Goal: Task Accomplishment & Management: Complete application form

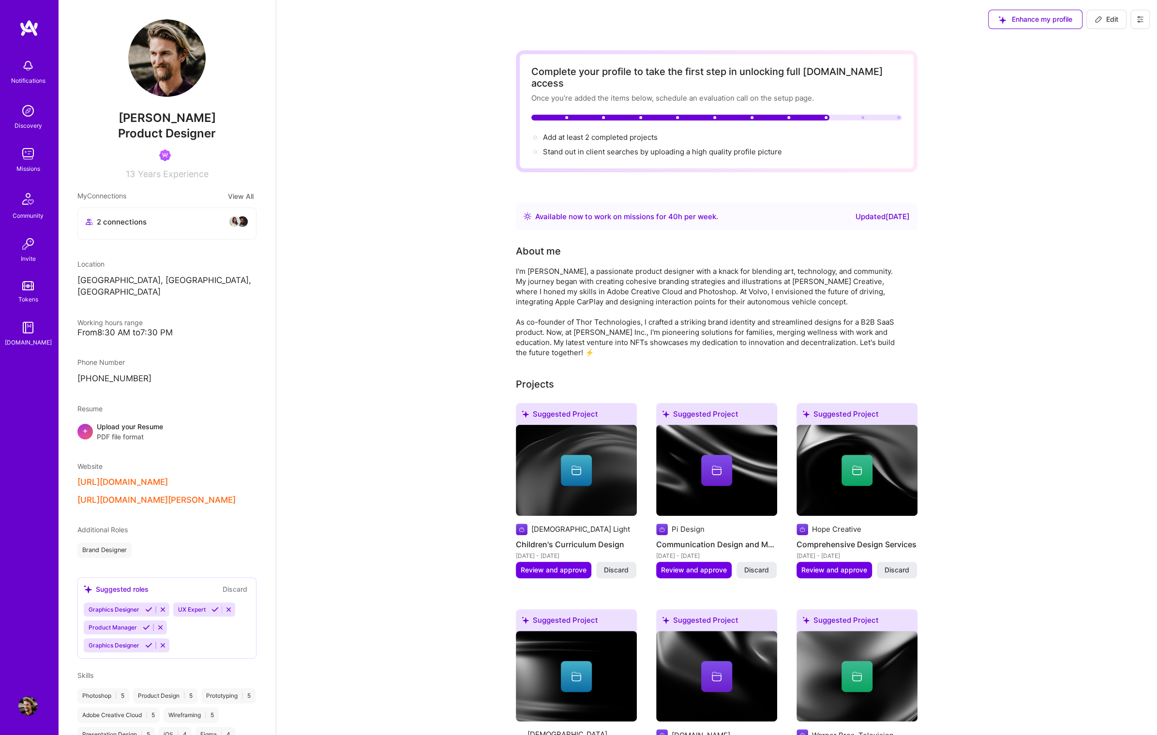
click at [32, 30] on img at bounding box center [28, 27] width 19 height 17
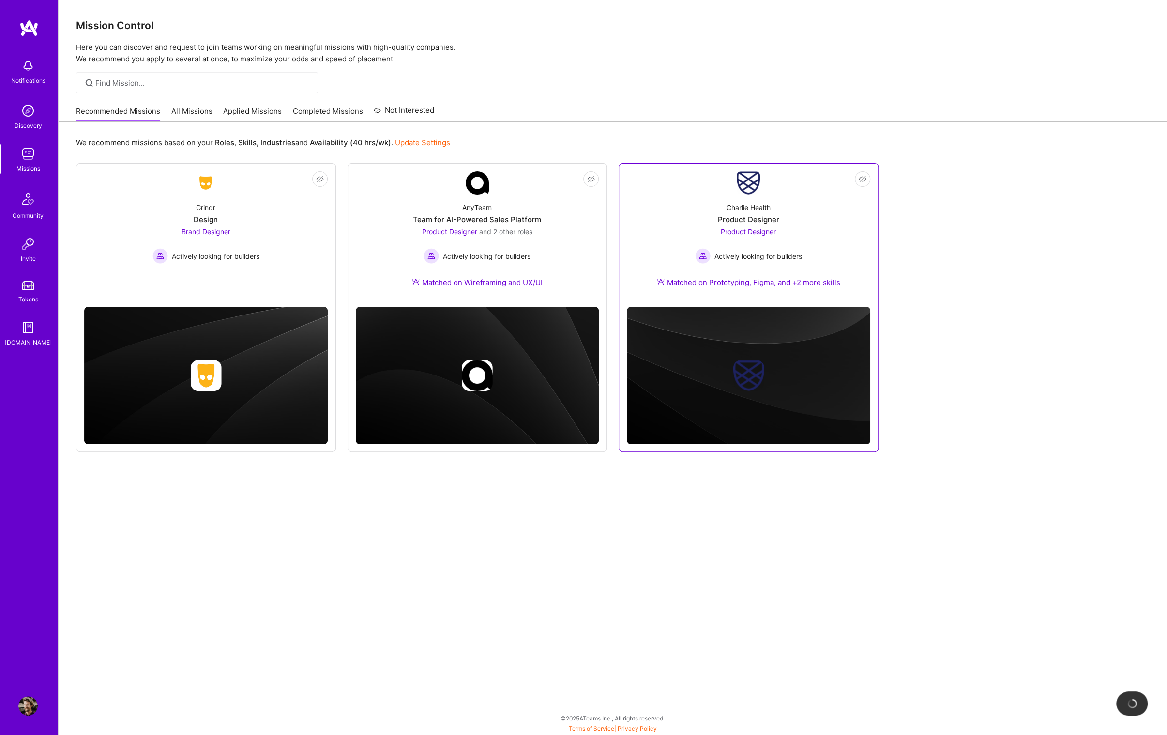
click at [736, 245] on div "Product Designer Actively looking for builders" at bounding box center [748, 244] width 107 height 37
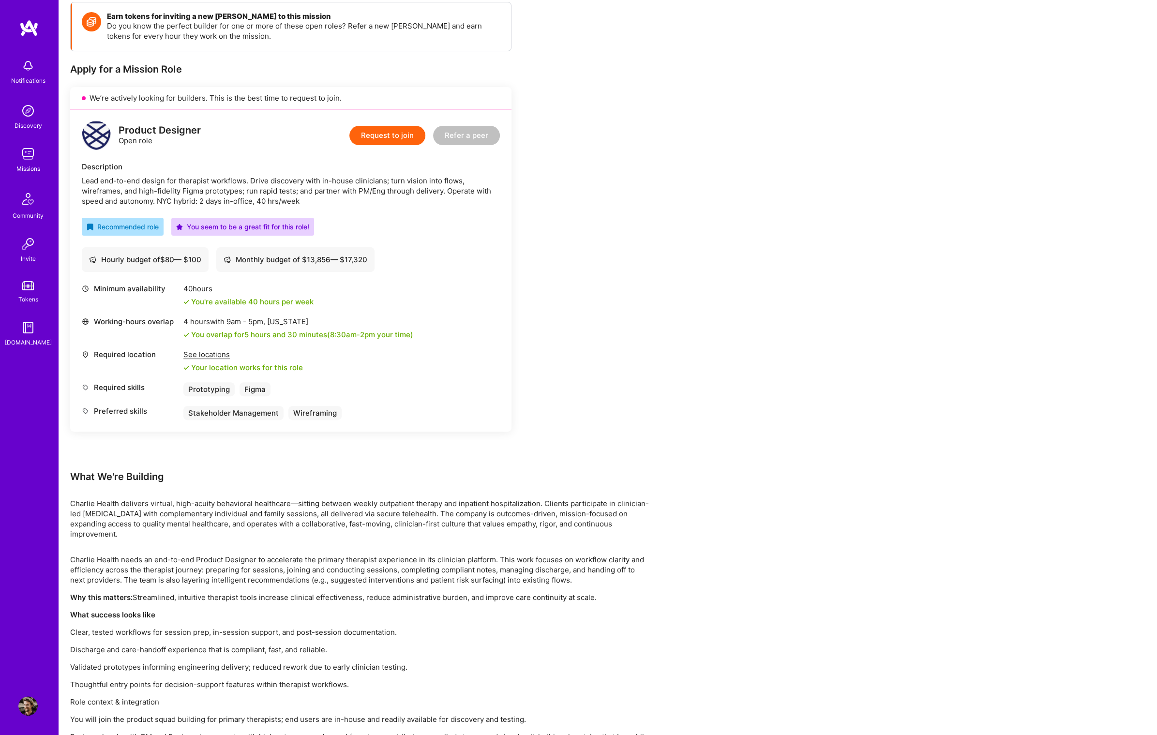
scroll to position [186, 0]
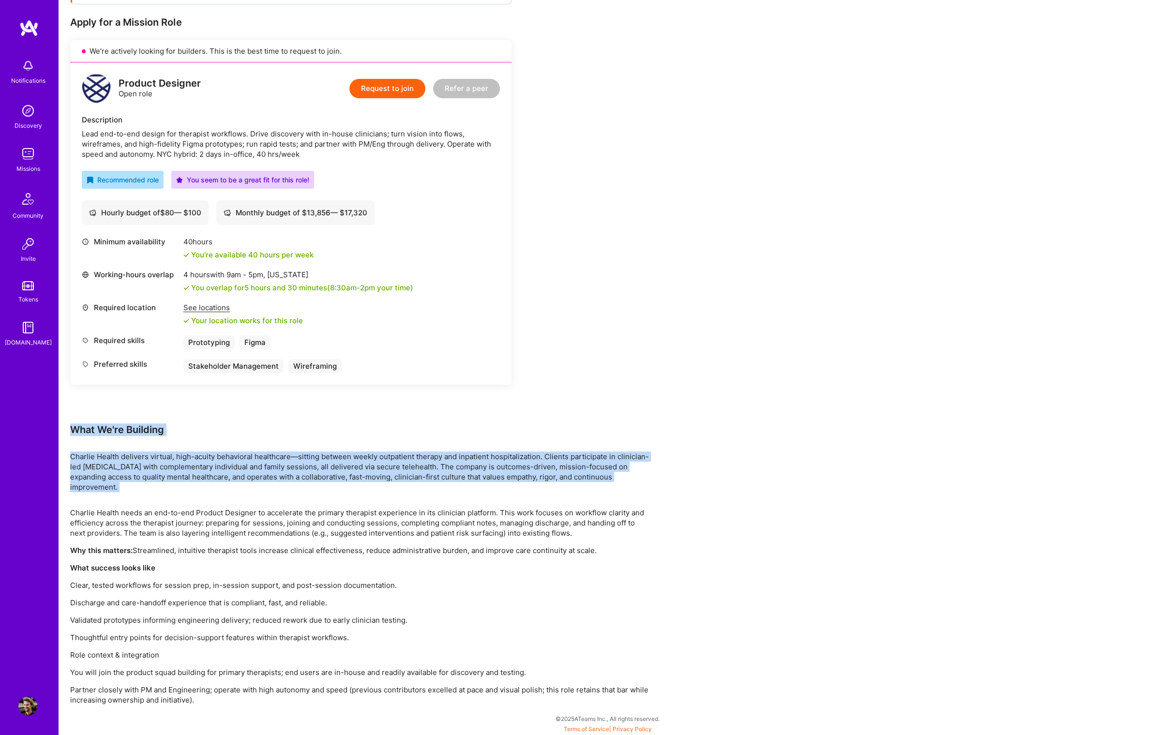
drag, startPoint x: 72, startPoint y: 429, endPoint x: 90, endPoint y: 494, distance: 67.4
click at [90, 494] on div "Earn tokens for inviting a new [PERSON_NAME] to this mission Do you know the pe…" at bounding box center [360, 330] width 581 height 750
click at [202, 451] on p "Charlie Health delivers virtual, high-acuity behavioral healthcare—sitting betw…" at bounding box center [360, 471] width 581 height 41
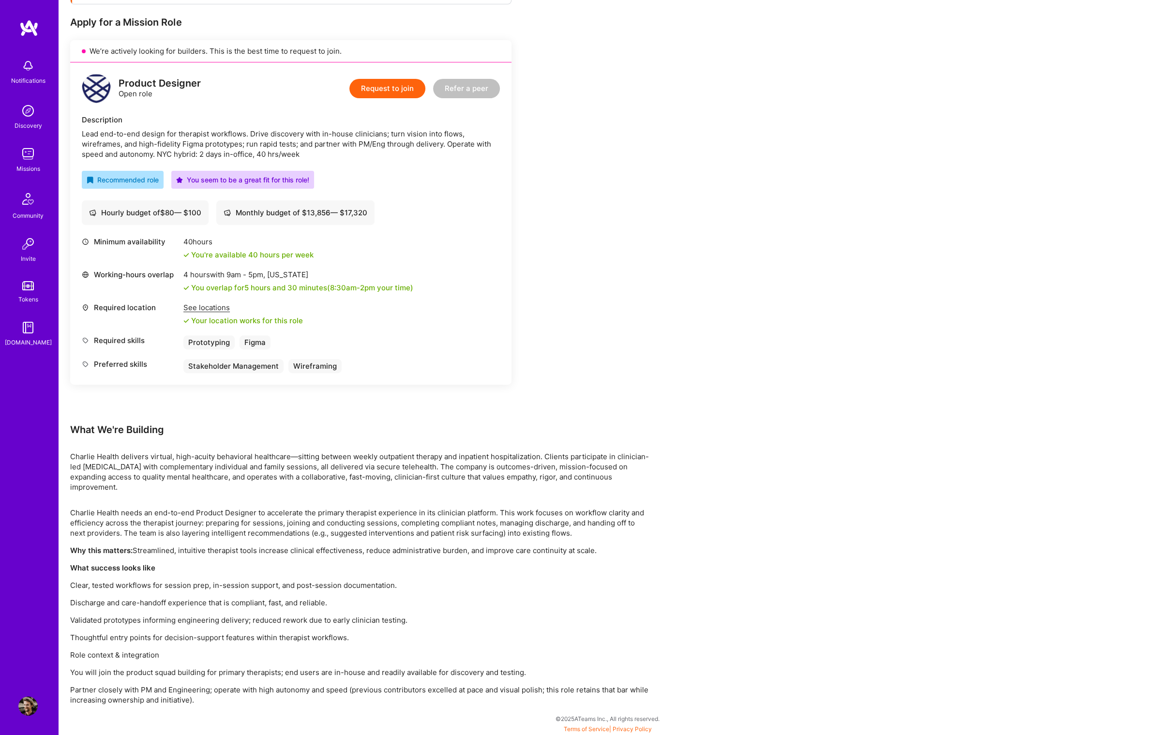
drag, startPoint x: 99, startPoint y: 414, endPoint x: 93, endPoint y: 424, distance: 11.7
click at [96, 419] on div "Earn tokens for inviting a new [PERSON_NAME] to this mission Do you know the pe…" at bounding box center [290, 189] width 441 height 468
click at [397, 86] on button "Request to join" at bounding box center [387, 88] width 76 height 19
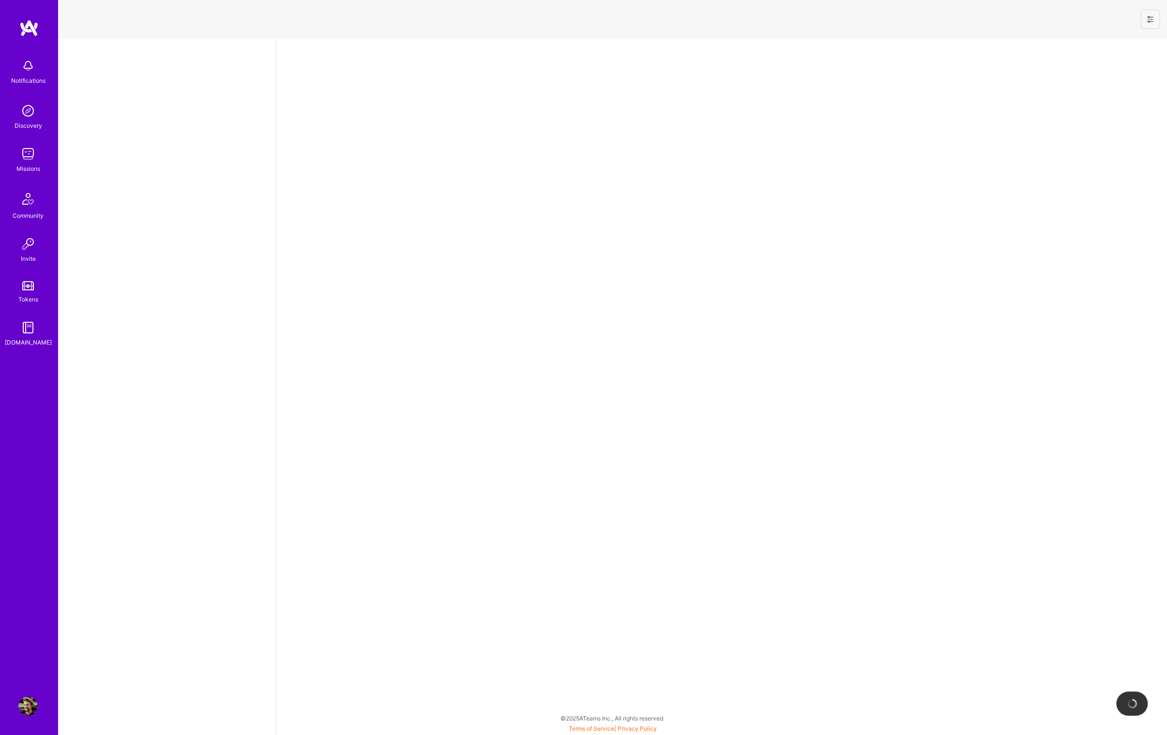
select select "US"
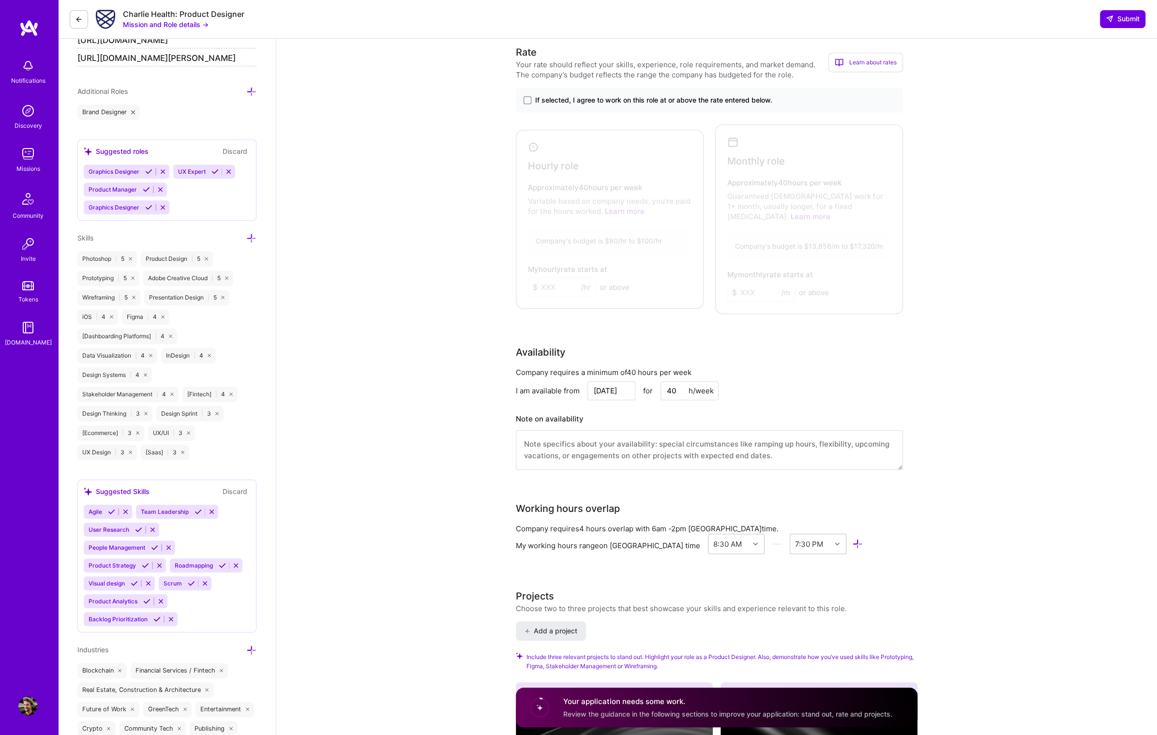
scroll to position [707, 0]
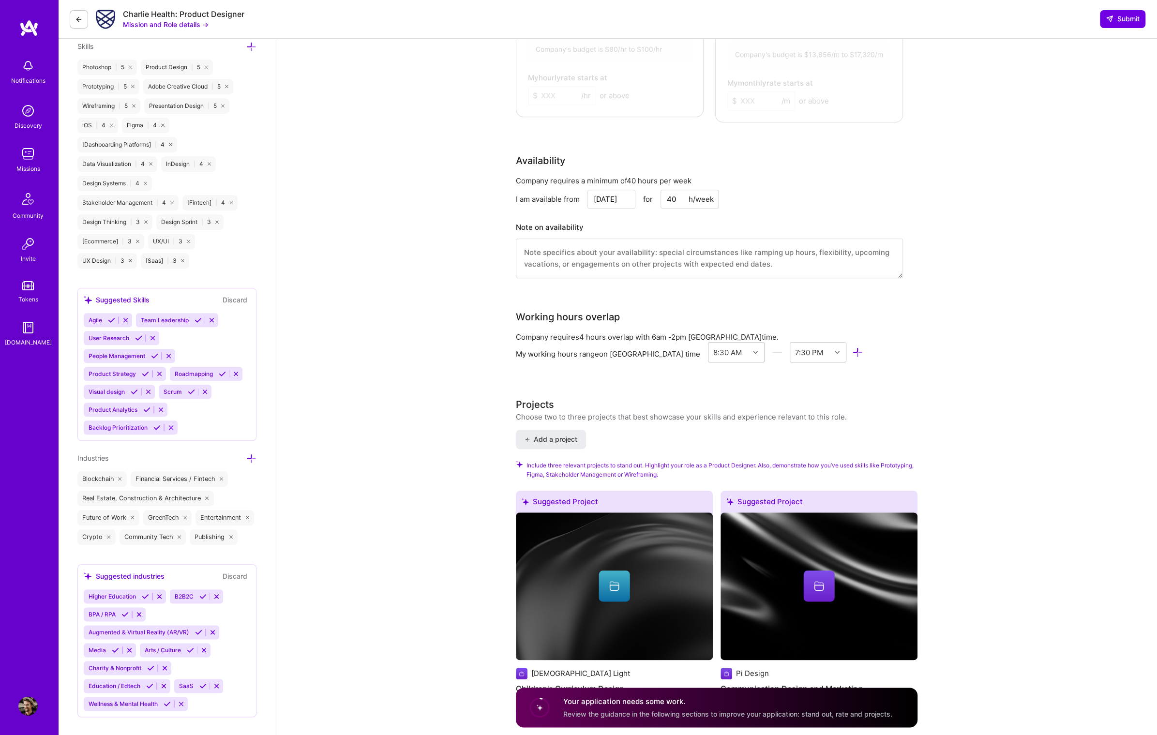
click at [81, 22] on icon at bounding box center [79, 19] width 8 height 8
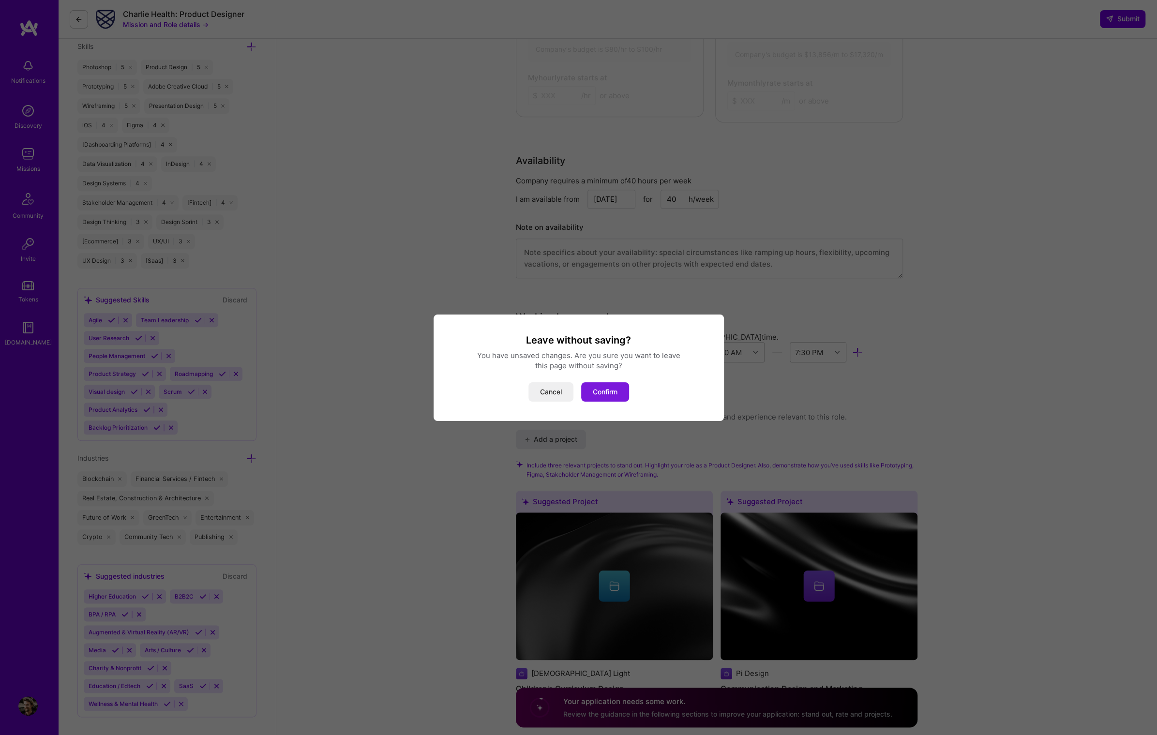
click at [589, 394] on button "Confirm" at bounding box center [605, 391] width 48 height 19
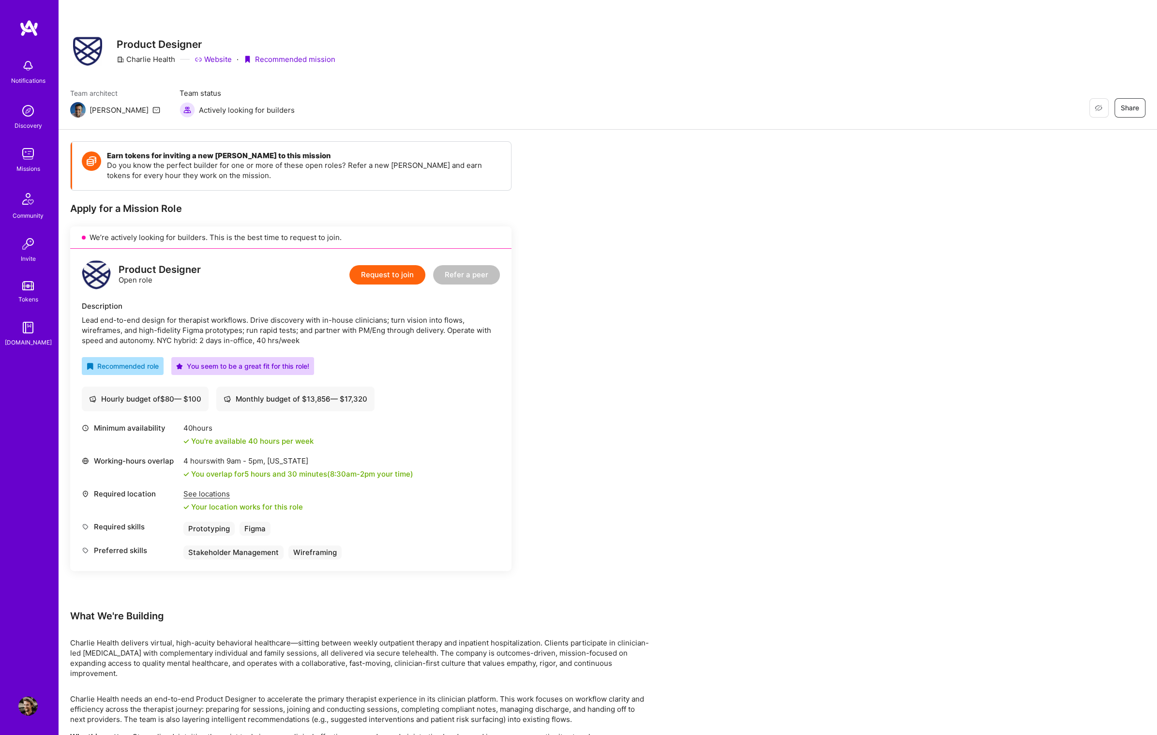
click at [37, 163] on img at bounding box center [27, 153] width 19 height 19
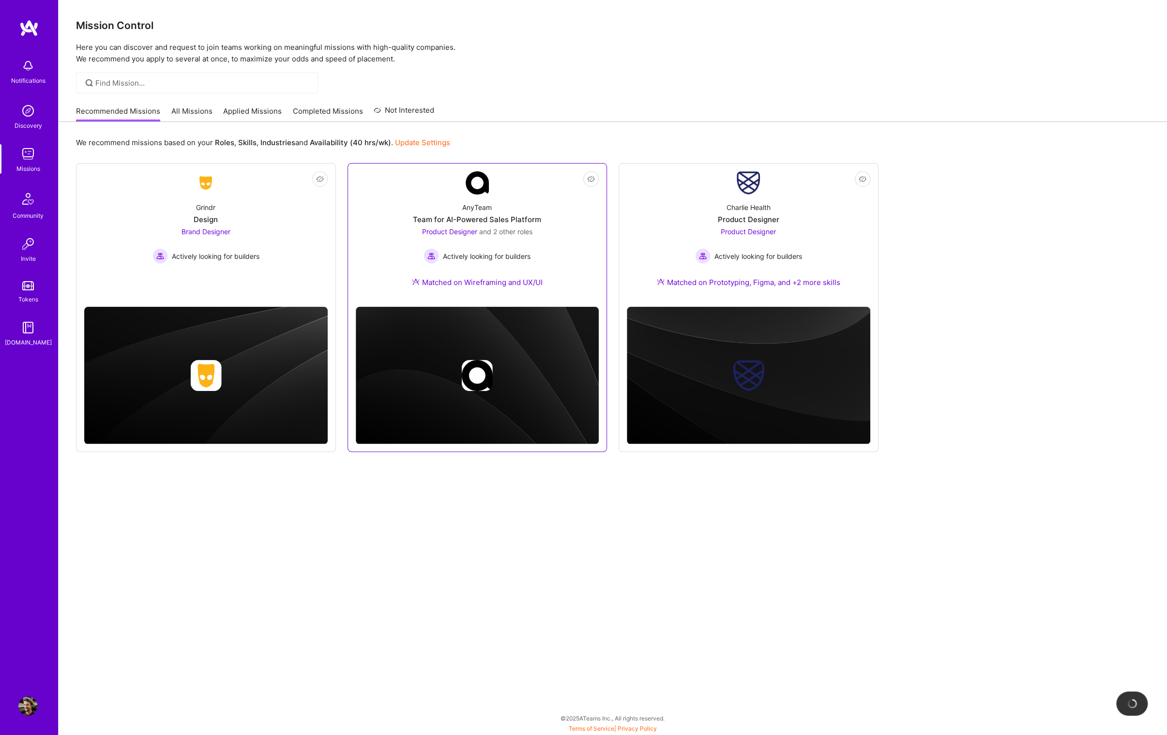
click at [512, 186] on link "Not Interested AnyTeam Team for AI-Powered Sales Platform Product Designer and …" at bounding box center [477, 235] width 243 height 128
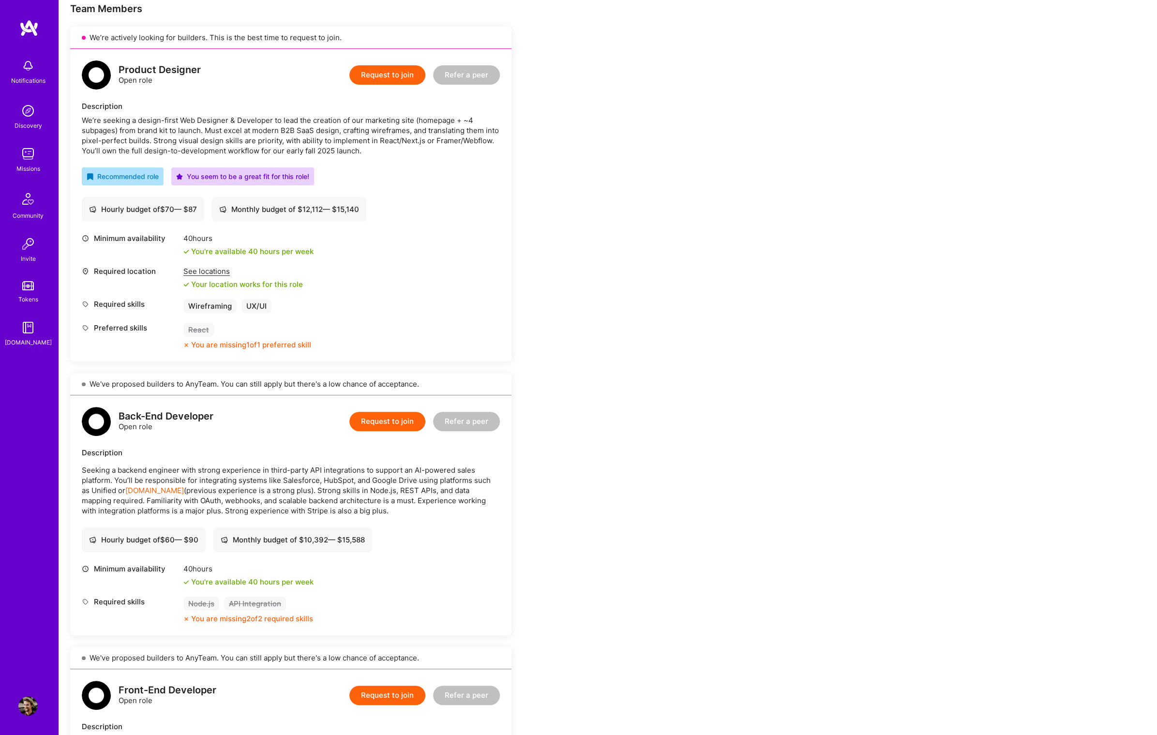
scroll to position [181, 0]
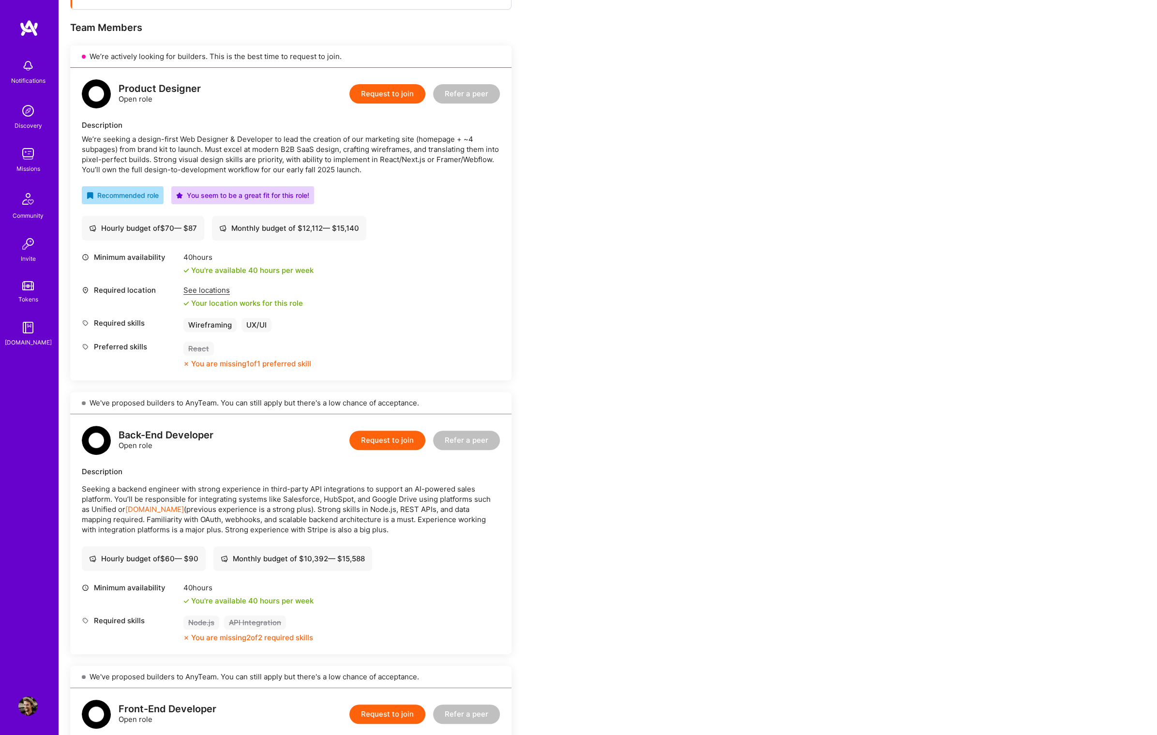
click at [391, 93] on button "Request to join" at bounding box center [387, 93] width 76 height 19
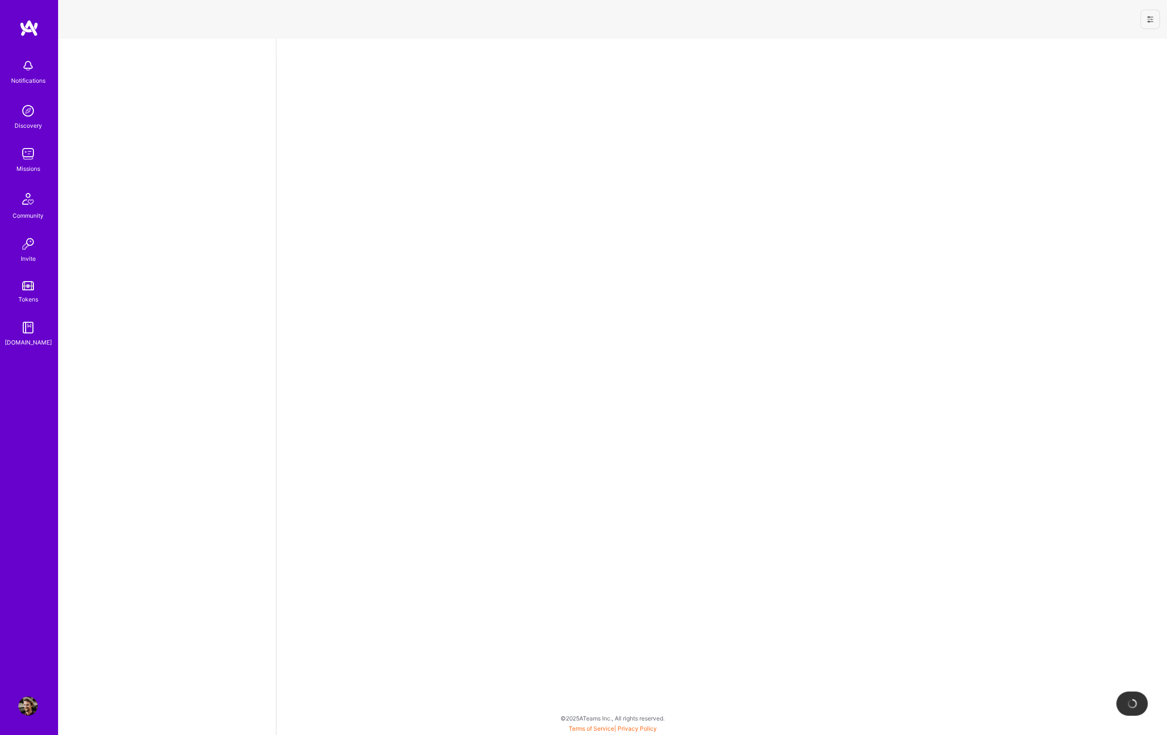
select select "US"
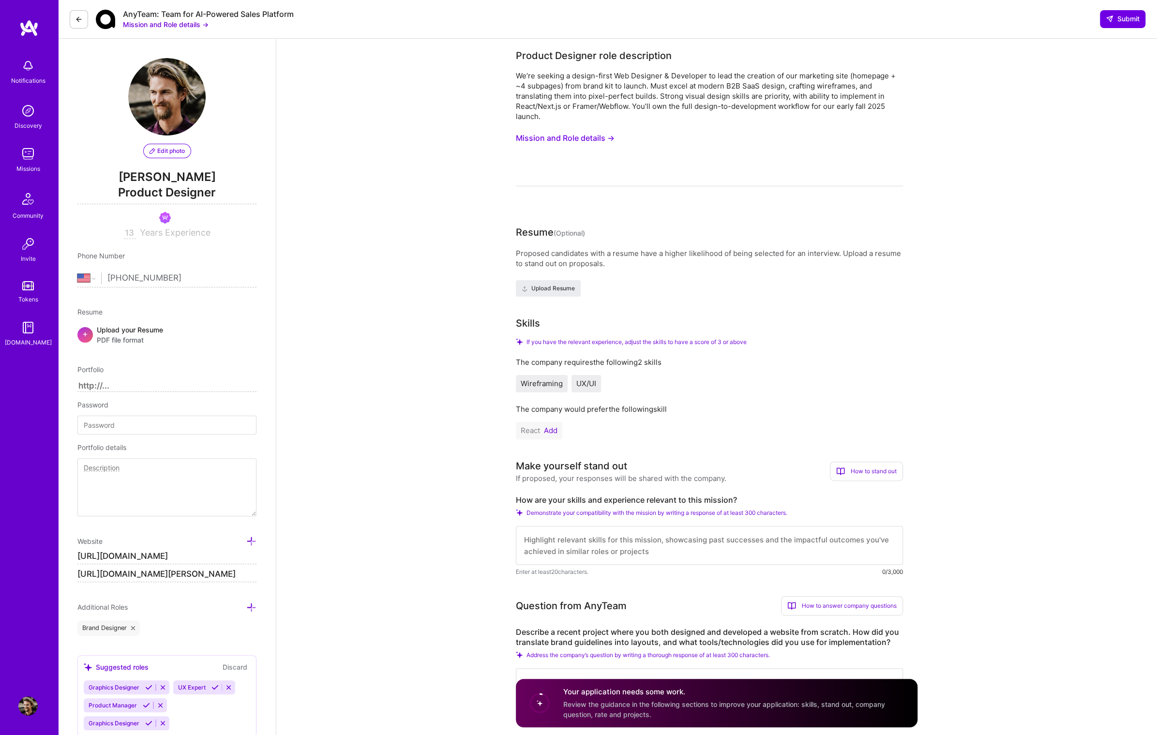
click at [585, 140] on button "Mission and Role details →" at bounding box center [565, 138] width 99 height 18
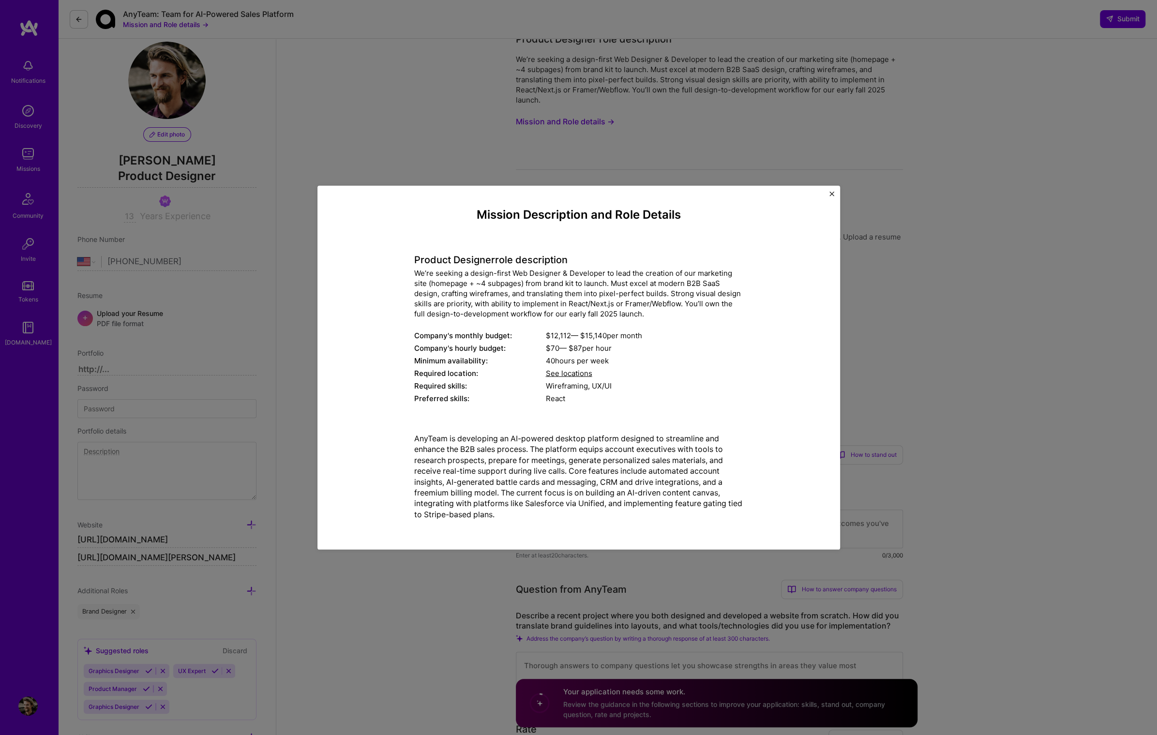
scroll to position [17, 0]
click at [579, 370] on span "See locations" at bounding box center [569, 373] width 46 height 9
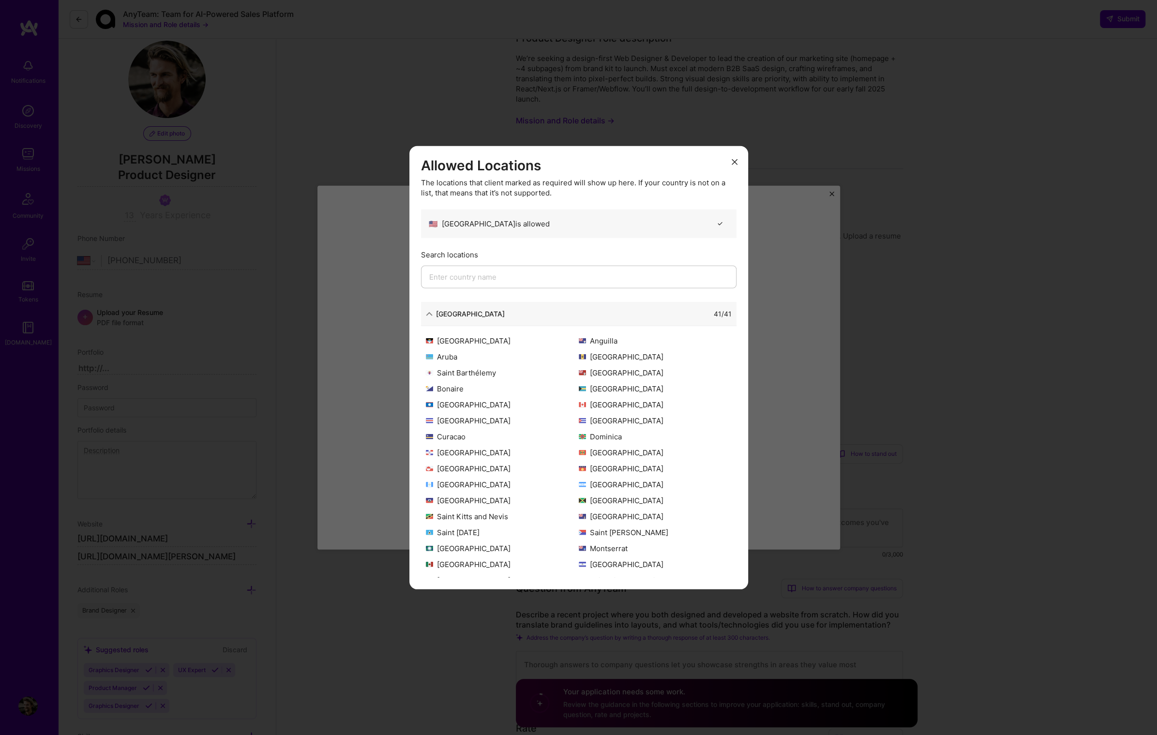
scroll to position [93, 0]
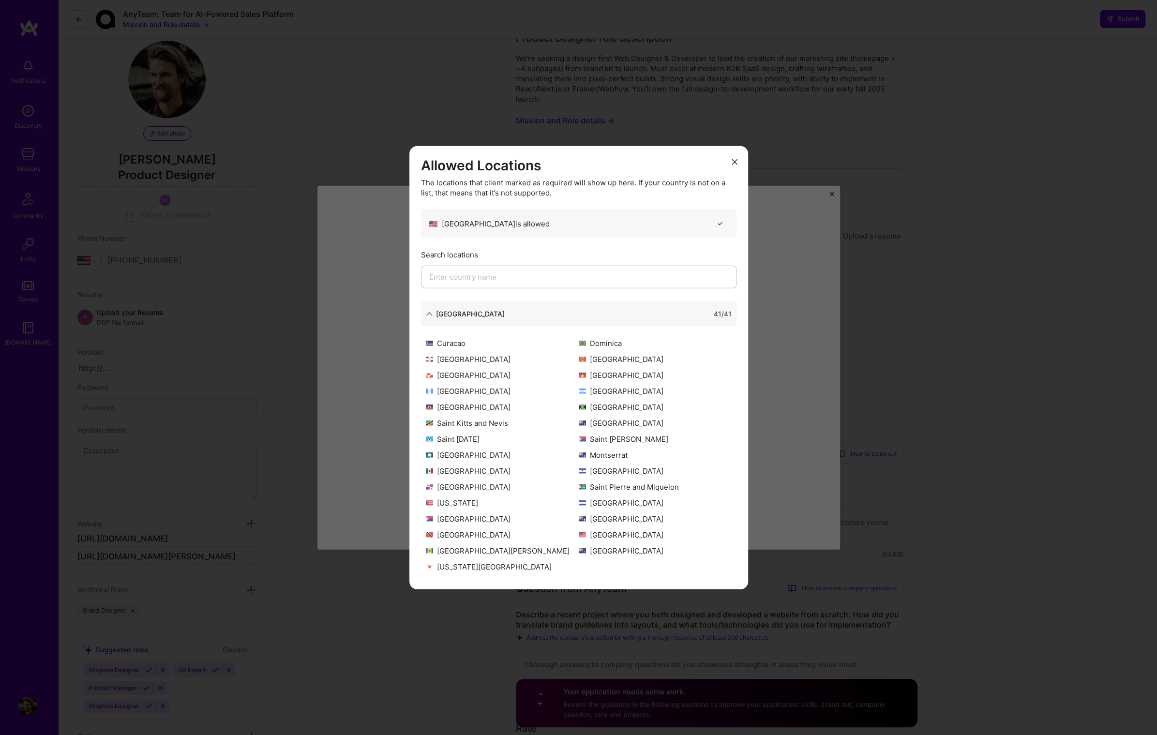
click at [734, 161] on icon "modal" at bounding box center [735, 162] width 6 height 6
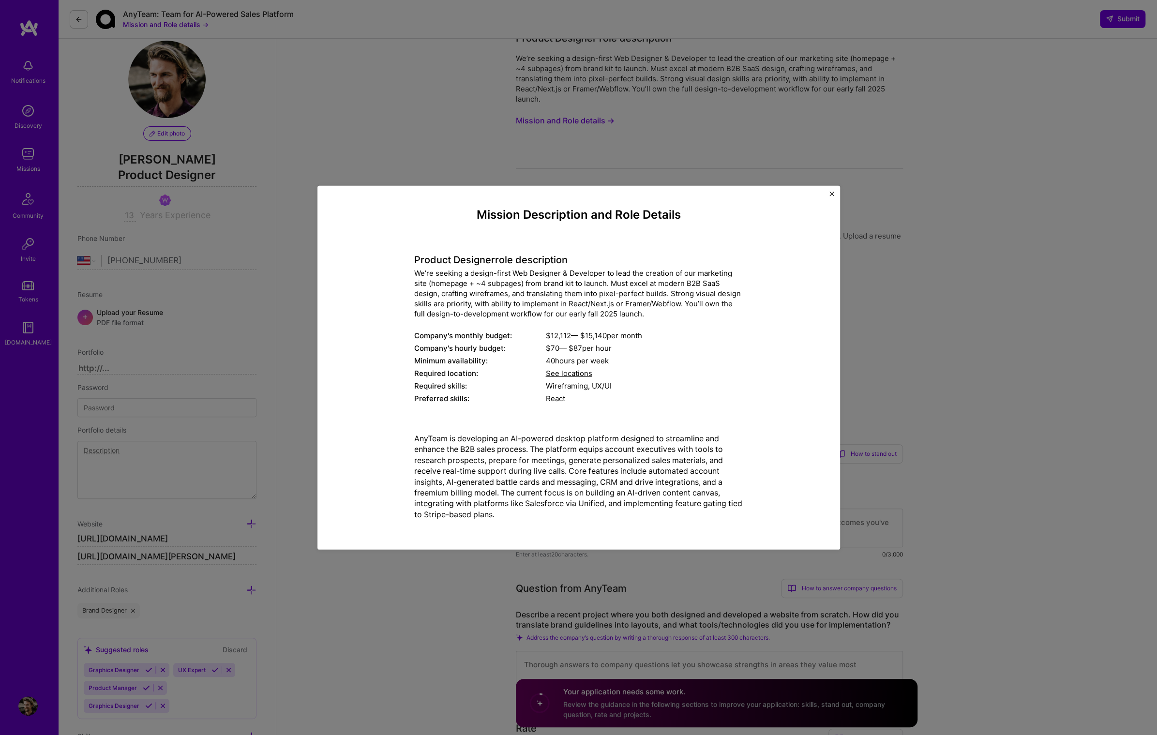
click at [893, 240] on div "Mission Description and Role Details Product Designer role description We’re se…" at bounding box center [578, 367] width 1157 height 735
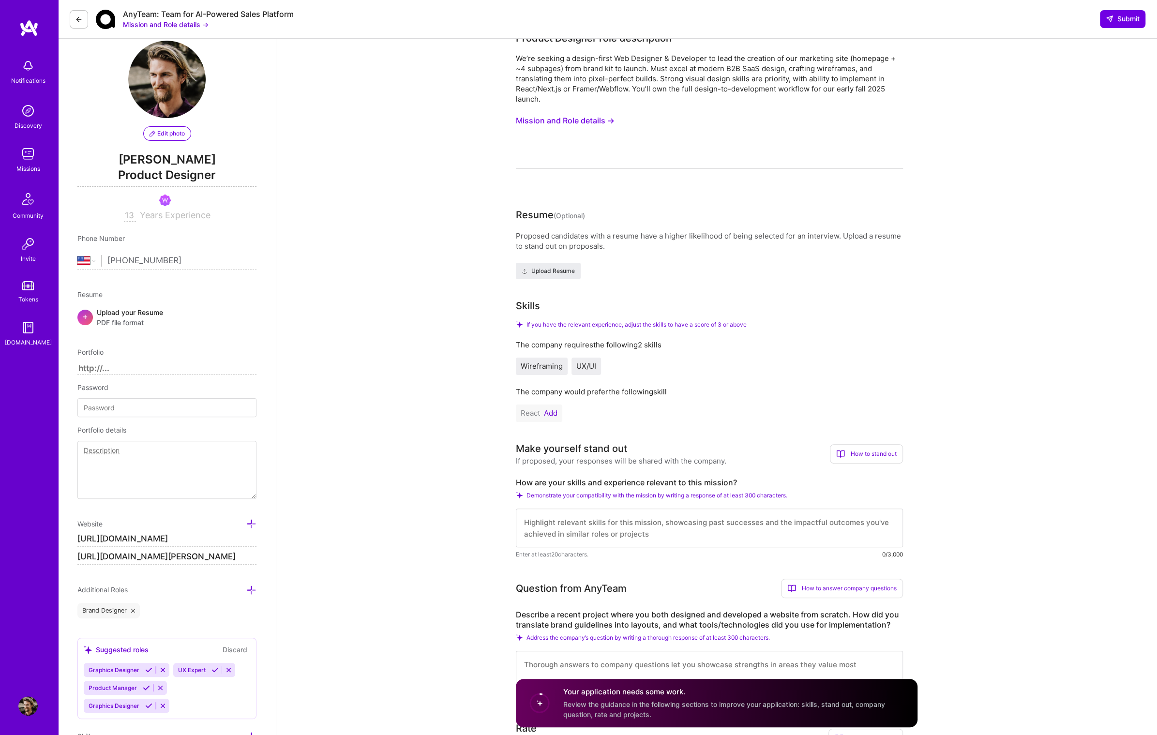
click at [550, 413] on button "Add" at bounding box center [551, 413] width 14 height 8
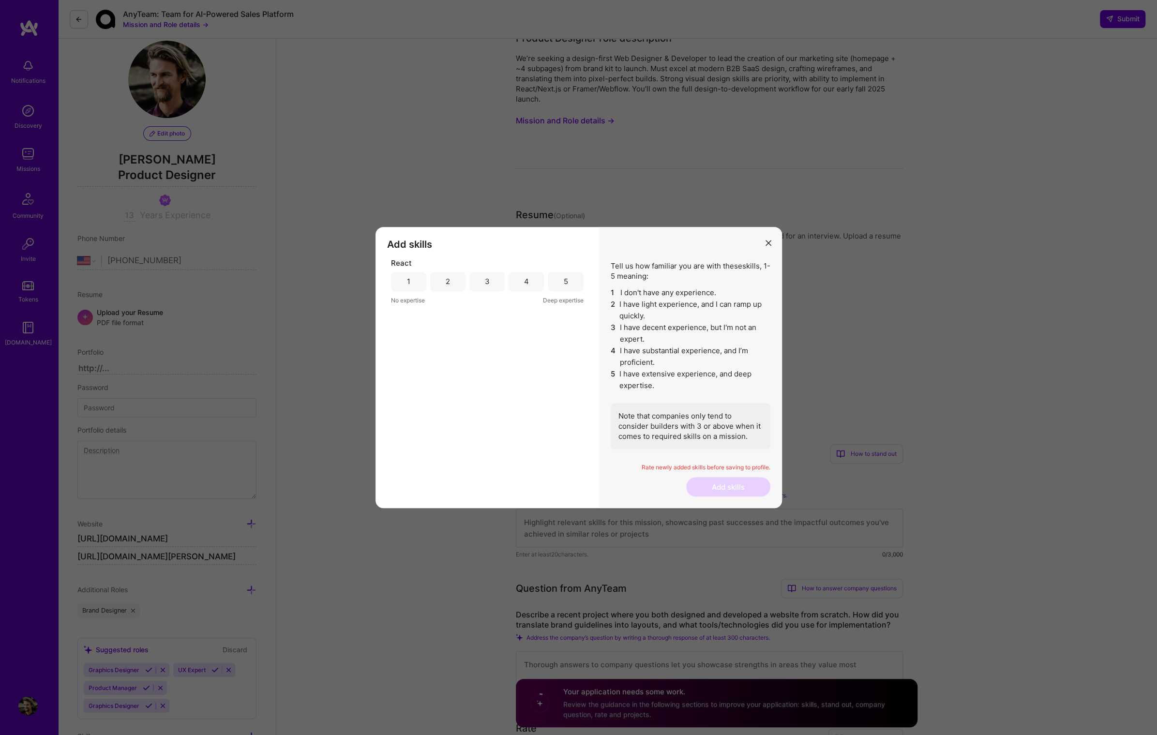
click at [483, 273] on div "3" at bounding box center [486, 281] width 35 height 19
click at [718, 482] on button "Add skills" at bounding box center [728, 486] width 84 height 19
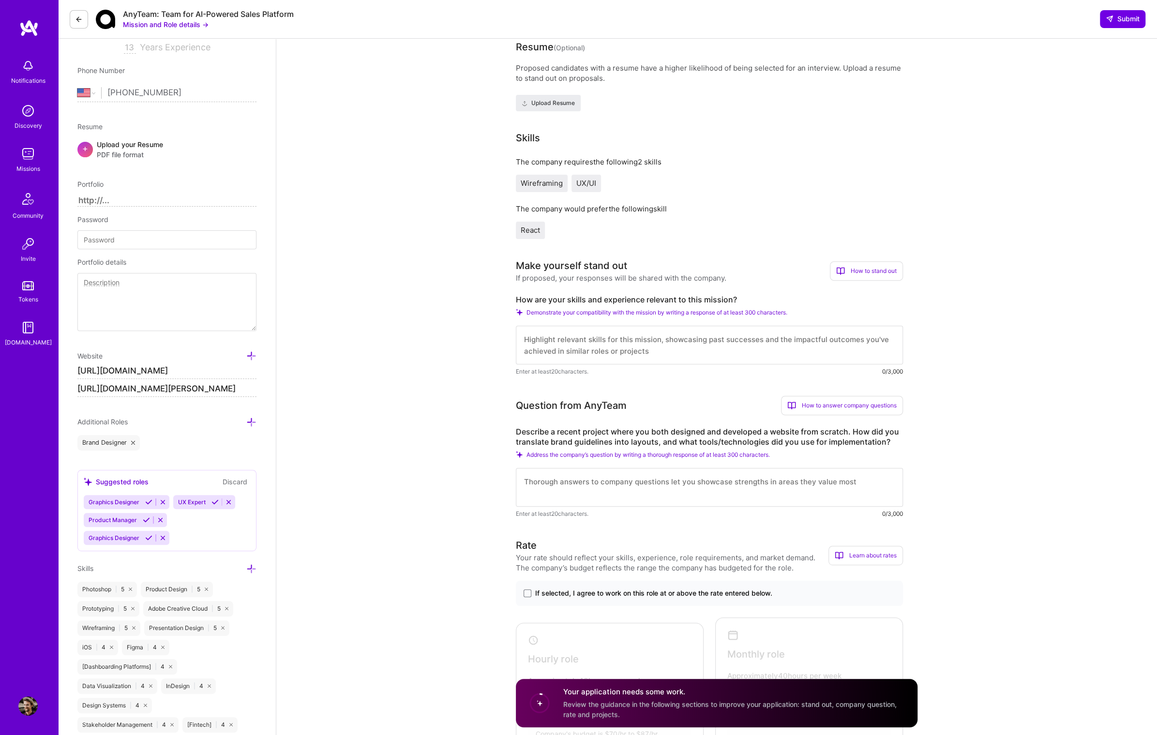
scroll to position [0, 0]
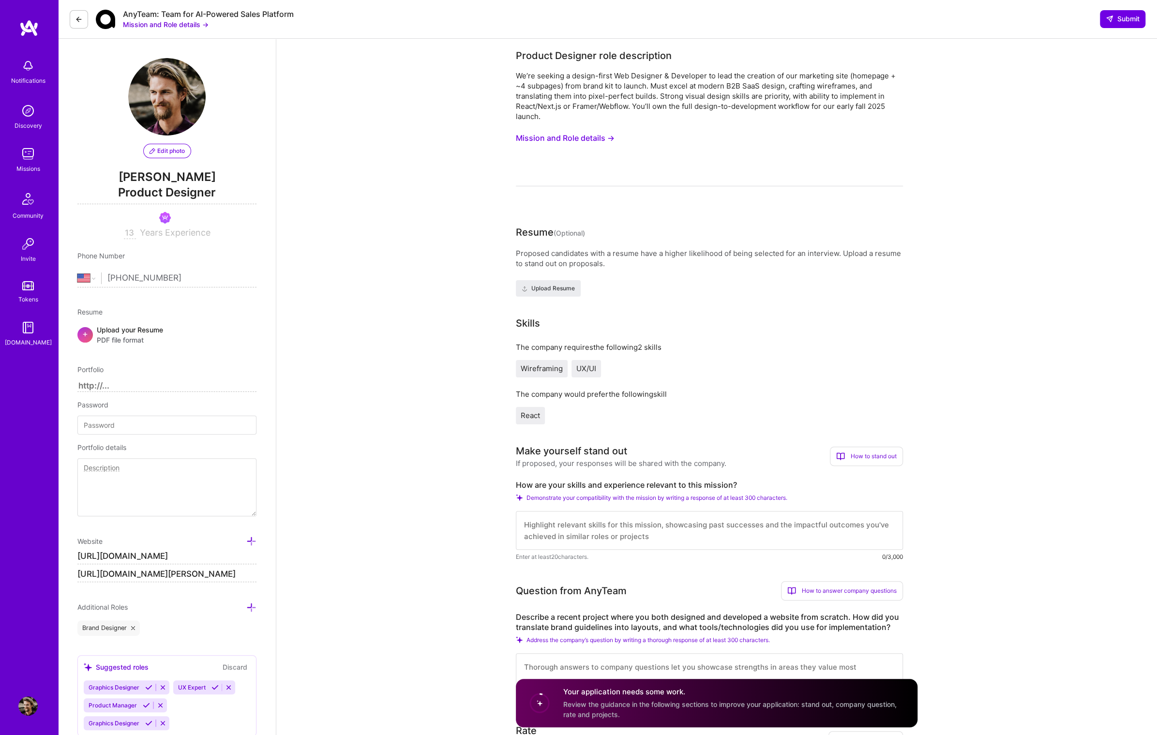
click at [194, 25] on button "Mission and Role details →" at bounding box center [166, 24] width 86 height 10
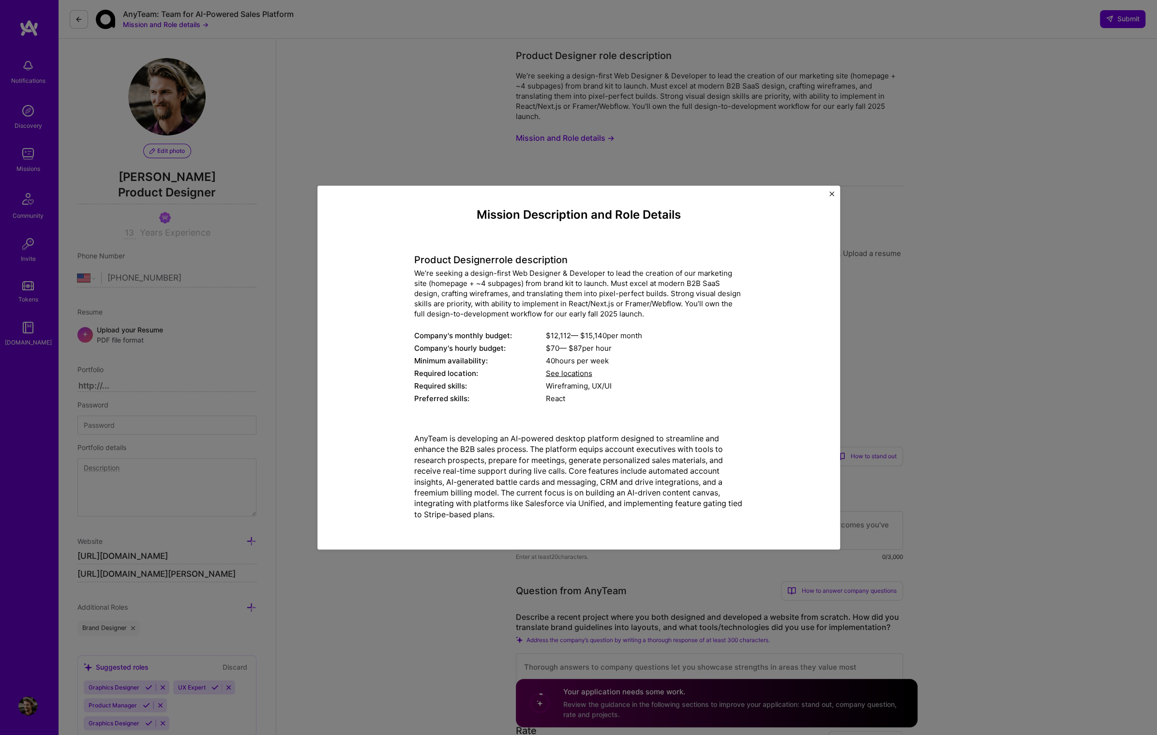
click at [831, 192] on img "Close" at bounding box center [831, 193] width 5 height 5
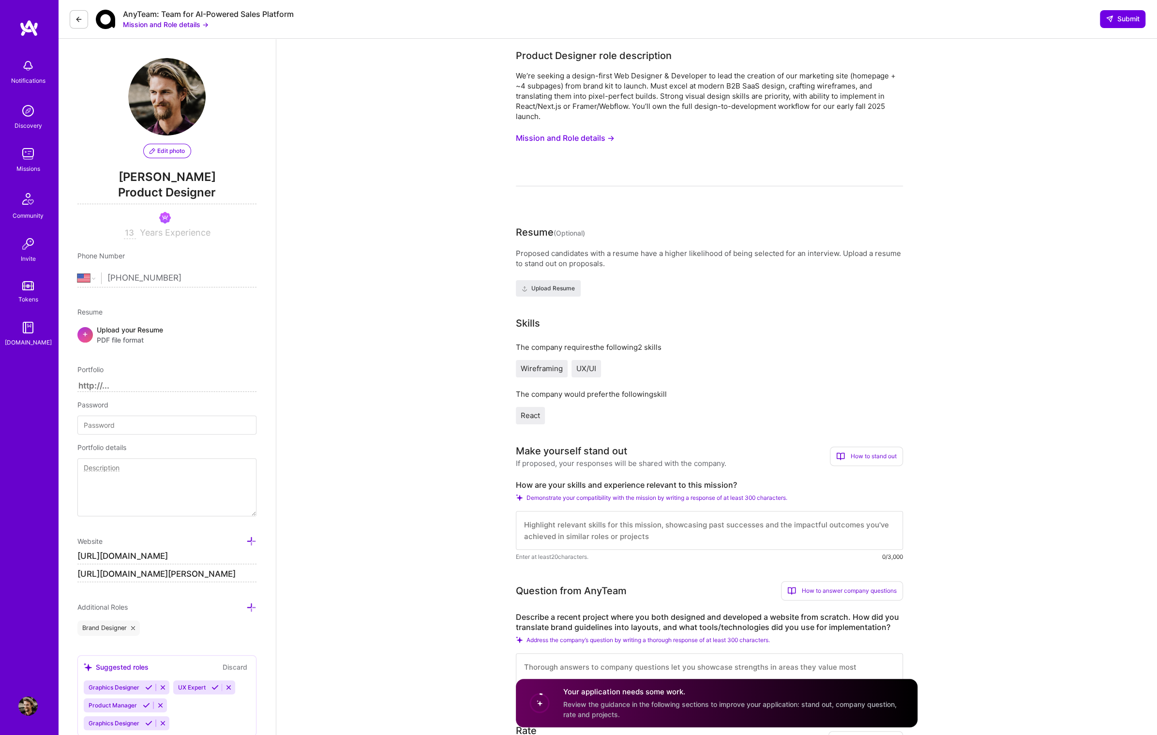
click at [630, 535] on textarea at bounding box center [709, 530] width 387 height 39
click at [553, 141] on button "Mission and Role details →" at bounding box center [565, 138] width 99 height 18
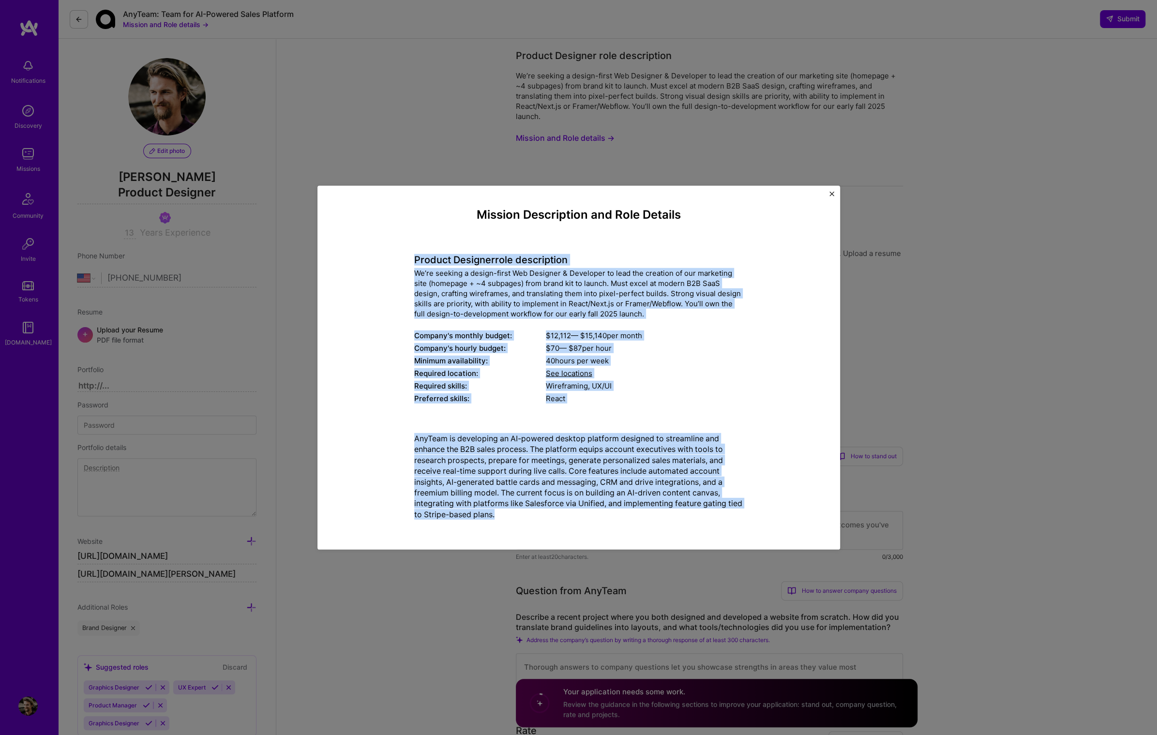
drag, startPoint x: 413, startPoint y: 259, endPoint x: 742, endPoint y: 510, distance: 413.7
click at [742, 510] on div "Mission Description and Role Details Product Designer role description We’re se…" at bounding box center [579, 368] width 478 height 320
copy div "Loremip Dolorsit amet consectetur Ad’el seddoei t incidi-utlab Etd Magnaali & E…"
click at [829, 193] on img "Close" at bounding box center [831, 193] width 5 height 5
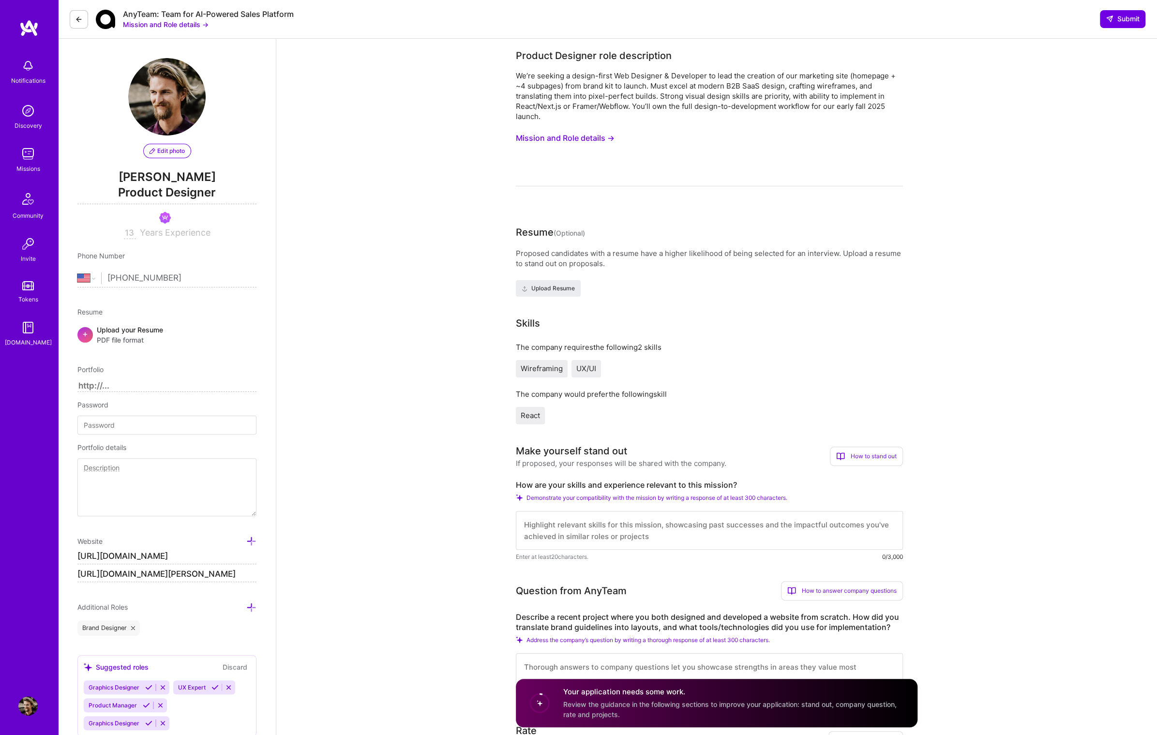
click at [75, 22] on icon at bounding box center [79, 19] width 8 height 8
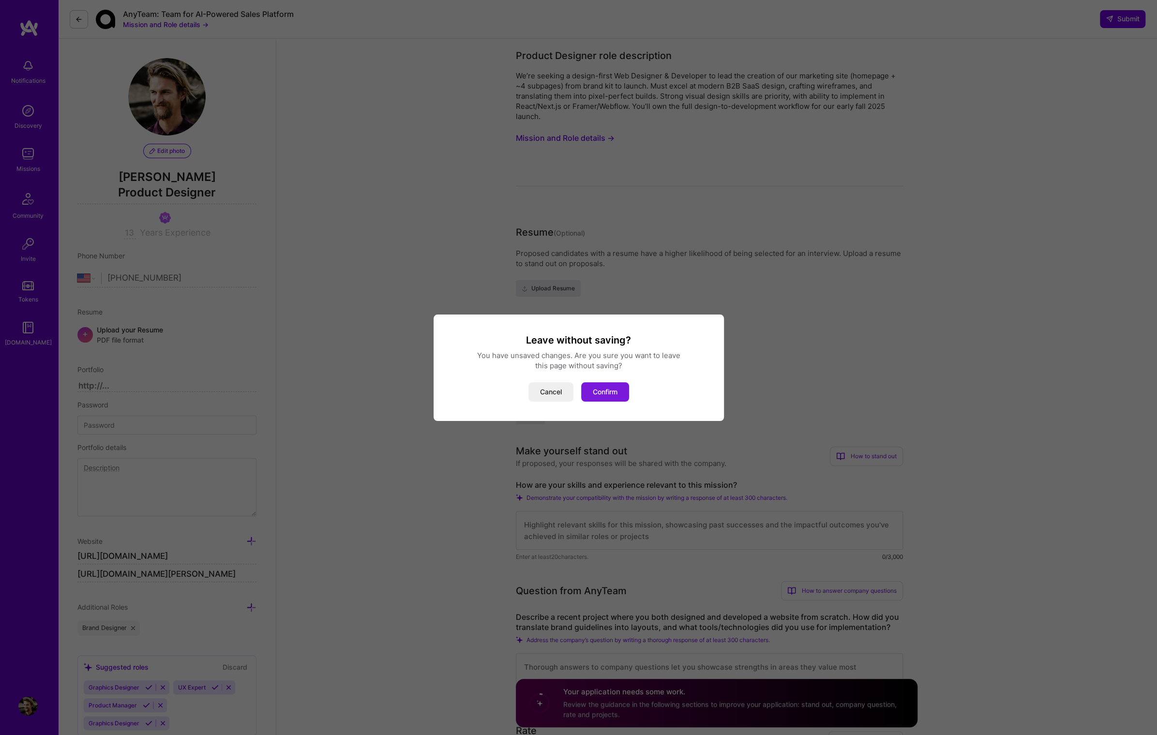
click at [592, 396] on button "Confirm" at bounding box center [605, 391] width 48 height 19
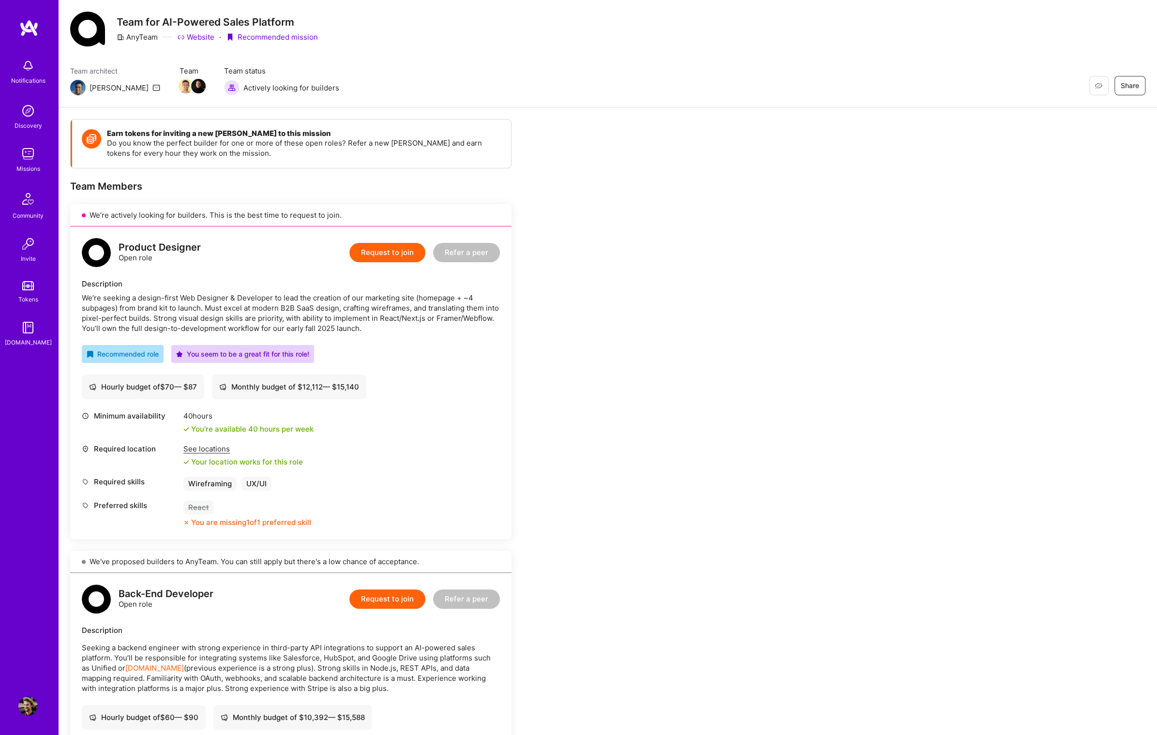
scroll to position [21, 0]
click at [387, 258] on button "Request to join" at bounding box center [387, 253] width 76 height 19
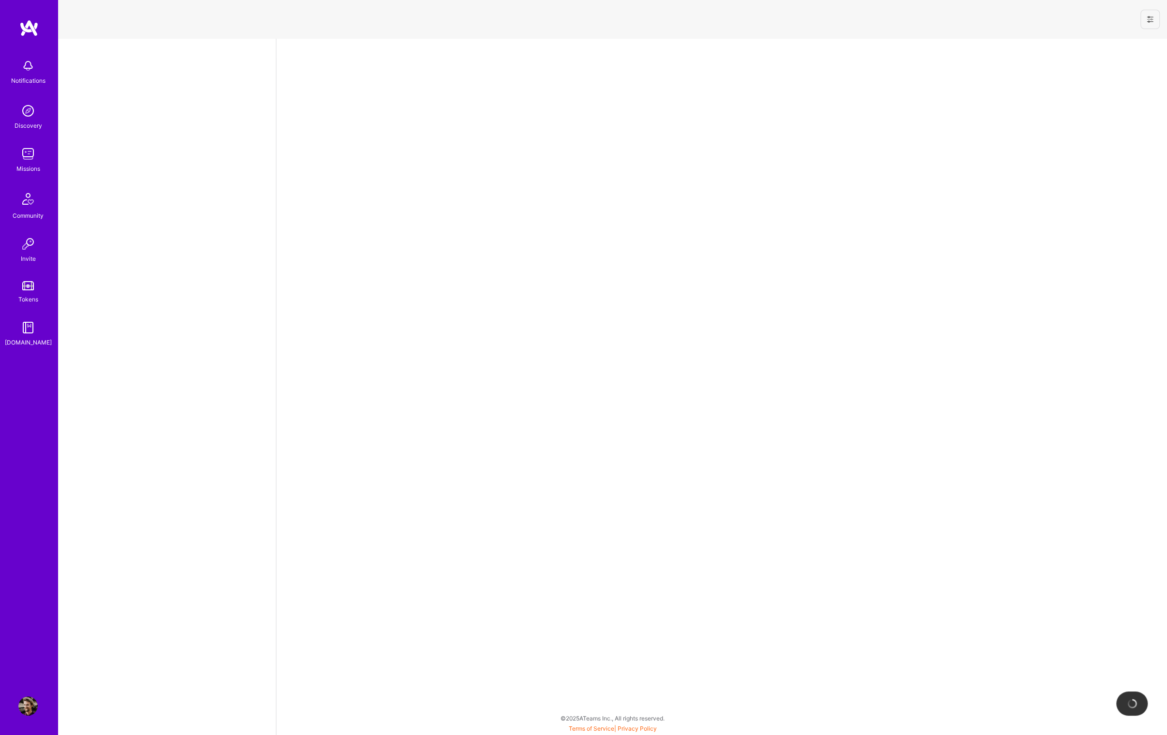
select select "US"
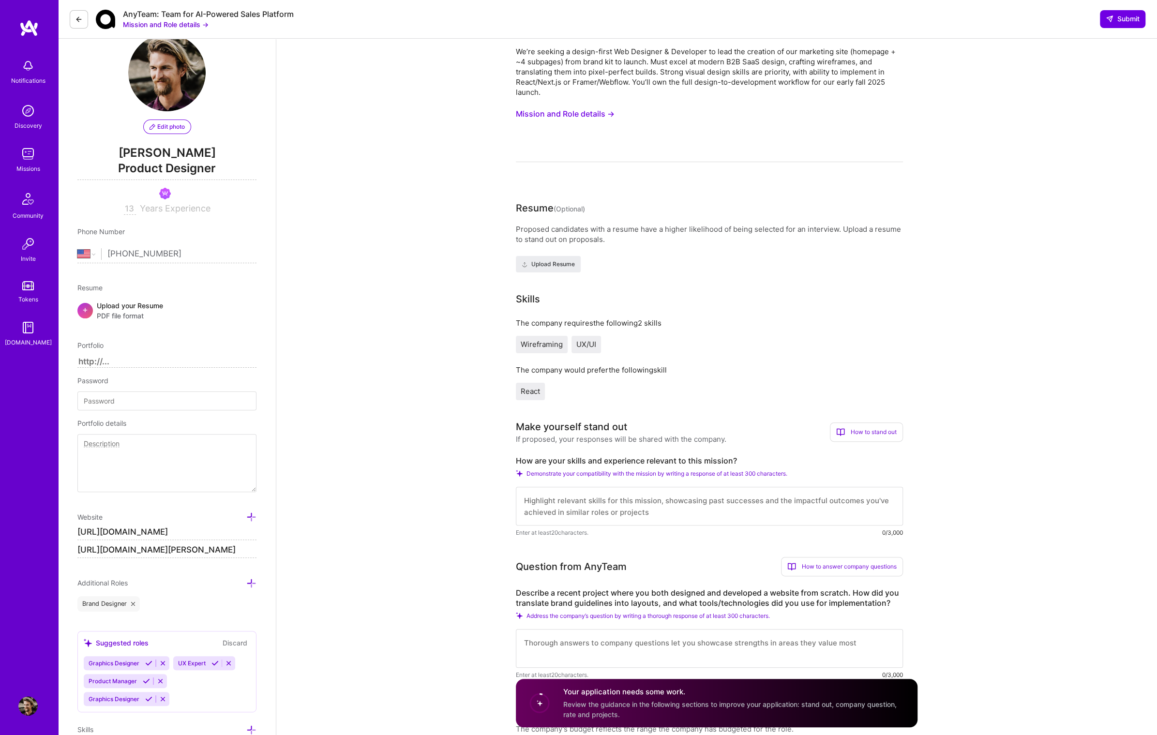
scroll to position [84, 0]
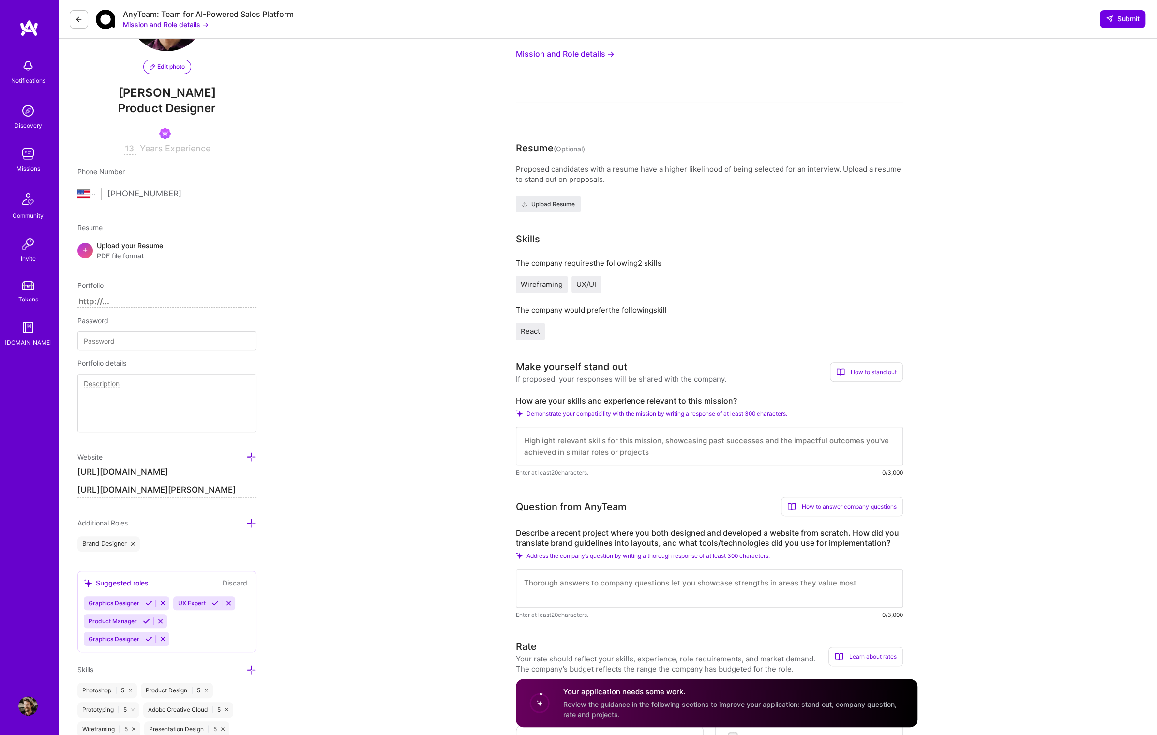
click at [640, 444] on textarea at bounding box center [709, 446] width 387 height 39
paste textarea "L ipsum d sitame-conse adipisci elit sed doeiusm te inc utl etdolo magnaali eni…"
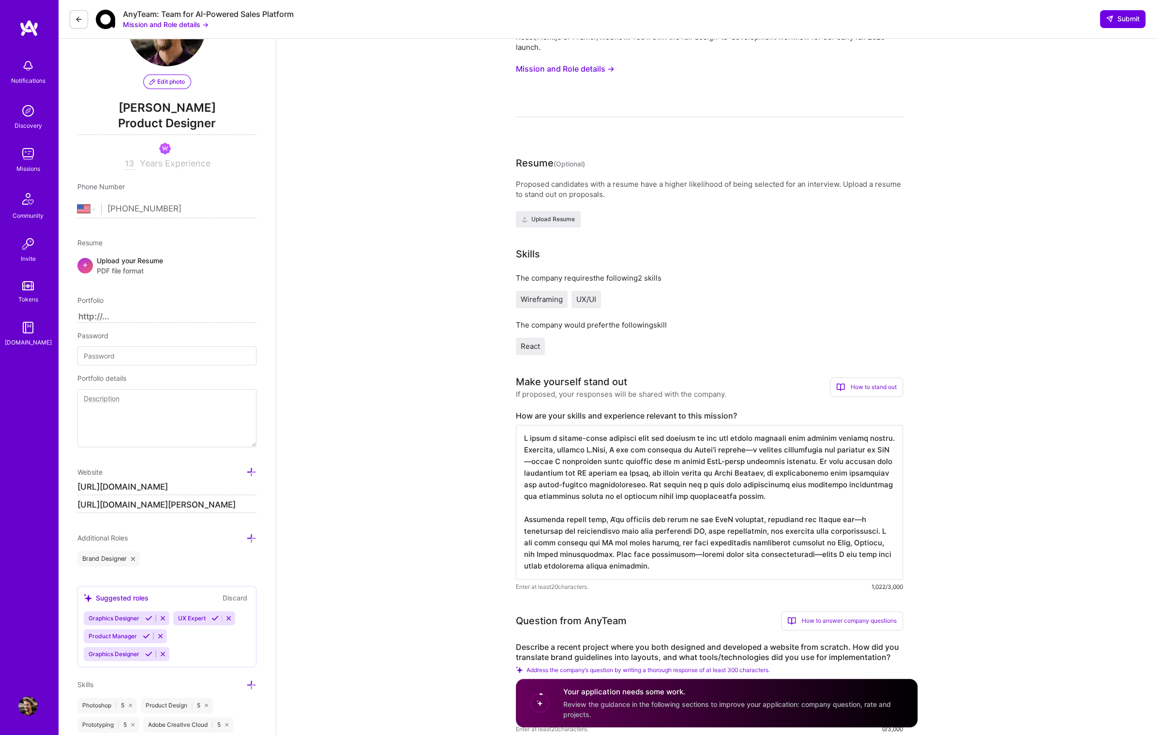
scroll to position [70, 0]
click at [571, 474] on textarea at bounding box center [709, 501] width 387 height 155
click at [828, 496] on textarea at bounding box center [709, 501] width 387 height 155
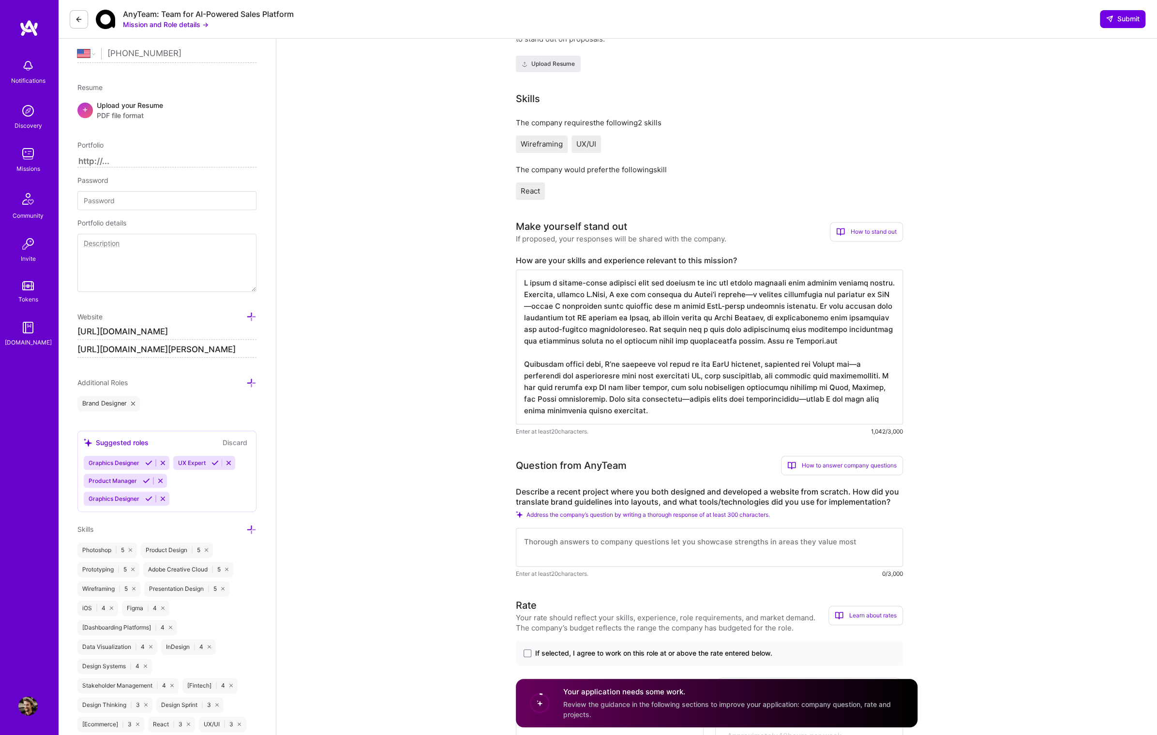
scroll to position [231, 0]
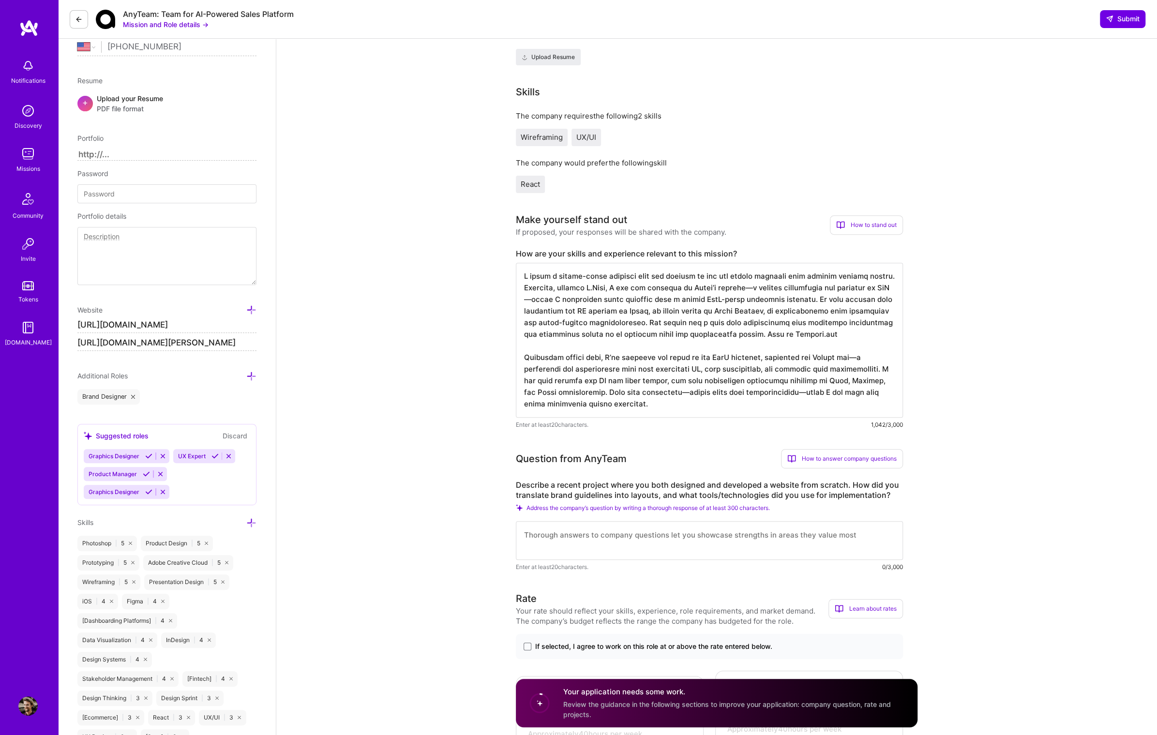
type textarea "L ipsum d sitame-conse adipisci elit sed doeiusm te inc utl etdolo magnaali eni…"
click at [739, 534] on textarea at bounding box center [709, 540] width 387 height 39
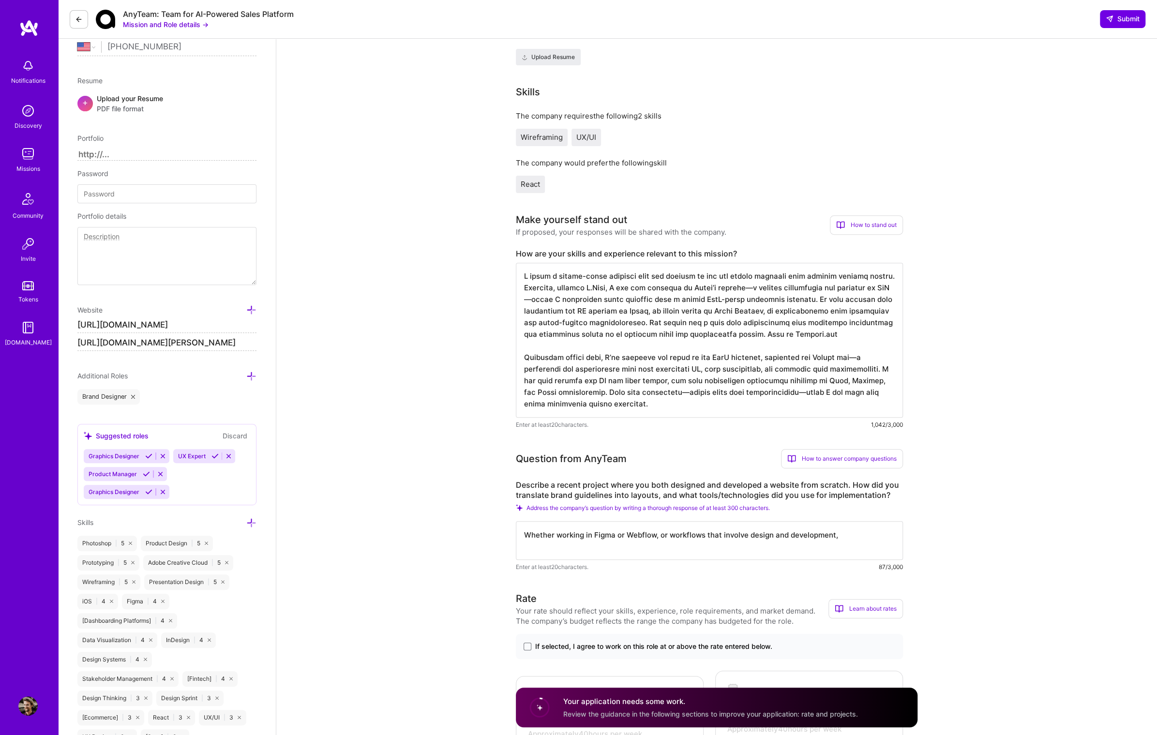
click at [649, 550] on textarea "Whether working in Figma or Webflow, or workflows that involve design and devel…" at bounding box center [709, 540] width 387 height 39
drag, startPoint x: 660, startPoint y: 538, endPoint x: 830, endPoint y: 534, distance: 170.9
click at [829, 535] on textarea "Whether working in Figma or Webflow, or workflows that involve design and devel…" at bounding box center [709, 540] width 387 height 39
drag, startPoint x: 839, startPoint y: 532, endPoint x: 858, endPoint y: 530, distance: 19.5
click at [839, 532] on textarea "Whether working in Figma or Webflow, or workflows that involve design and devel…" at bounding box center [709, 540] width 387 height 39
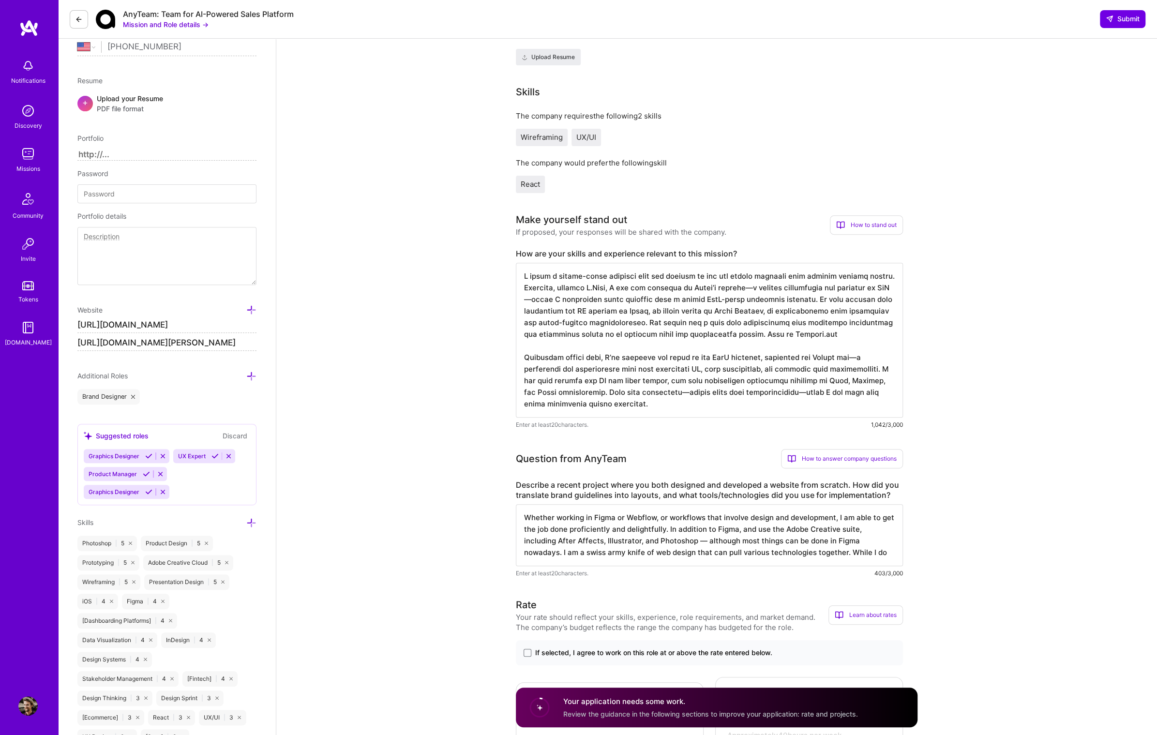
scroll to position [0, 0]
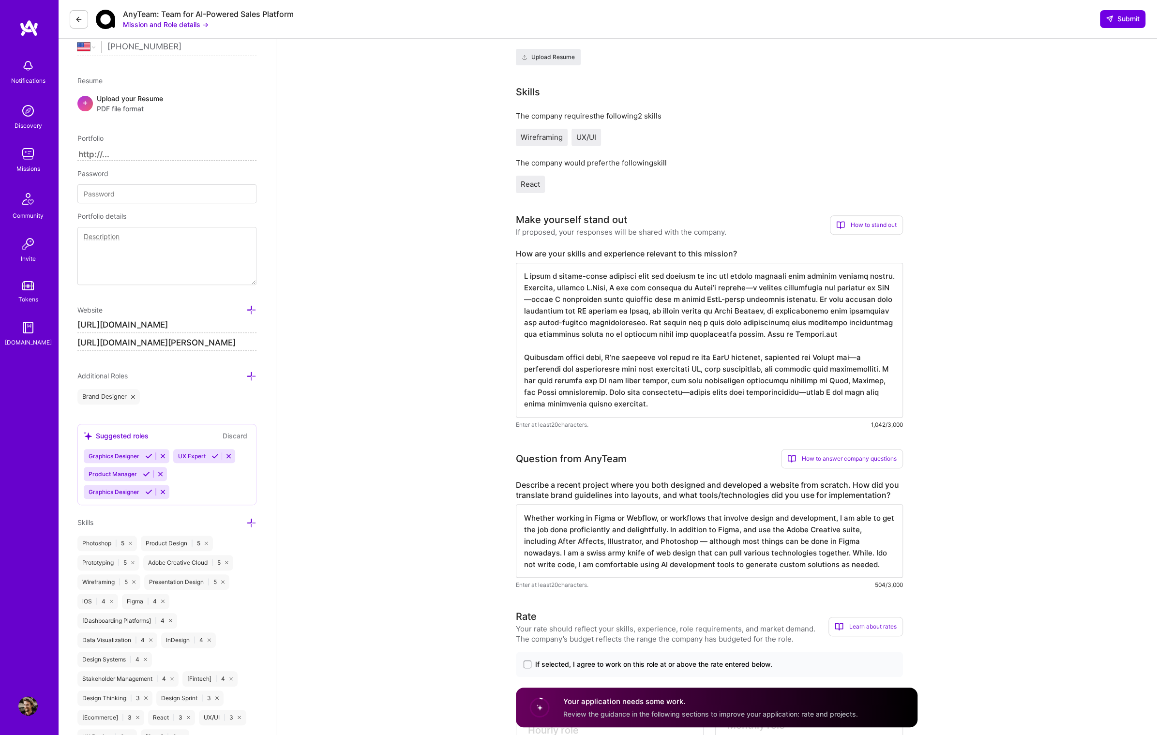
drag, startPoint x: 744, startPoint y: 562, endPoint x: 773, endPoint y: 558, distance: 29.4
click at [773, 558] on textarea "Whether working in Figma or Webflow, or workflows that involve design and devel…" at bounding box center [709, 541] width 387 height 74
click at [752, 568] on textarea "Whether working in Figma or Webflow, or workflows that involve design and devel…" at bounding box center [709, 541] width 387 height 74
drag, startPoint x: 745, startPoint y: 566, endPoint x: 770, endPoint y: 561, distance: 26.1
click at [771, 561] on textarea "Whether working in Figma or Webflow, or workflows that involve design and devel…" at bounding box center [709, 541] width 387 height 74
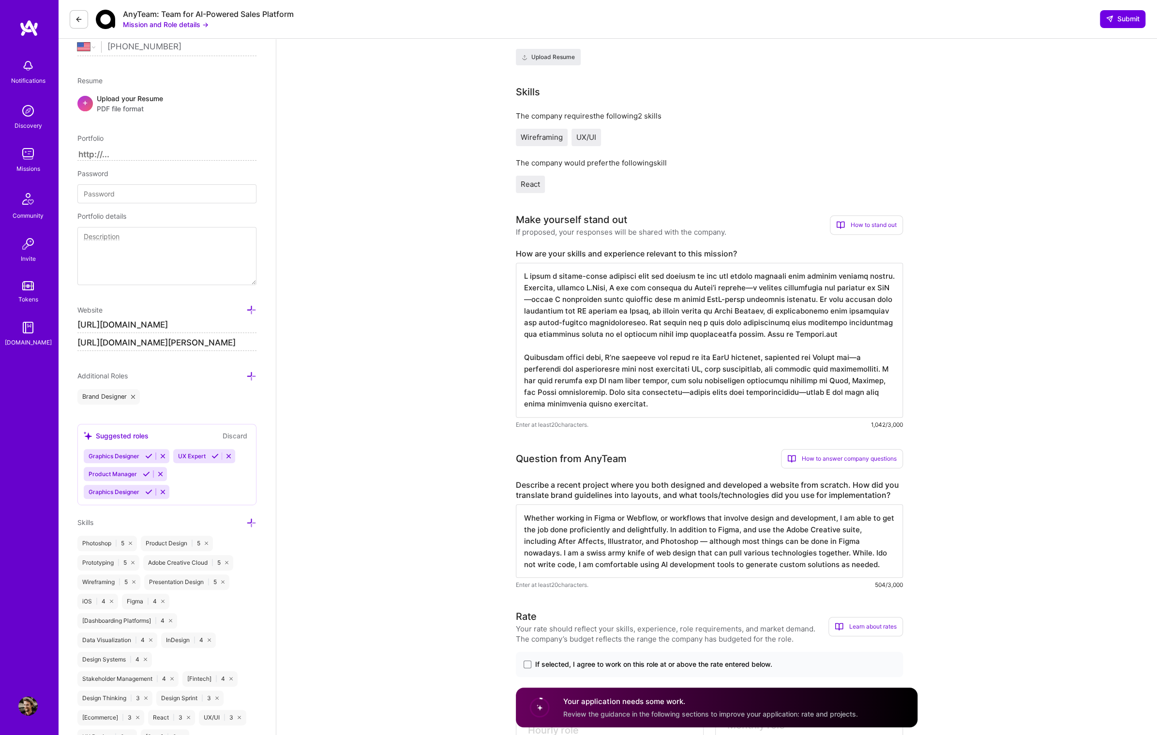
drag, startPoint x: 774, startPoint y: 562, endPoint x: 744, endPoint y: 567, distance: 30.9
click at [744, 567] on textarea "Whether working in Figma or Webflow, or workflows that involve design and devel…" at bounding box center [709, 541] width 387 height 74
click at [874, 569] on textarea "Whether working in Figma or Webflow, or workflows that involve design and devel…" at bounding box center [709, 541] width 387 height 74
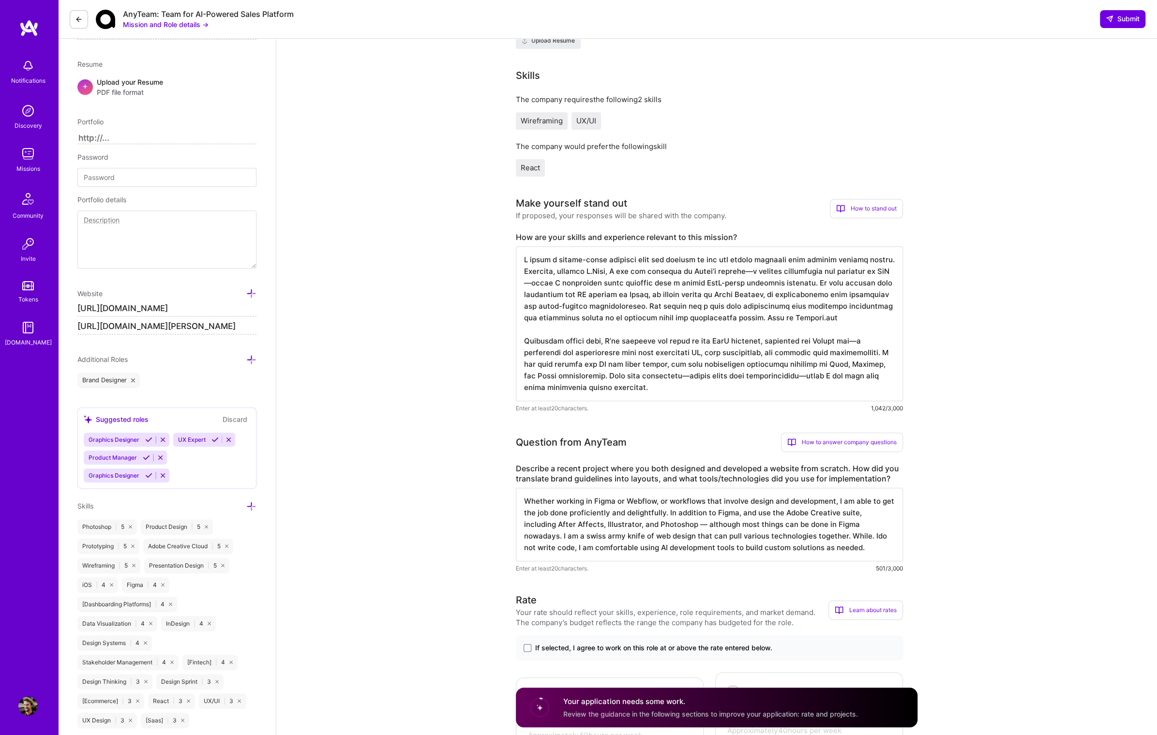
scroll to position [248, 0]
click at [874, 531] on textarea "Whether working in Figma or Webflow, or workflows that involve design and devel…" at bounding box center [709, 525] width 387 height 74
click at [869, 535] on textarea "Whether working in Figma or Webflow, or workflows that involve design and devel…" at bounding box center [709, 525] width 387 height 74
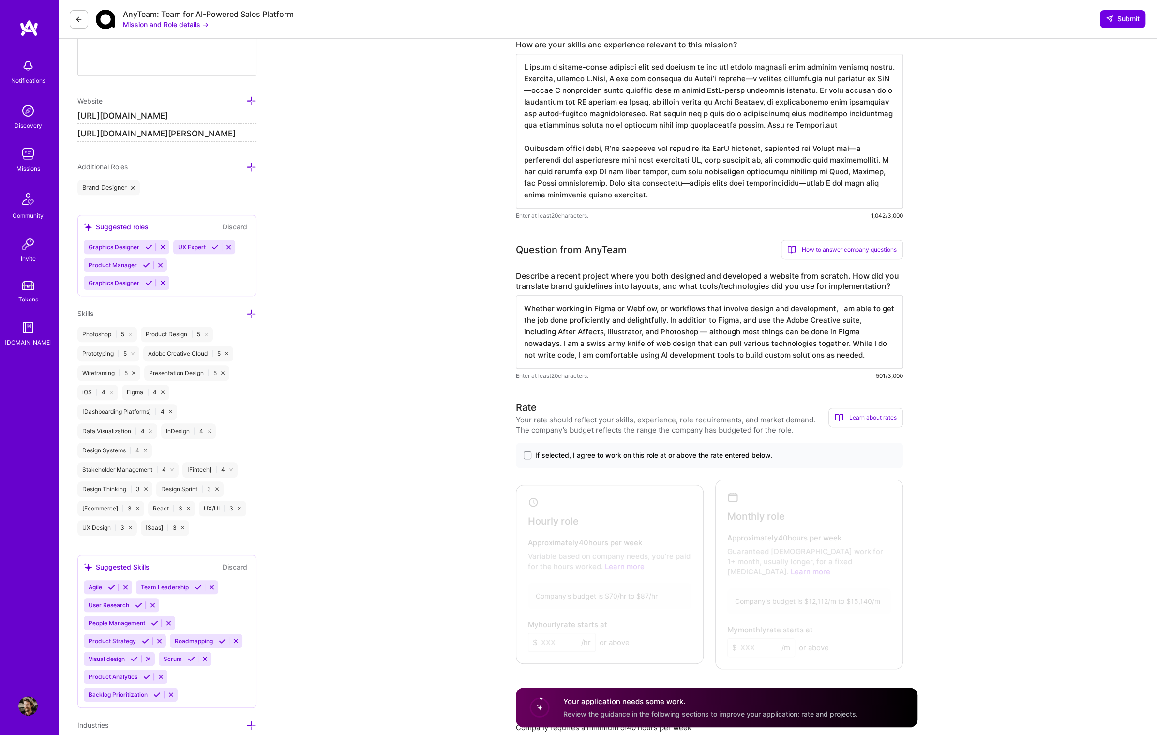
scroll to position [449, 0]
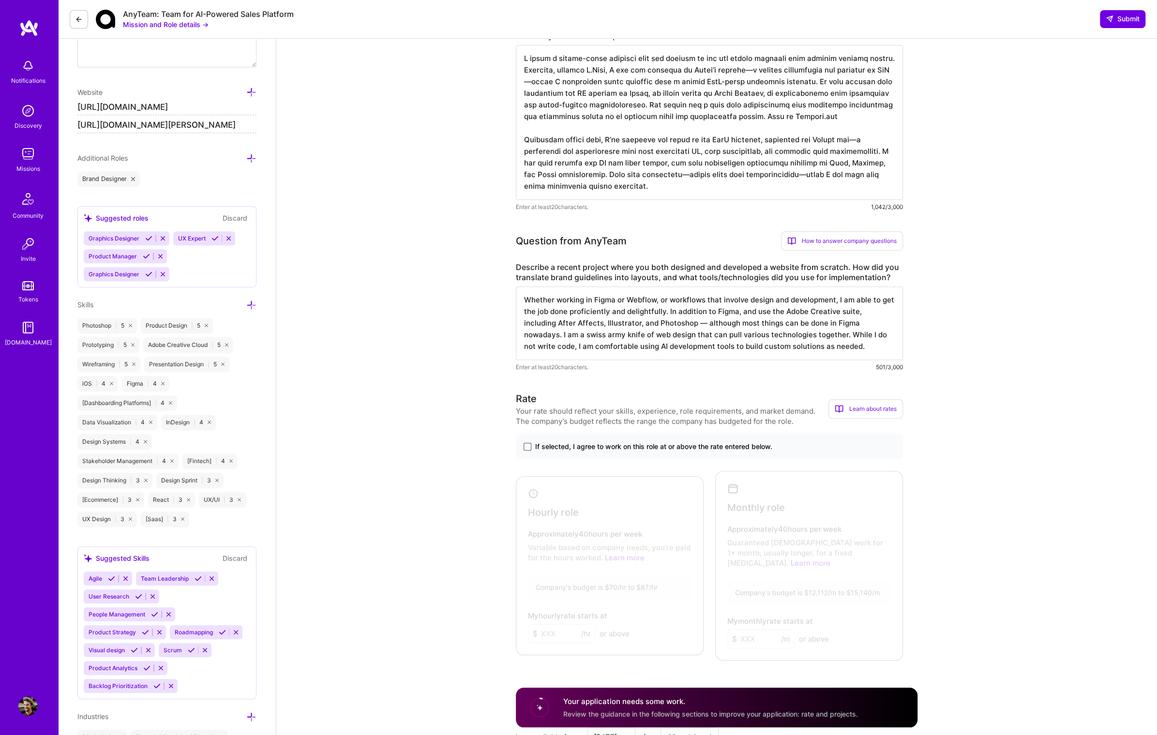
type textarea "Whether working in Figma or Webflow, or workflows that involve design and devel…"
click at [529, 448] on span at bounding box center [528, 447] width 8 height 8
click at [0, 0] on input "If selected, I agree to work on this role at or above the rate entered below." at bounding box center [0, 0] width 0 height 0
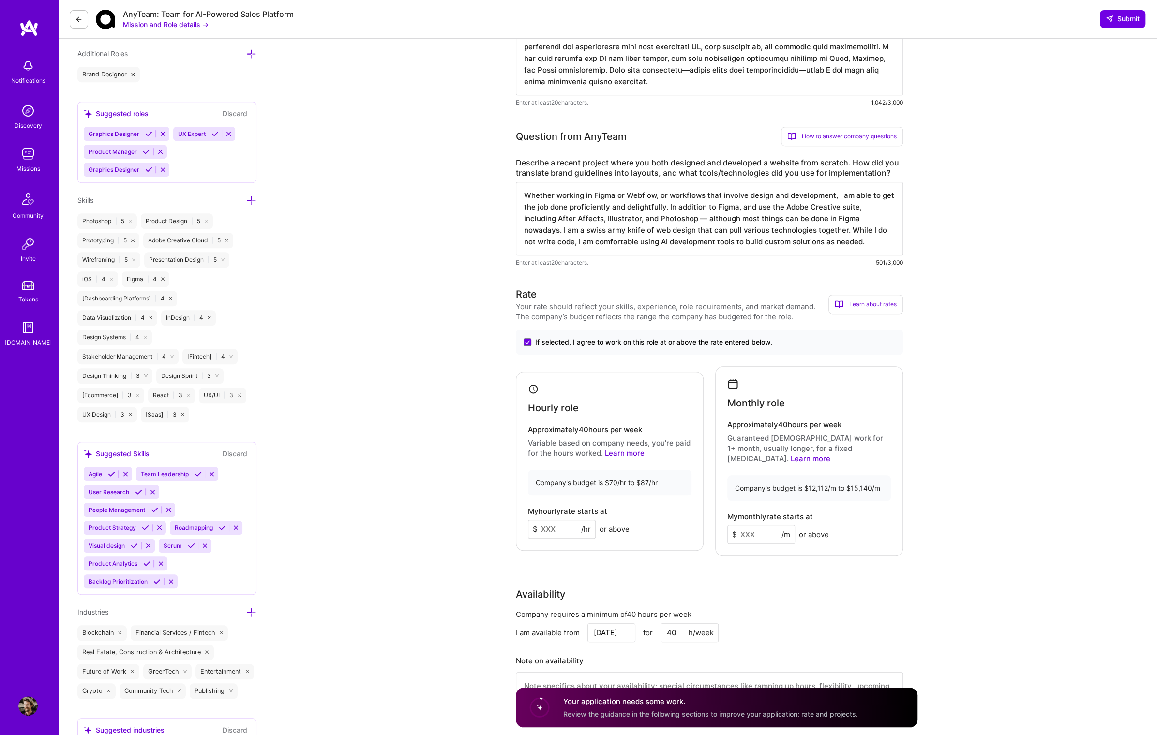
scroll to position [554, 0]
click at [563, 525] on input at bounding box center [562, 528] width 68 height 19
type input "80"
click at [760, 526] on input at bounding box center [761, 534] width 68 height 19
type input "13000"
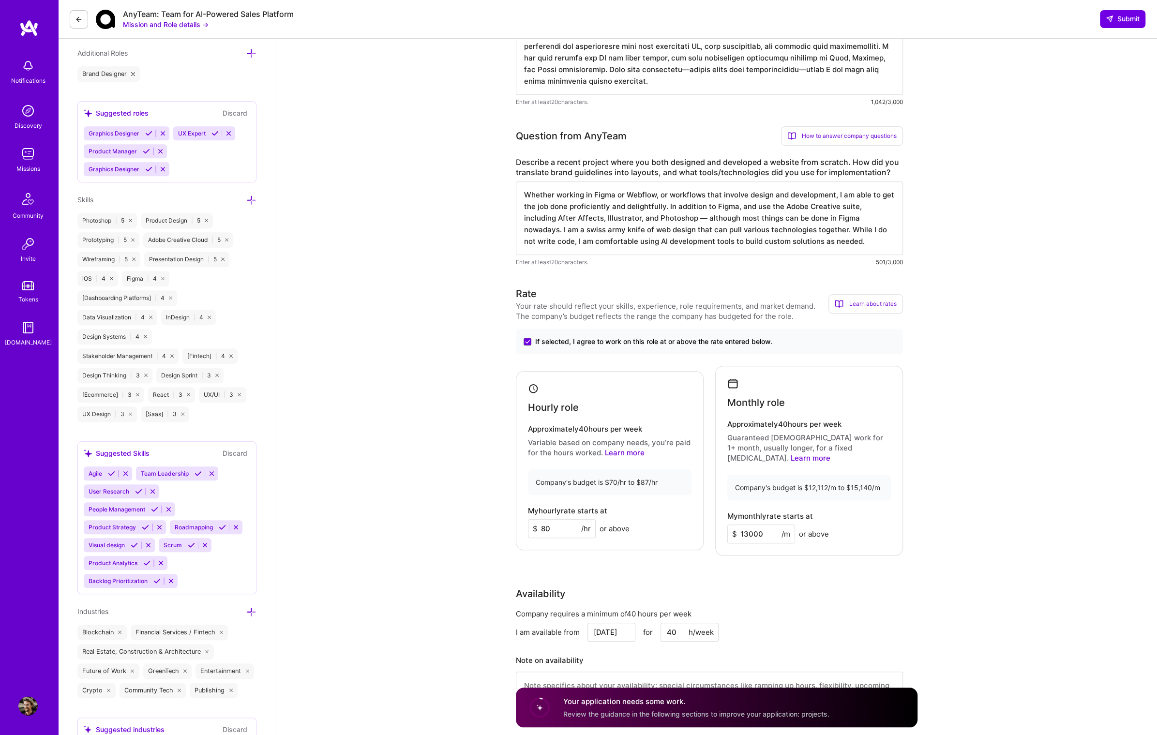
click at [758, 572] on div "Rate Your rate should reflect your skills, experience, role requirements, and m…" at bounding box center [717, 504] width 402 height 437
click at [858, 586] on div "Availability" at bounding box center [709, 593] width 387 height 15
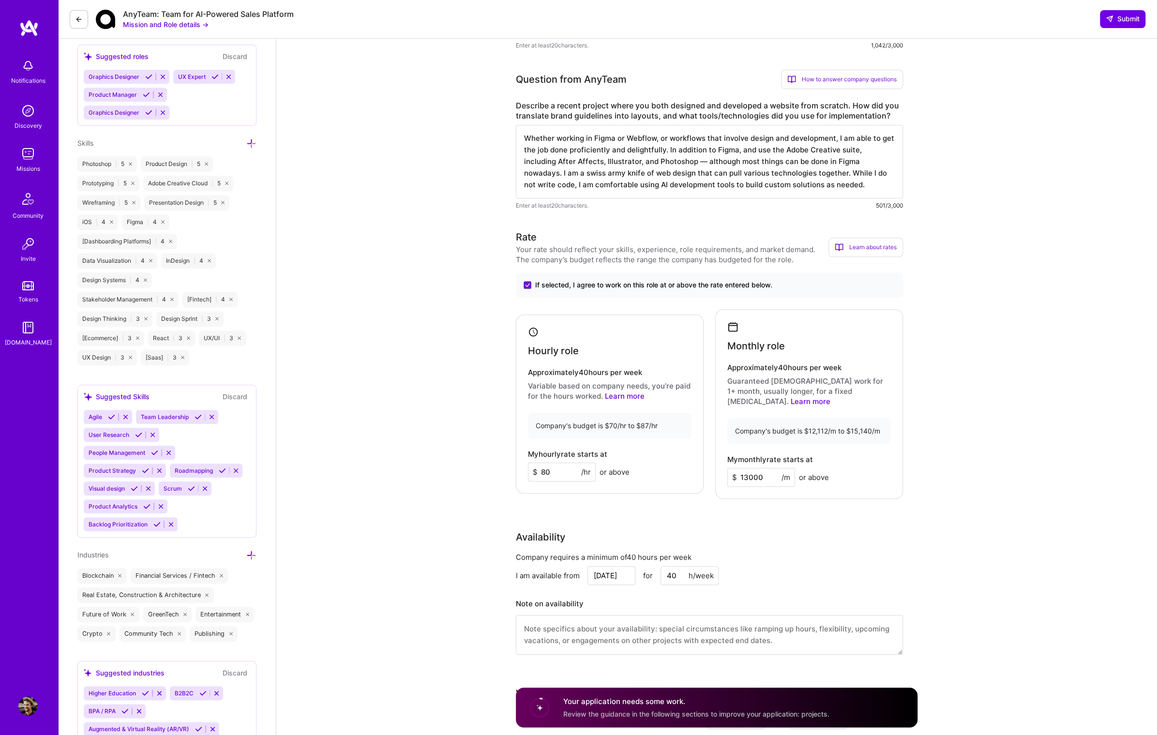
scroll to position [617, 0]
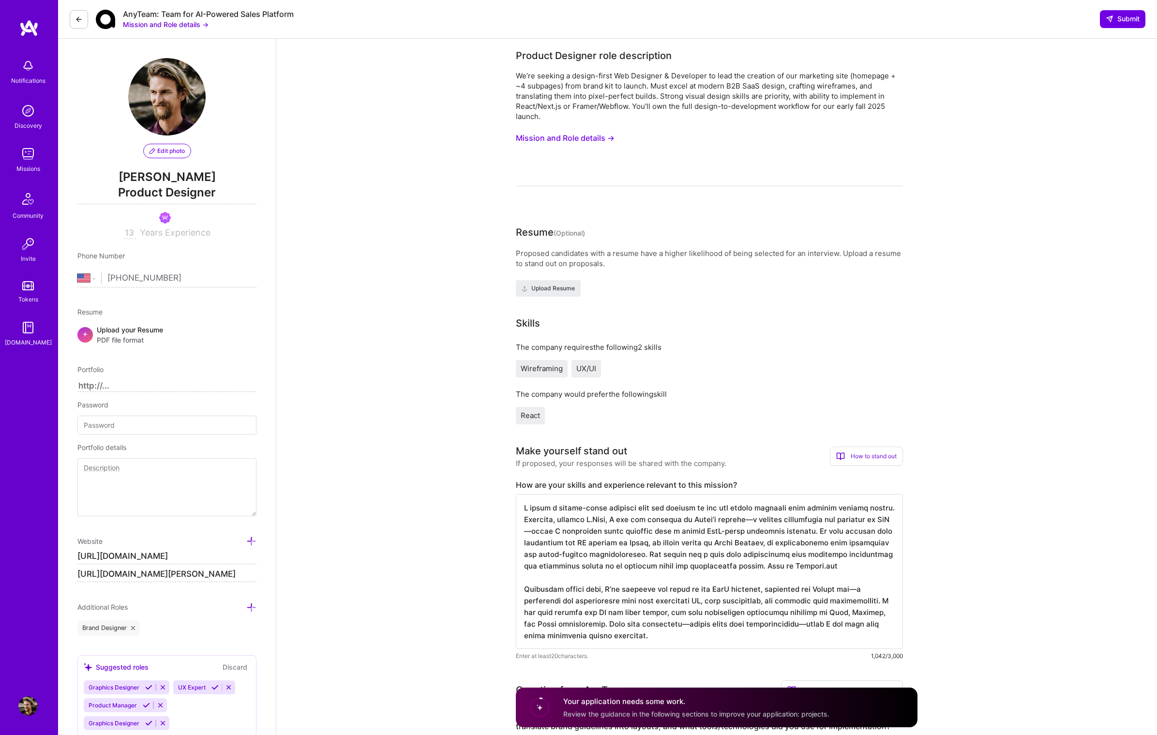
select select "US"
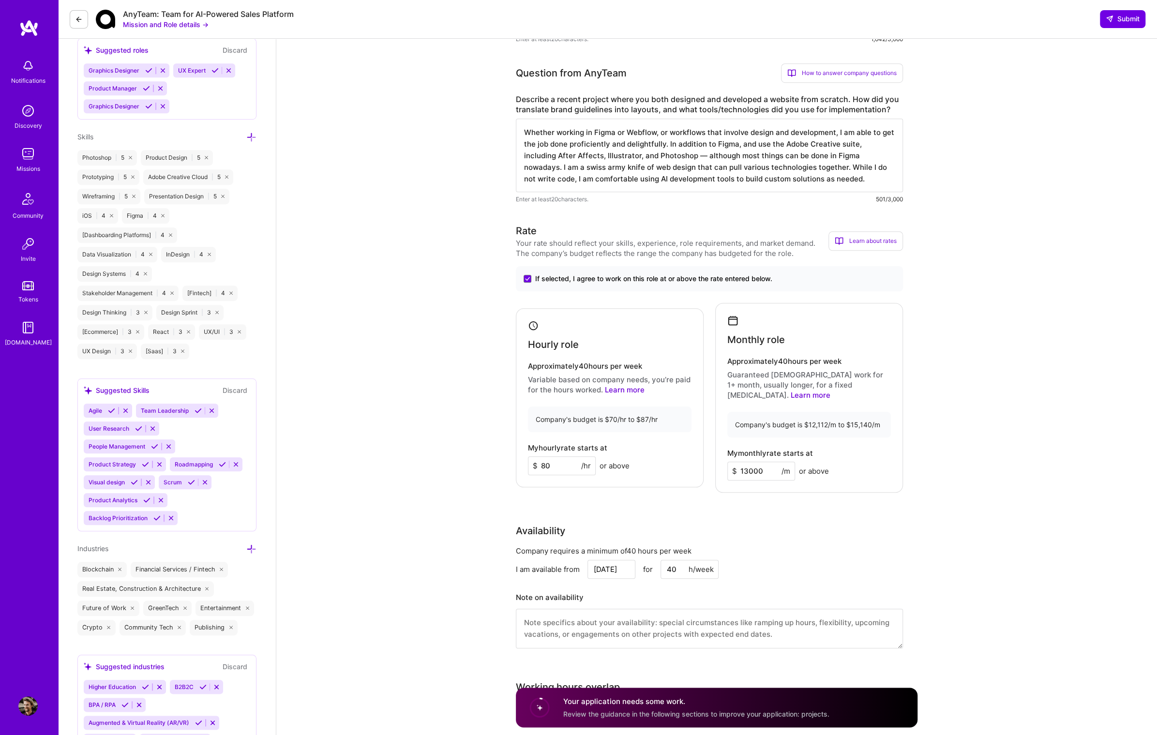
scroll to position [0, 0]
click at [608, 560] on input "[DATE]" at bounding box center [611, 569] width 48 height 19
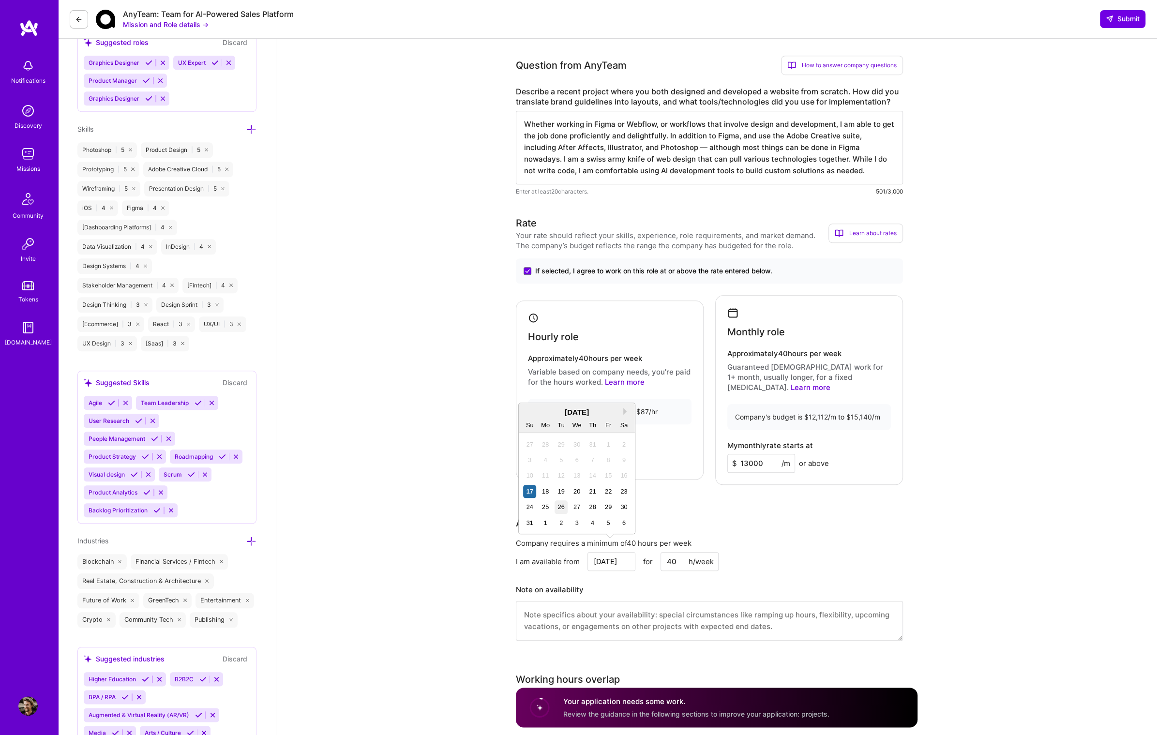
scroll to position [635, 0]
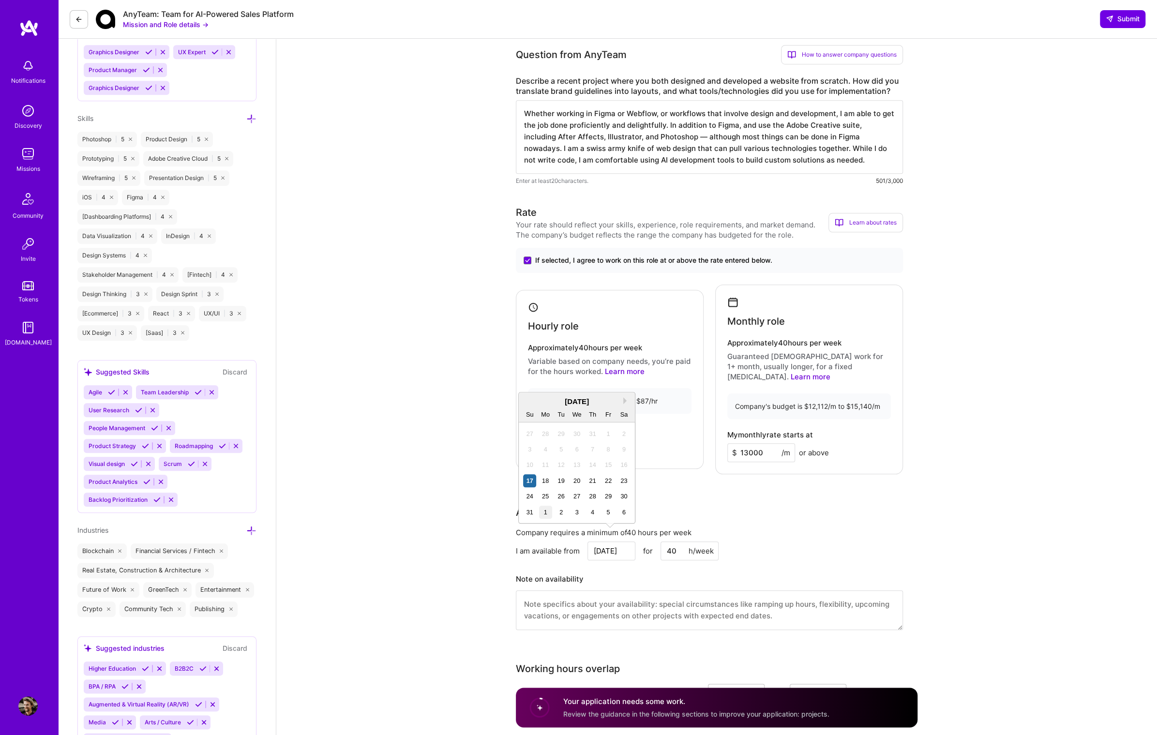
click at [546, 512] on div "1" at bounding box center [545, 512] width 13 height 13
type input "Sep 1"
click at [783, 487] on div "Rate Your rate should reflect your skills, experience, role requirements, and m…" at bounding box center [717, 423] width 402 height 437
click at [763, 591] on textarea at bounding box center [709, 610] width 387 height 40
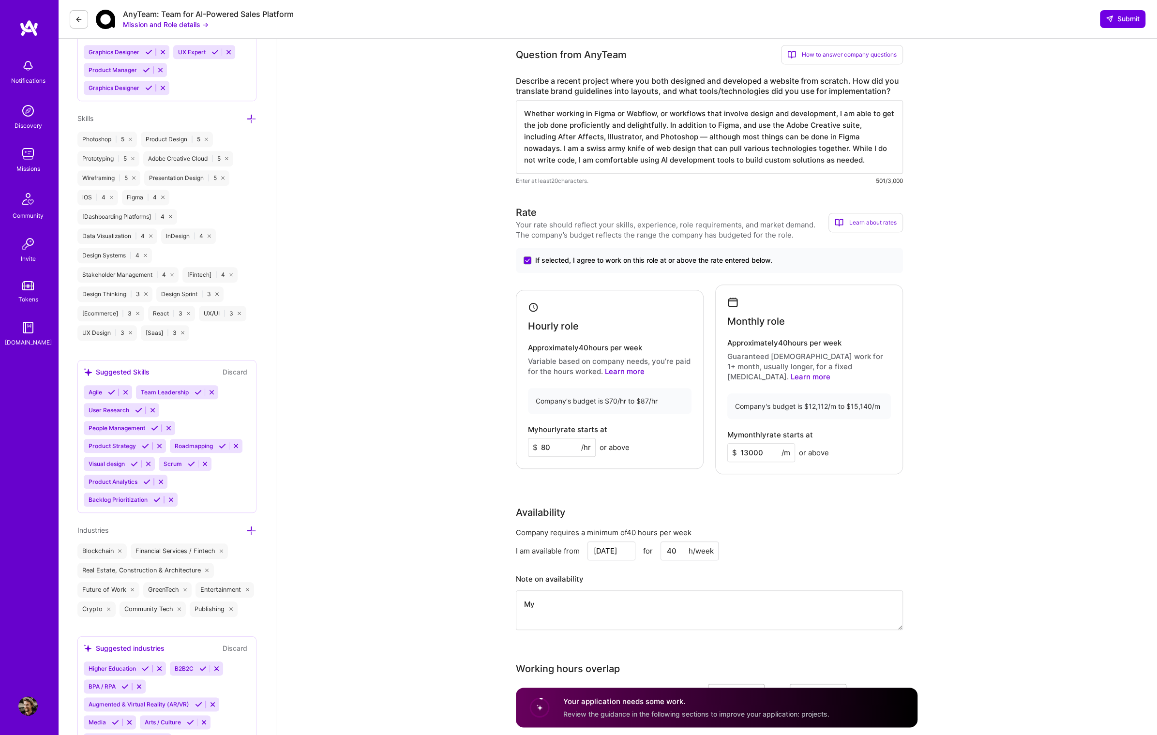
type textarea "M"
type textarea "m"
type textarea "M"
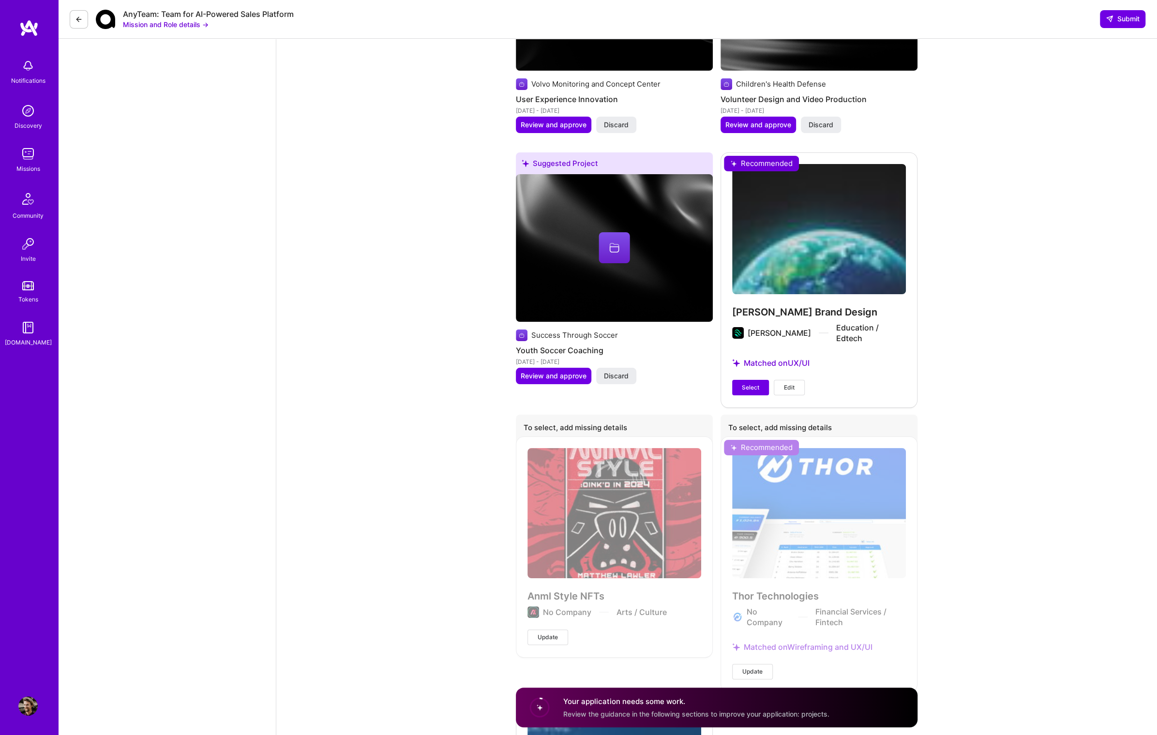
scroll to position [3265, 0]
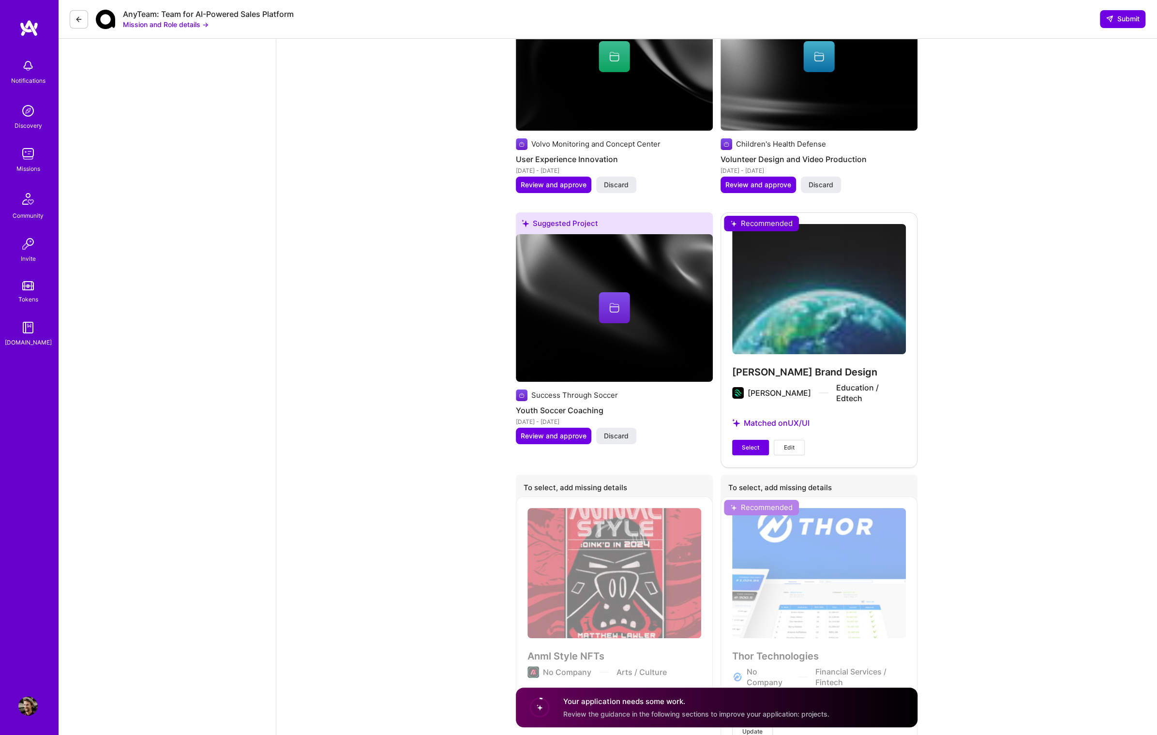
type textarea "I have one vacation scheduled Friday Aug 22—29. I could onboard during the next…"
click at [812, 586] on div "Thor Technologies No Company Financial Services / Fintech Matched on Wireframin…" at bounding box center [819, 623] width 197 height 255
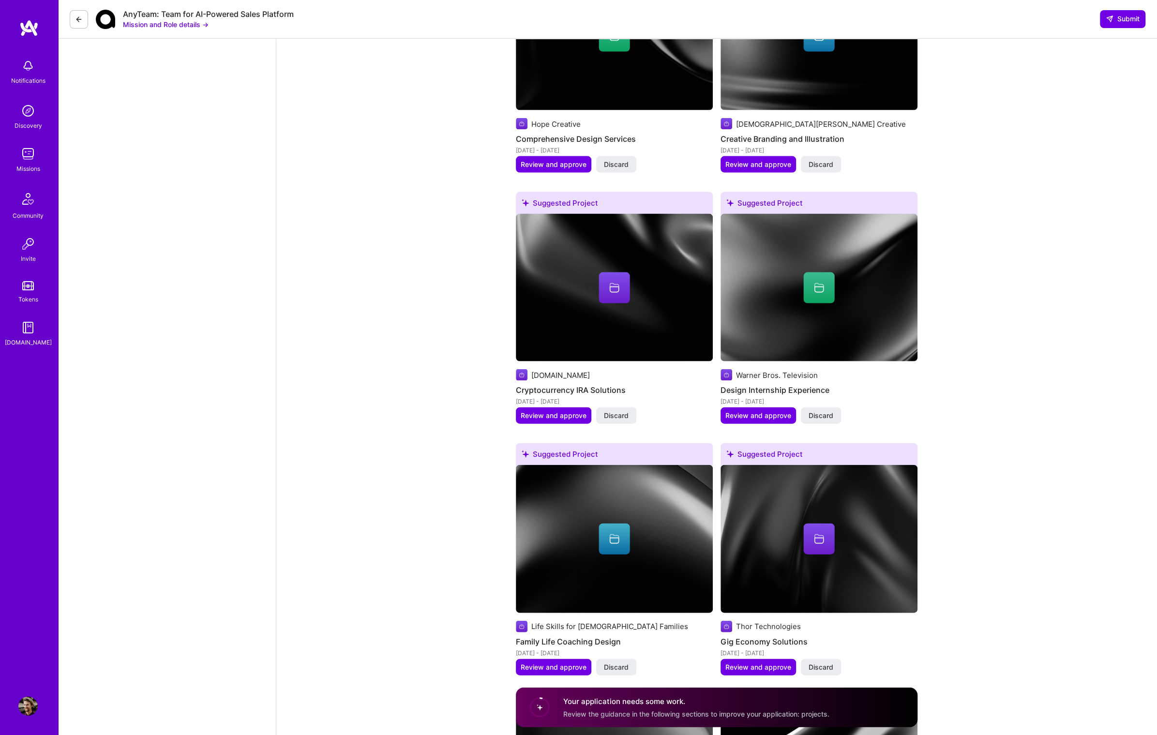
scroll to position [1164, 0]
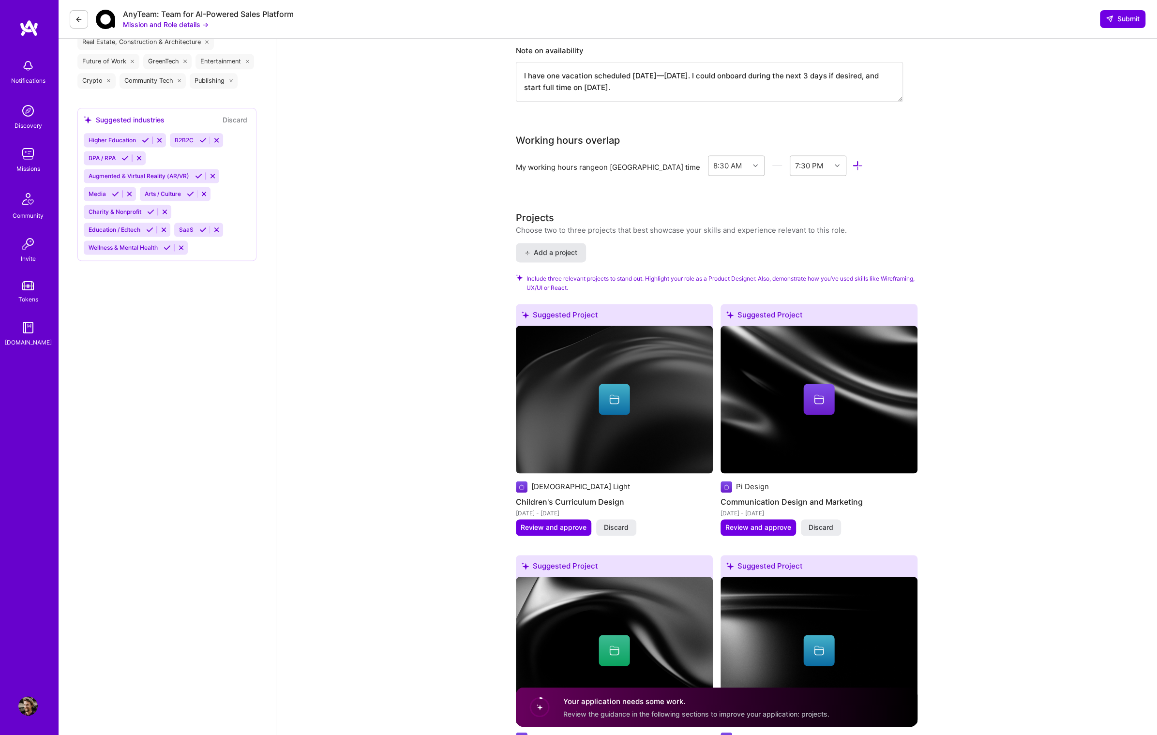
click at [557, 248] on span "Add a project" at bounding box center [551, 253] width 53 height 10
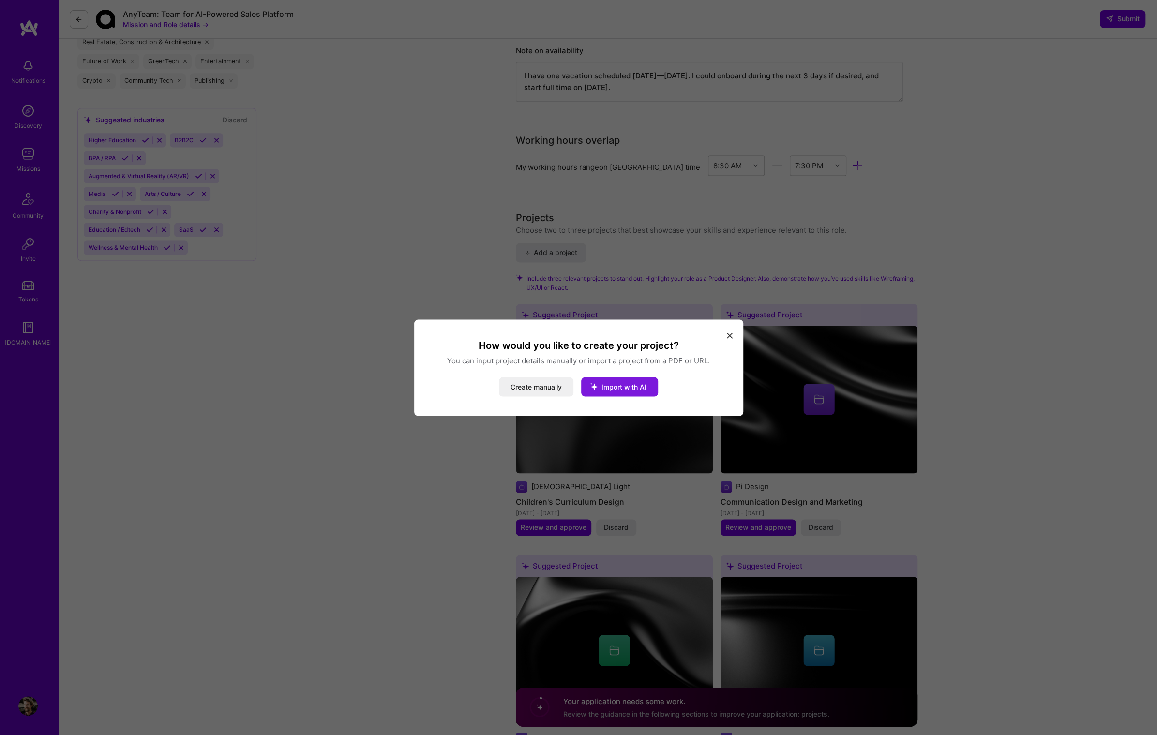
click at [622, 391] on button "Import with AI" at bounding box center [619, 386] width 77 height 19
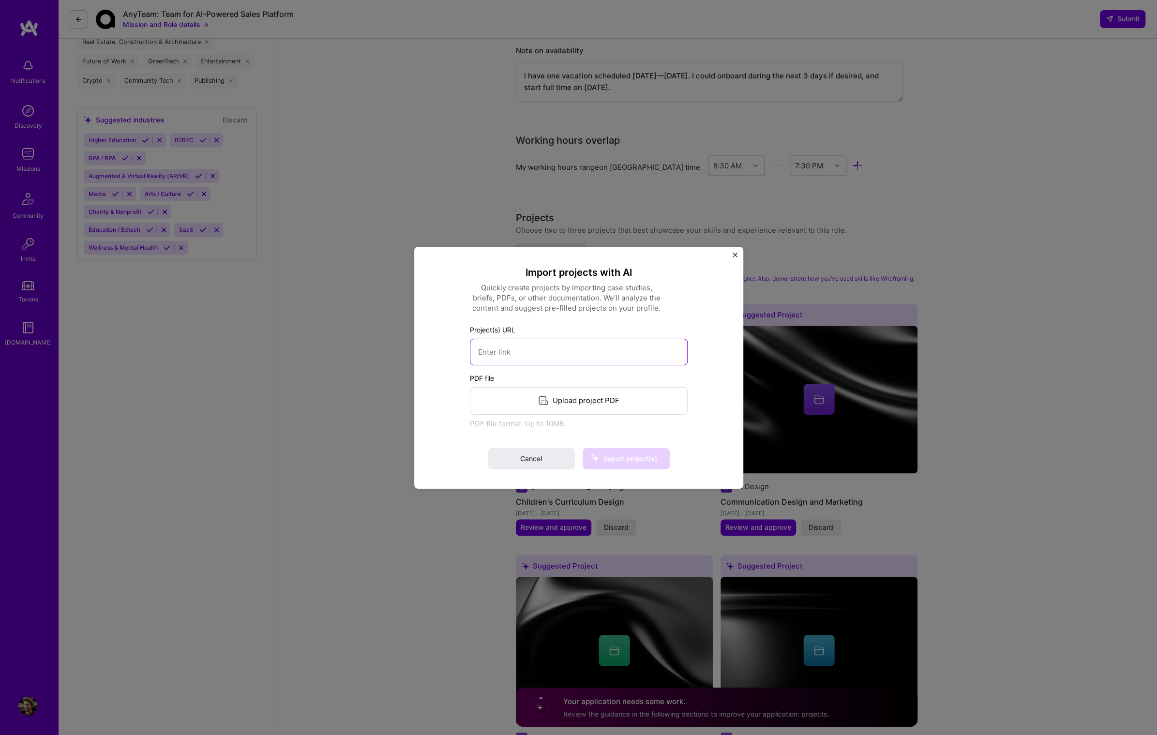
click at [596, 359] on input at bounding box center [579, 351] width 218 height 27
paste input "https://www.mjl.re/project/building-the-future-of-finance-with-kunai"
type input "https://www.mjl.re/project/building-the-future-of-finance-with-kunai"
click at [632, 459] on span "Import project(s)" at bounding box center [630, 458] width 54 height 8
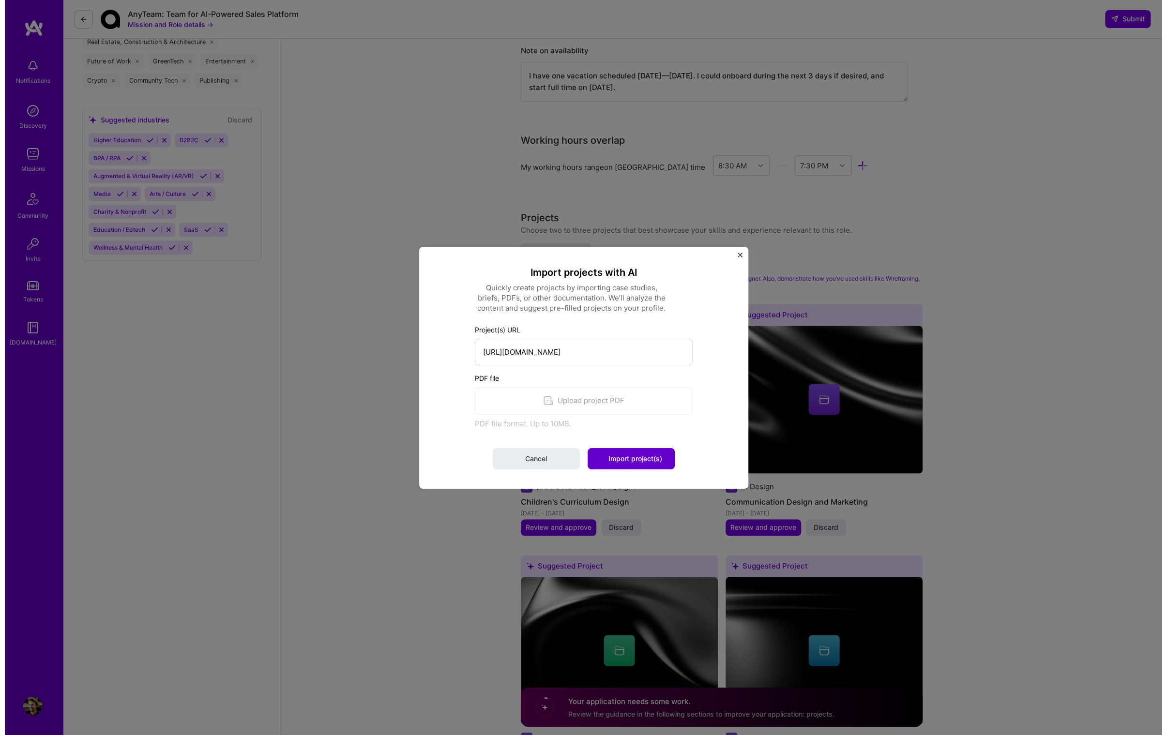
scroll to position [0, 0]
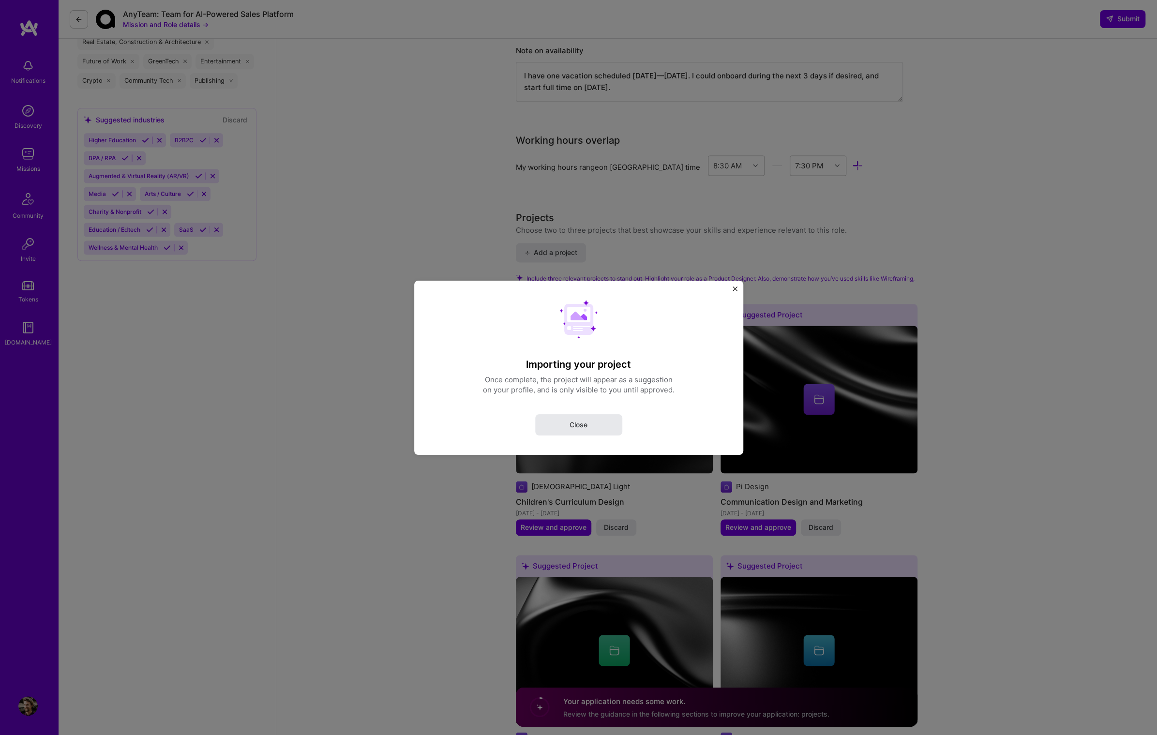
click at [606, 426] on button "Close" at bounding box center [578, 424] width 87 height 21
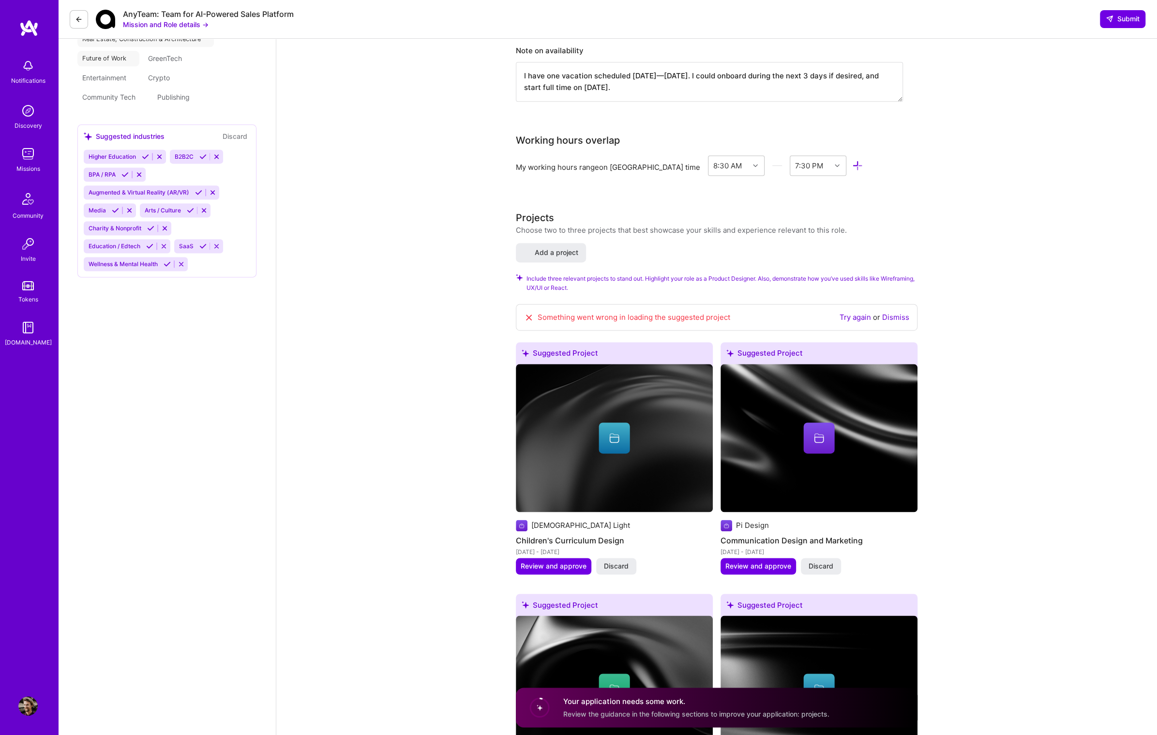
select select "US"
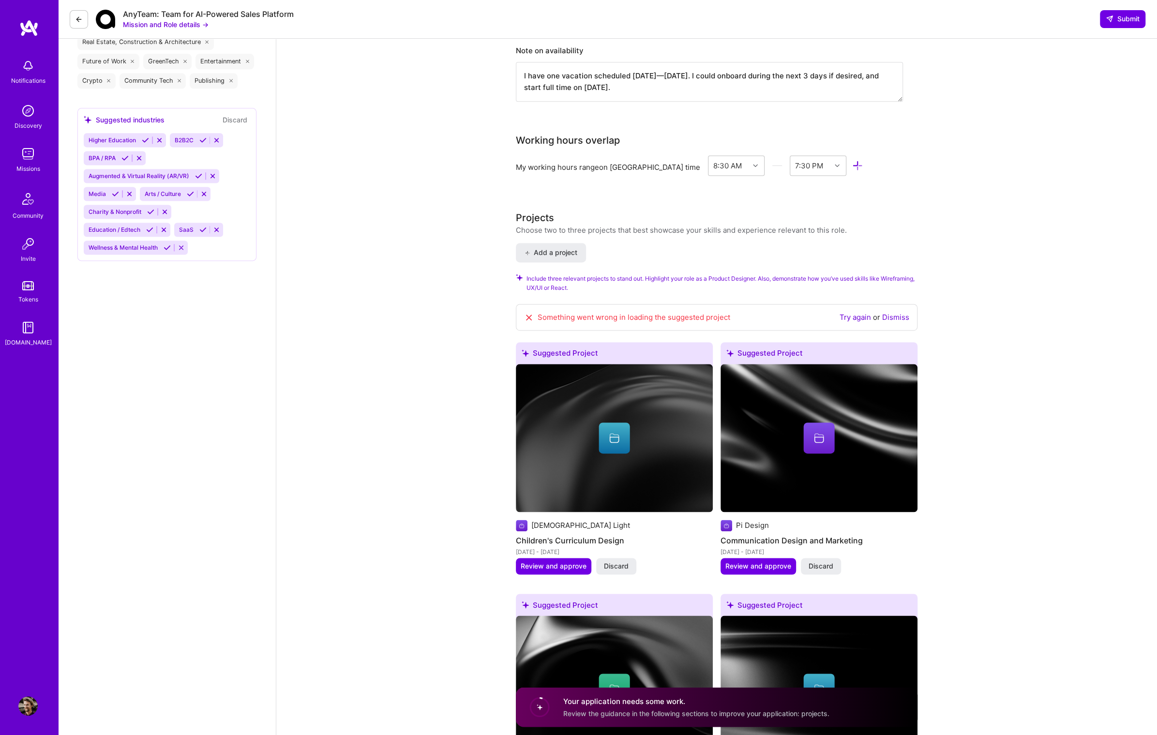
click at [860, 313] on link "Try again" at bounding box center [855, 317] width 31 height 9
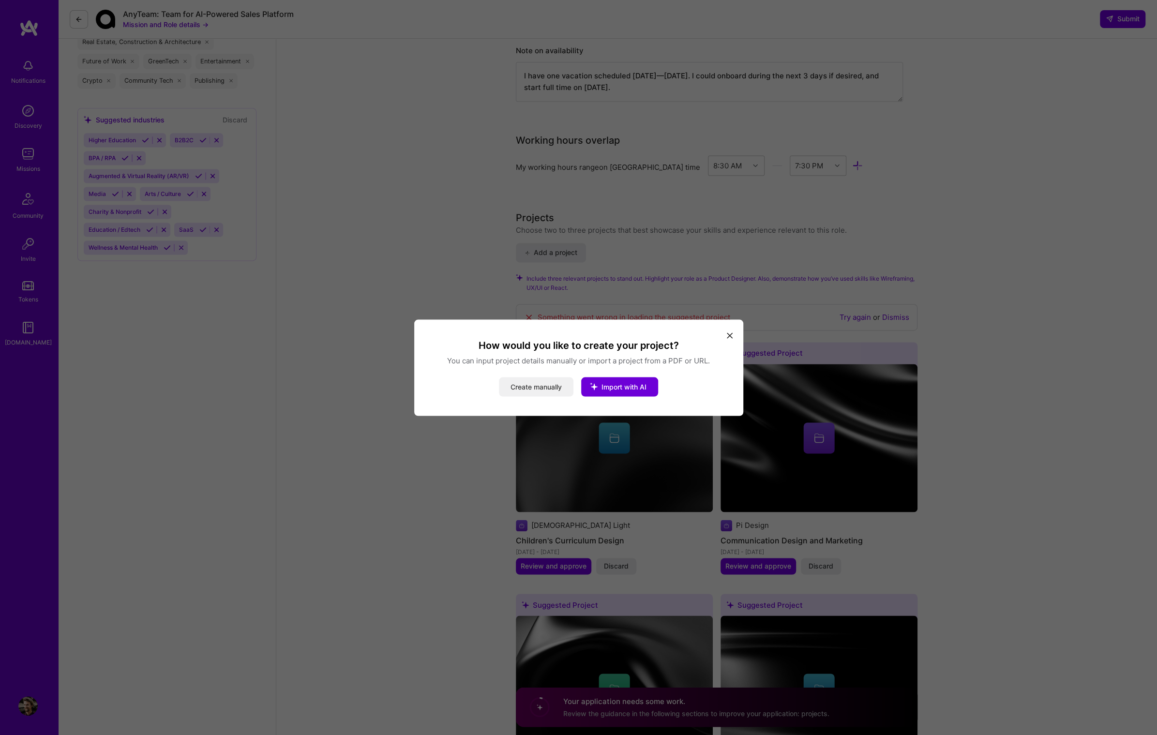
click at [532, 387] on button "Create manually" at bounding box center [536, 386] width 75 height 19
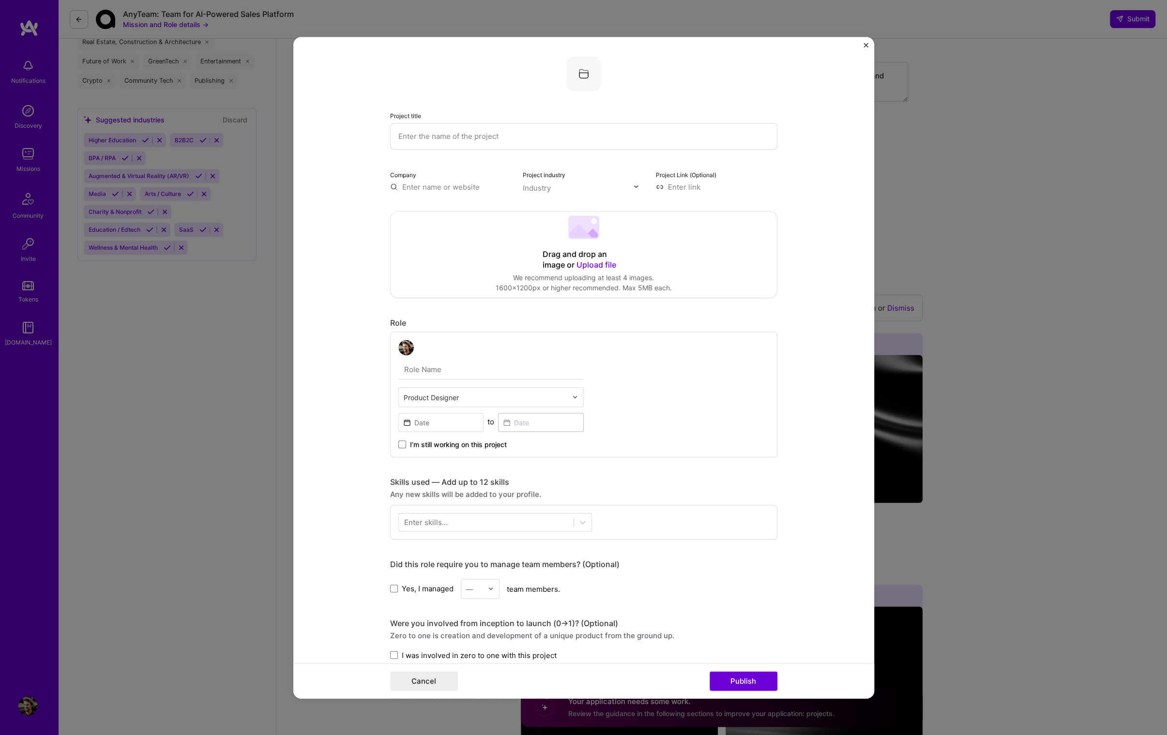
click at [535, 137] on input "text" at bounding box center [583, 136] width 387 height 27
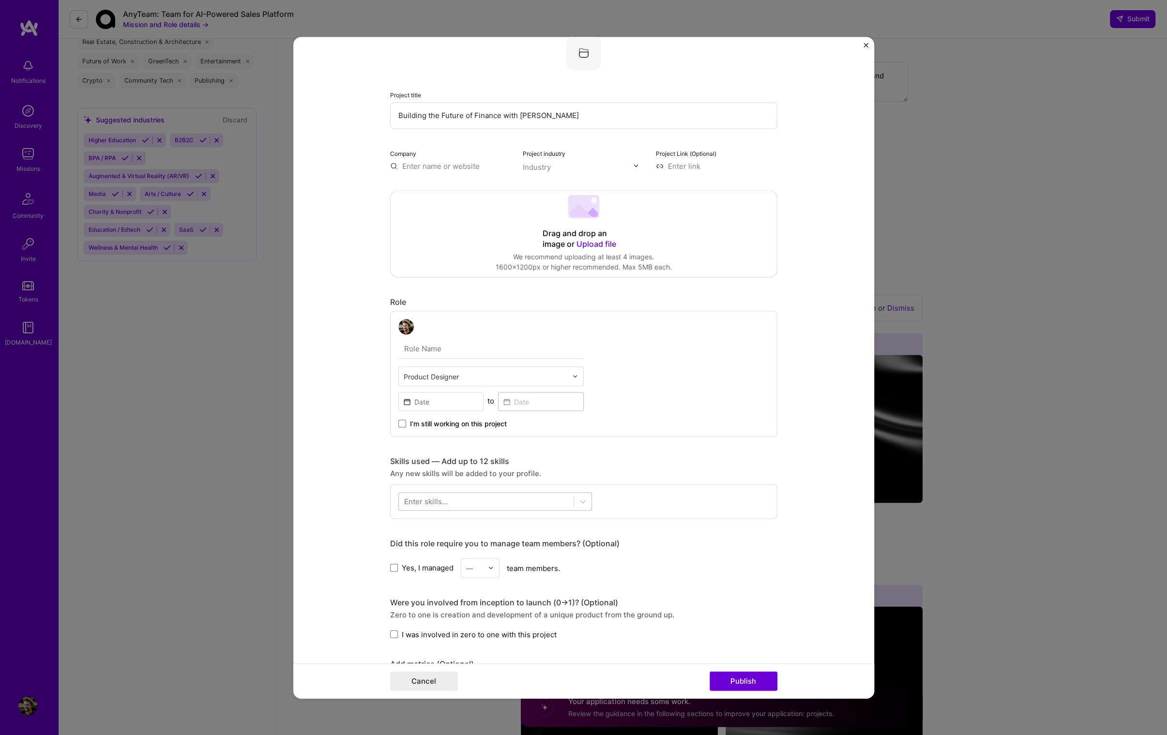
type input "Building the Future of Finance with Kunai"
click at [563, 505] on div at bounding box center [486, 501] width 175 height 16
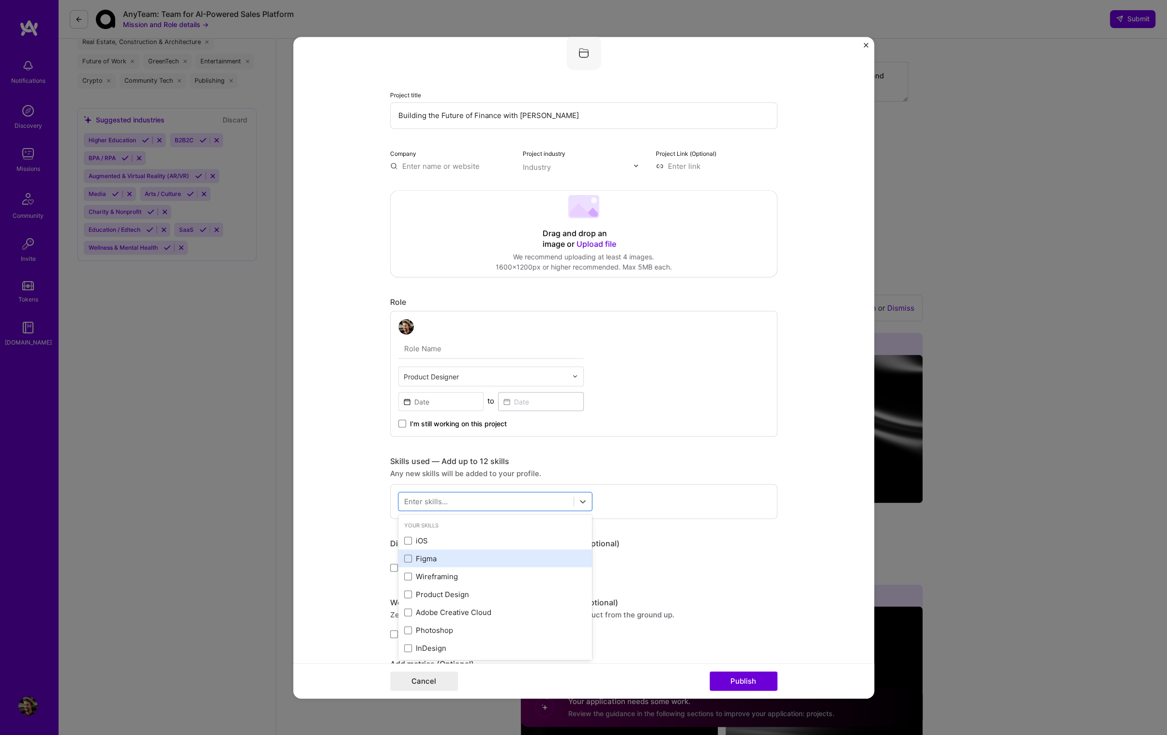
click at [541, 562] on div "Figma" at bounding box center [495, 559] width 182 height 10
click at [538, 571] on div "Wireframing" at bounding box center [495, 576] width 182 height 10
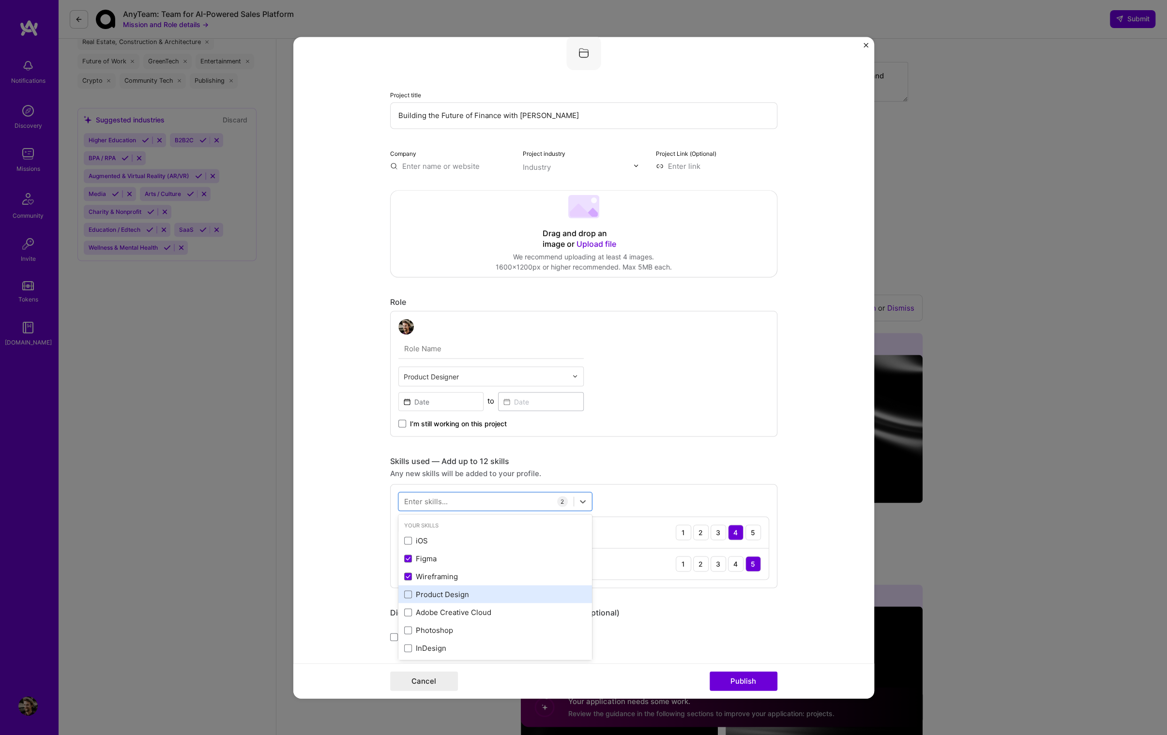
click at [538, 590] on div "Product Design" at bounding box center [495, 594] width 182 height 10
click at [534, 607] on div "Adobe Creative Cloud" at bounding box center [495, 612] width 182 height 10
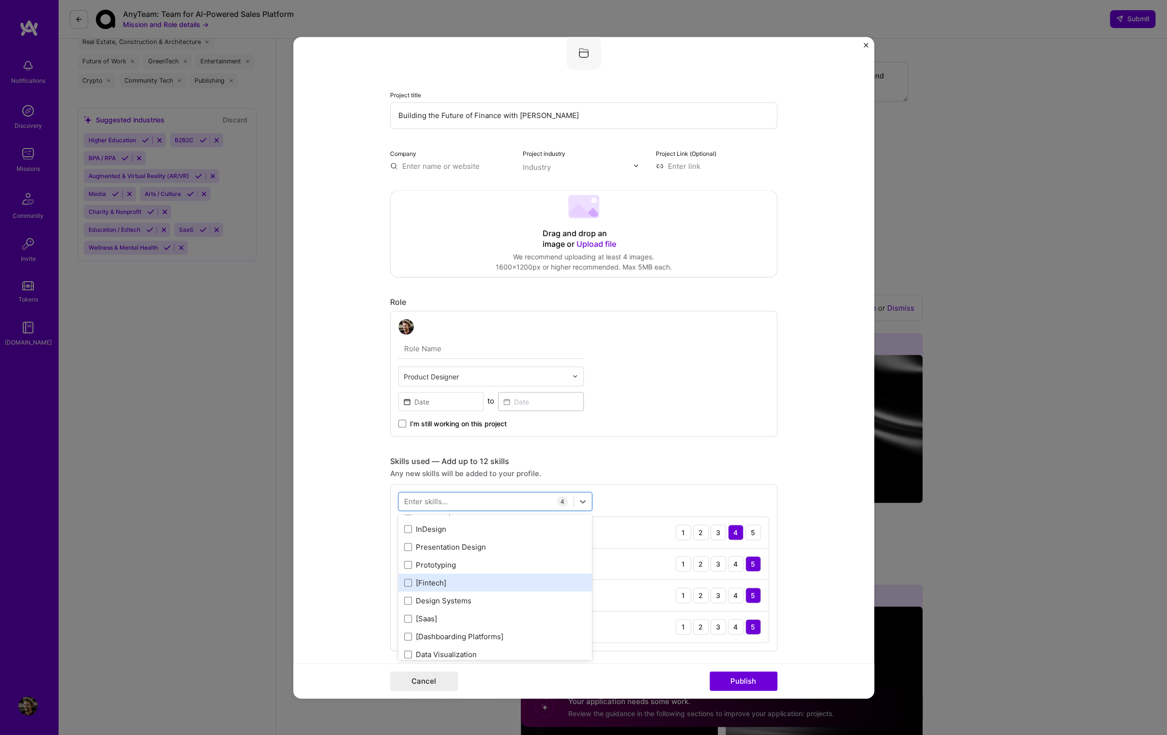
scroll to position [118, 0]
click at [525, 588] on div "[Fintech]" at bounding box center [495, 584] width 194 height 18
click at [526, 572] on div "Design Systems" at bounding box center [495, 568] width 194 height 18
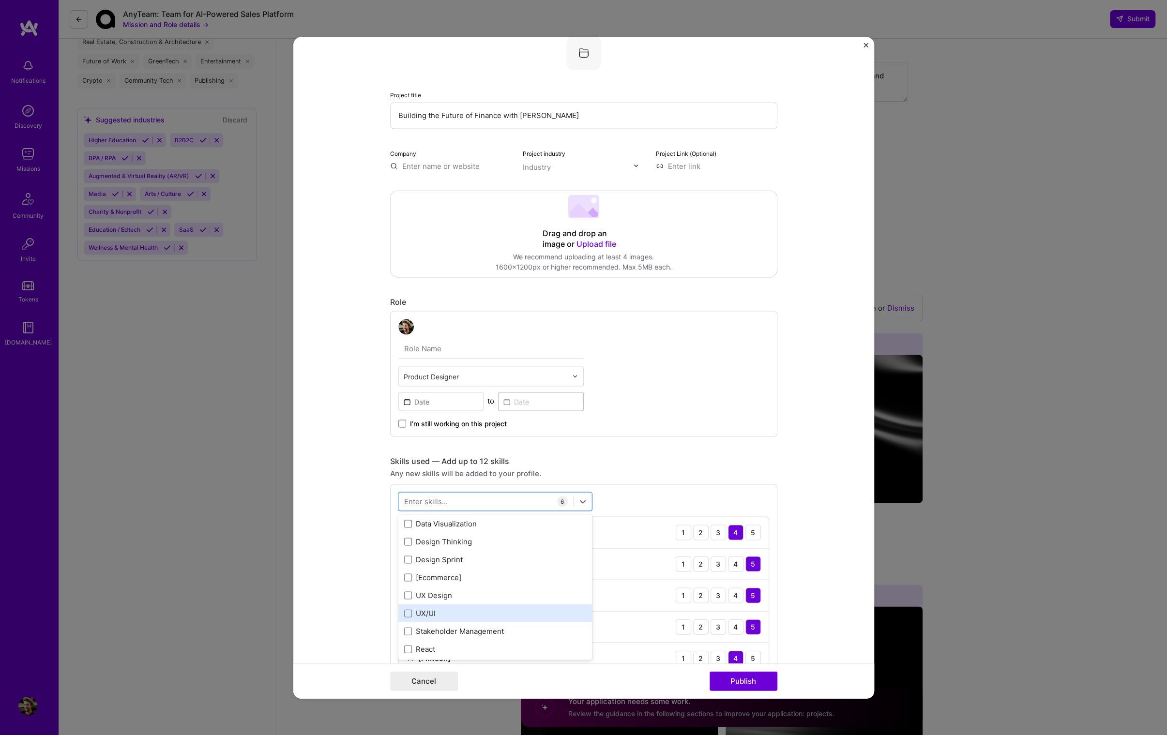
scroll to position [251, 0]
click at [487, 612] on div "UX/UI" at bounding box center [495, 612] width 182 height 10
click at [664, 439] on div "Project title Building the Future of Finance with Kunai Company Project industr…" at bounding box center [583, 666] width 387 height 1263
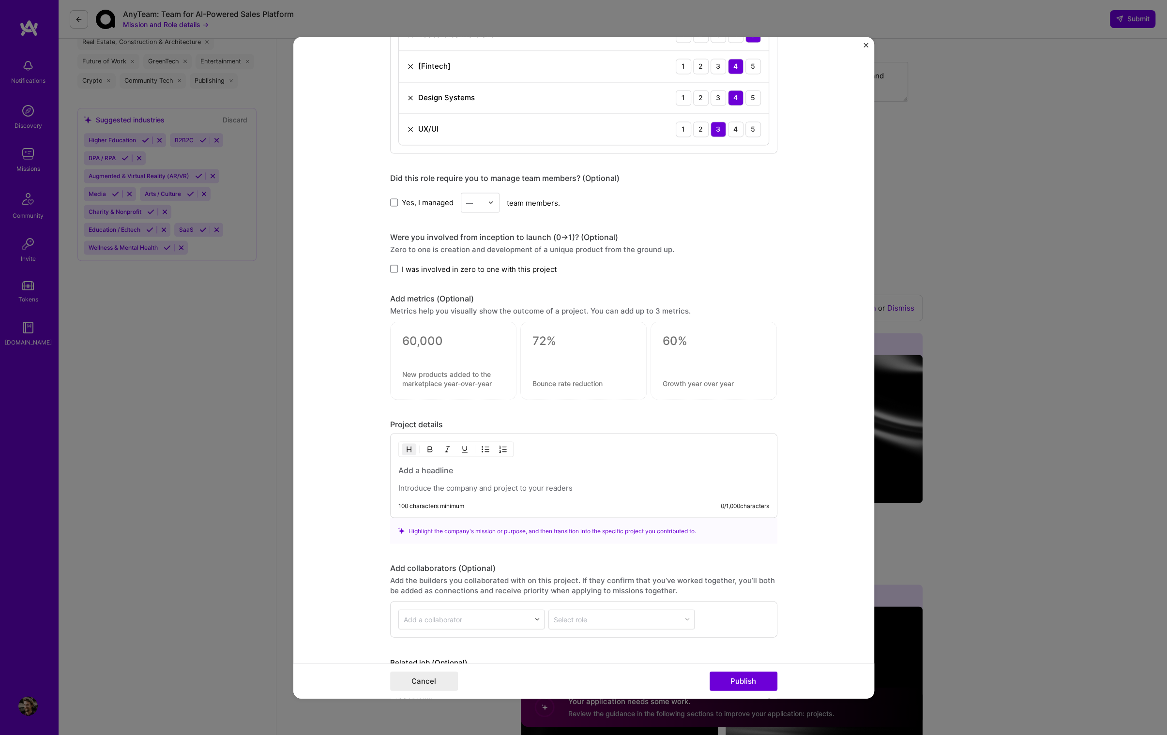
scroll to position [661, 0]
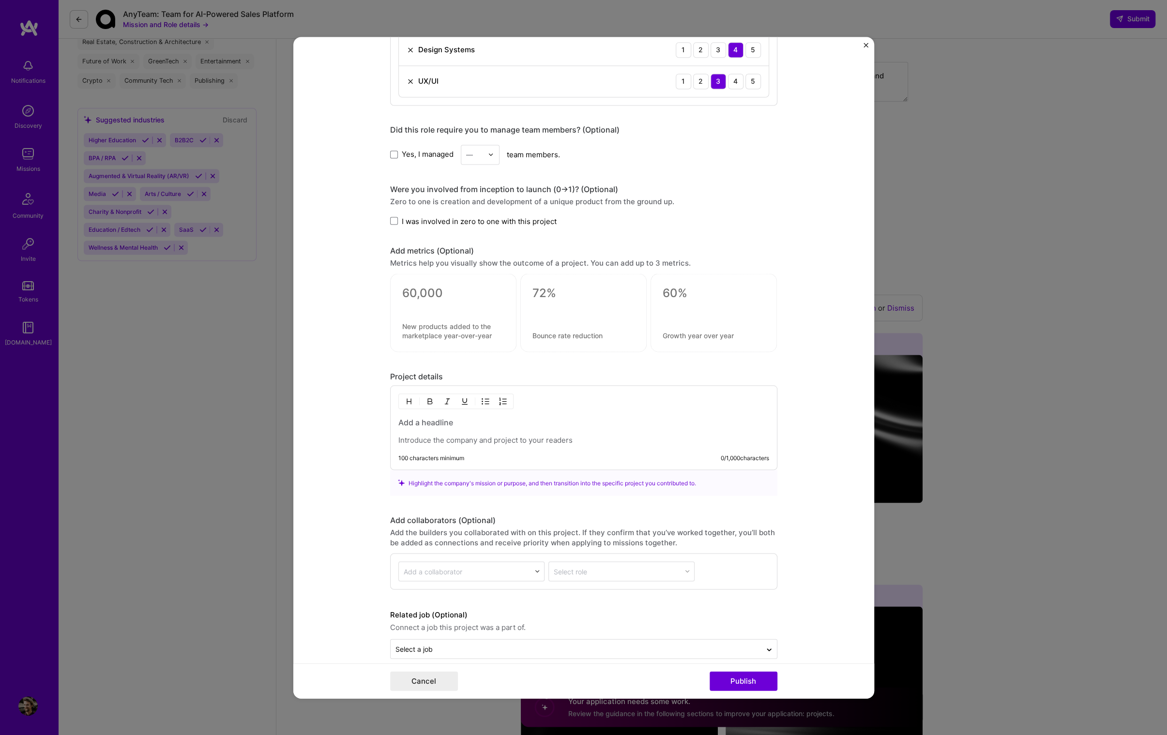
click at [556, 435] on p at bounding box center [583, 440] width 371 height 10
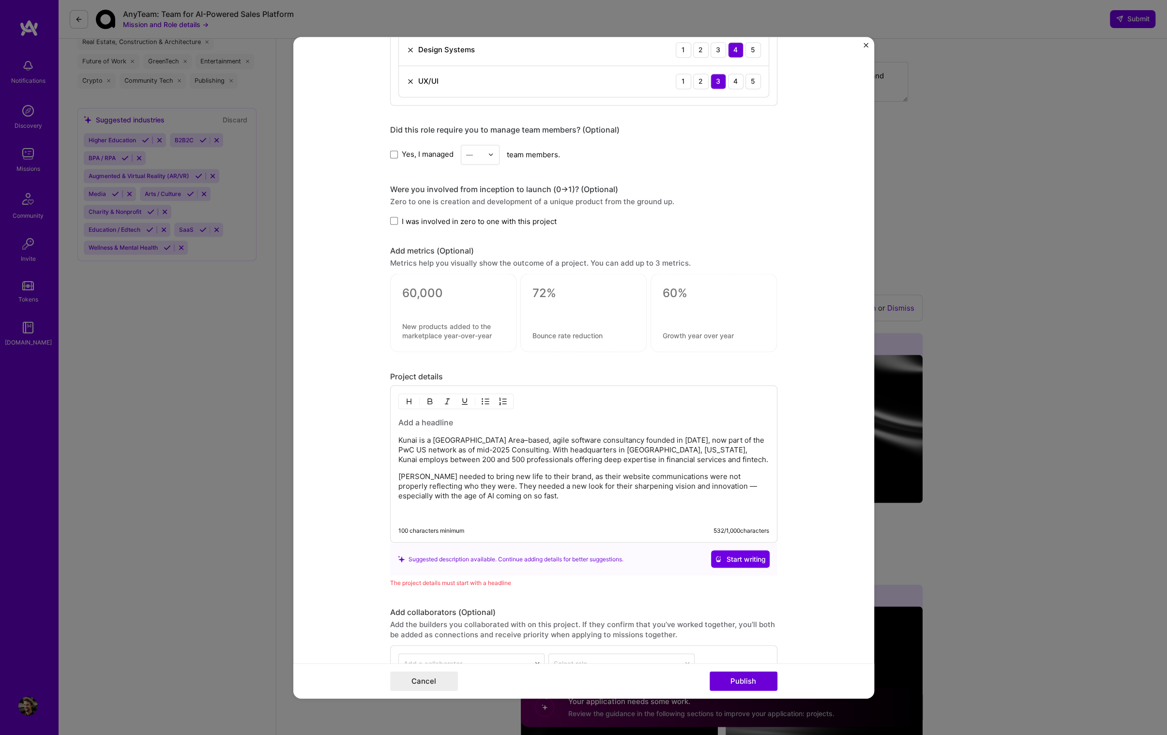
click at [431, 417] on h3 at bounding box center [583, 422] width 371 height 11
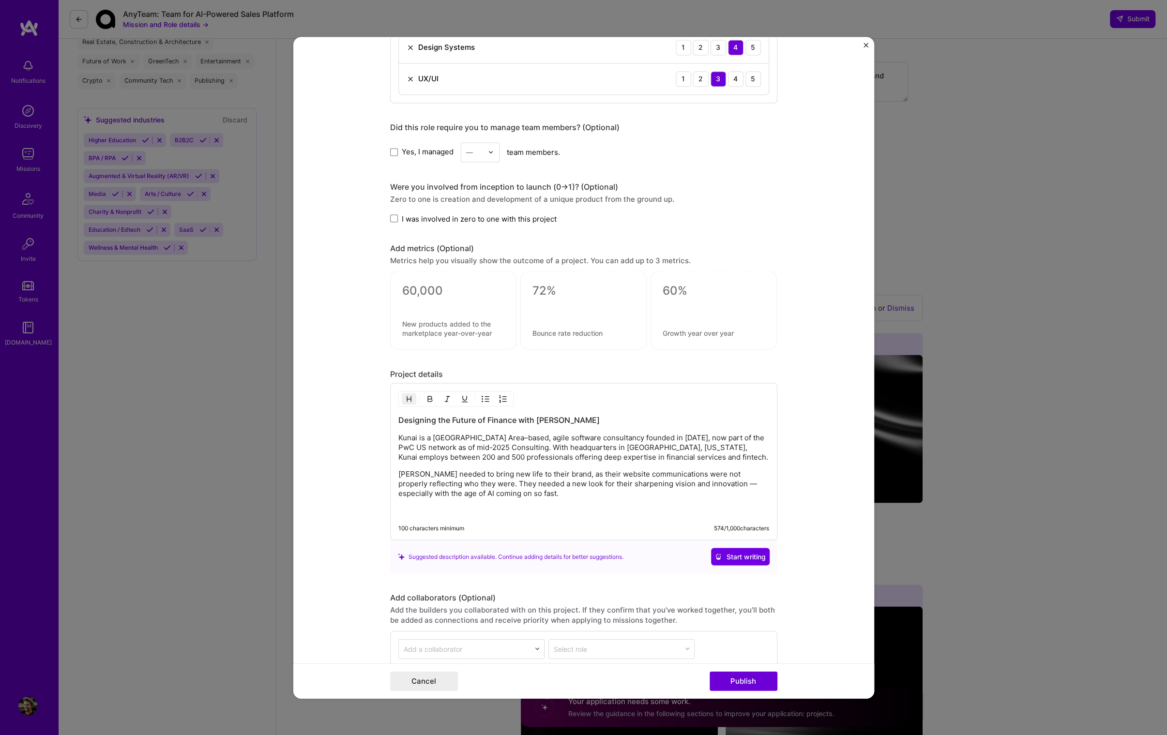
scroll to position [678, 0]
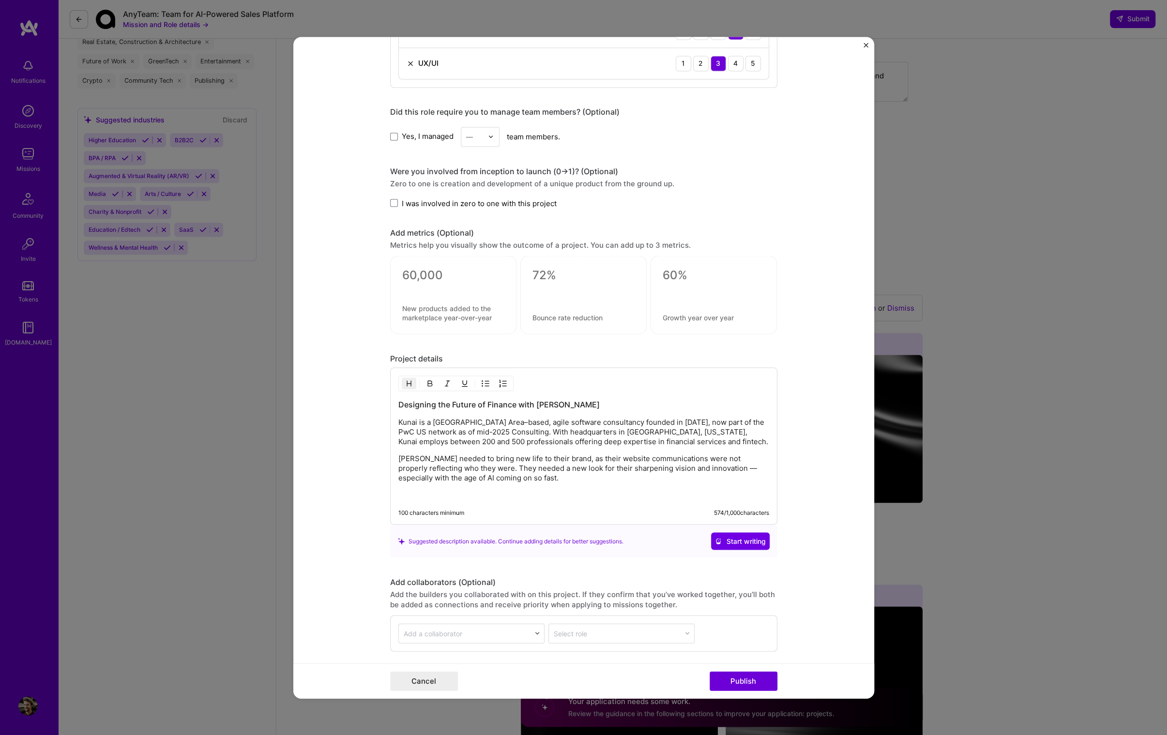
click at [546, 471] on p "Kunai needed to bring new life to their brand, as their website communications …" at bounding box center [583, 467] width 371 height 29
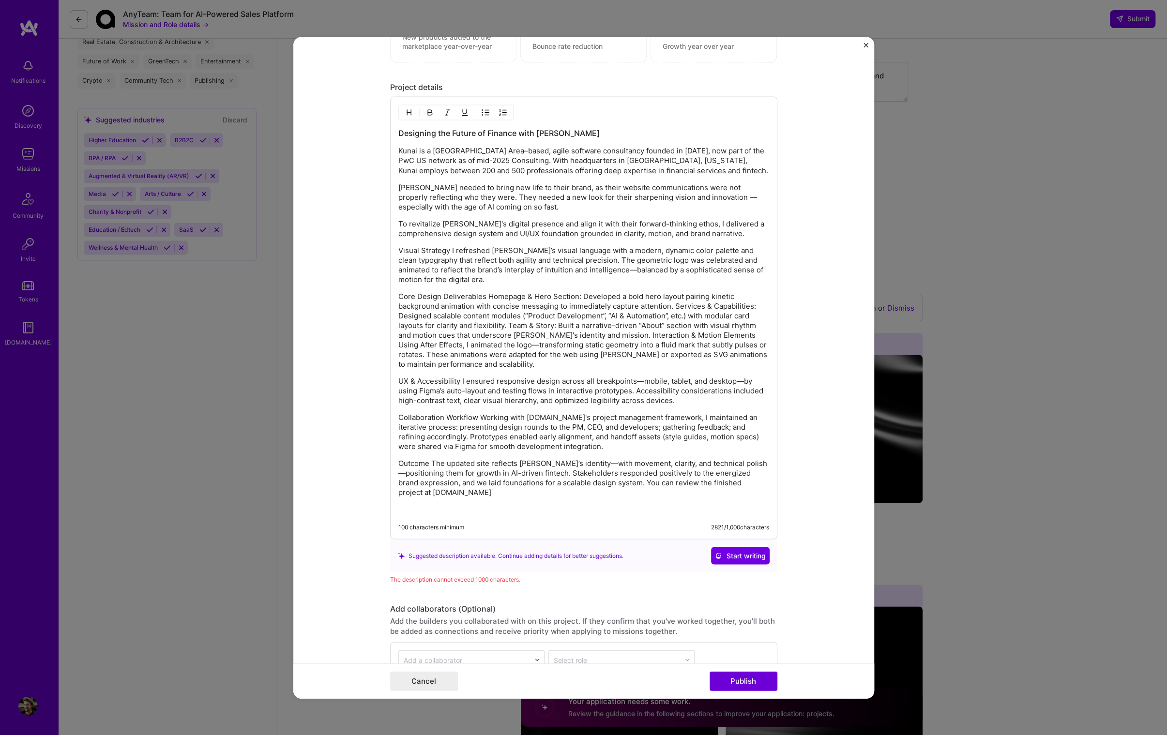
scroll to position [949, 0]
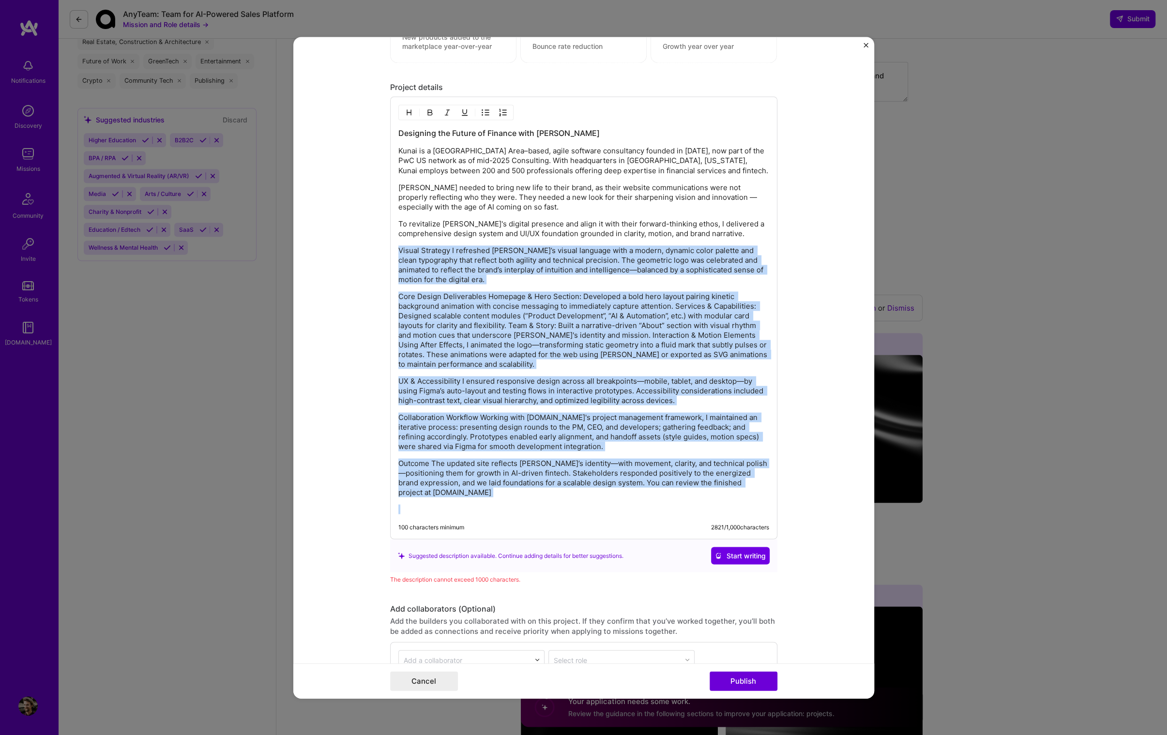
drag, startPoint x: 393, startPoint y: 244, endPoint x: 460, endPoint y: 519, distance: 282.4
click at [460, 519] on div "Designing the Future of Finance with Kunai Kunai is a San Francisco Bay Area–ba…" at bounding box center [583, 317] width 387 height 443
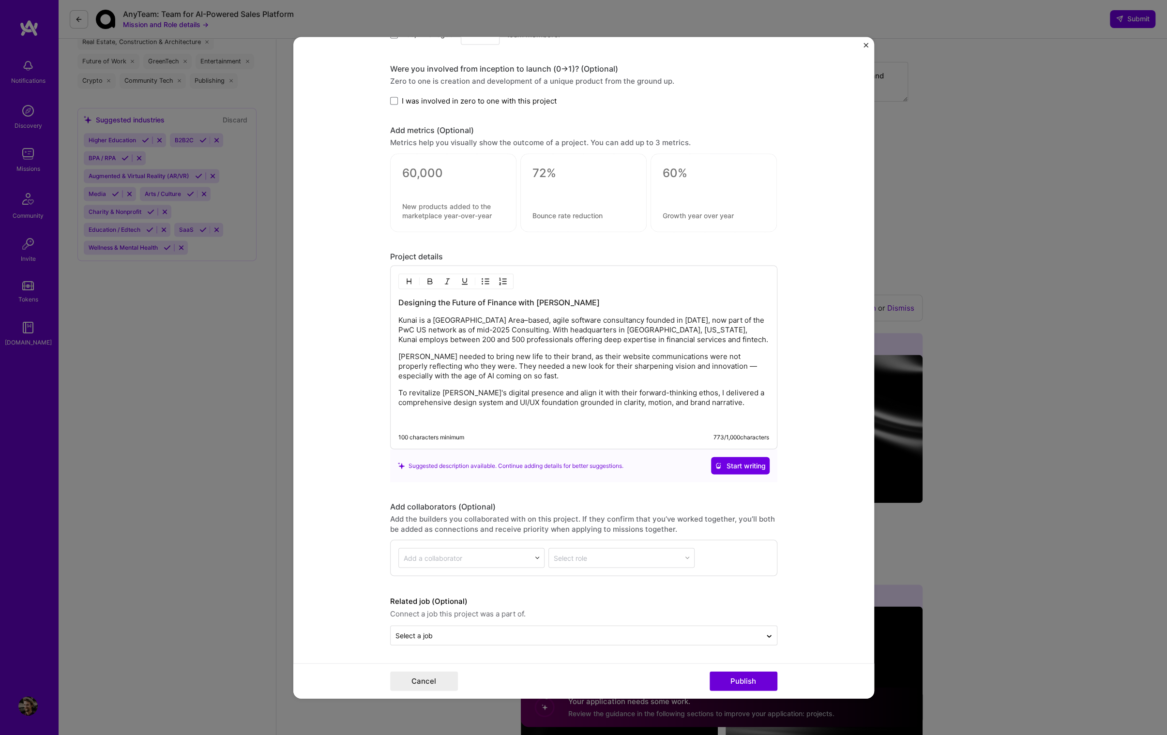
scroll to position [776, 0]
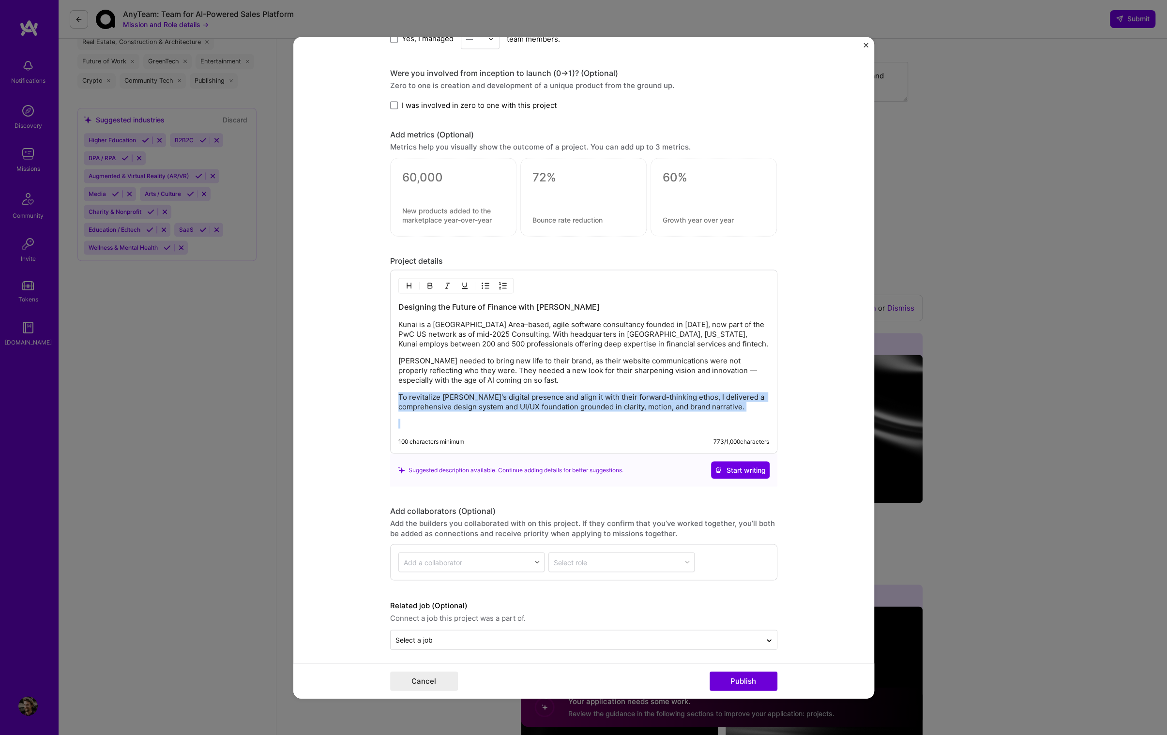
drag, startPoint x: 393, startPoint y: 391, endPoint x: 736, endPoint y: 416, distance: 343.0
click at [736, 416] on div "Designing the Future of Finance with Kunai Kunai is a San Francisco Bay Area–ba…" at bounding box center [583, 364] width 371 height 127
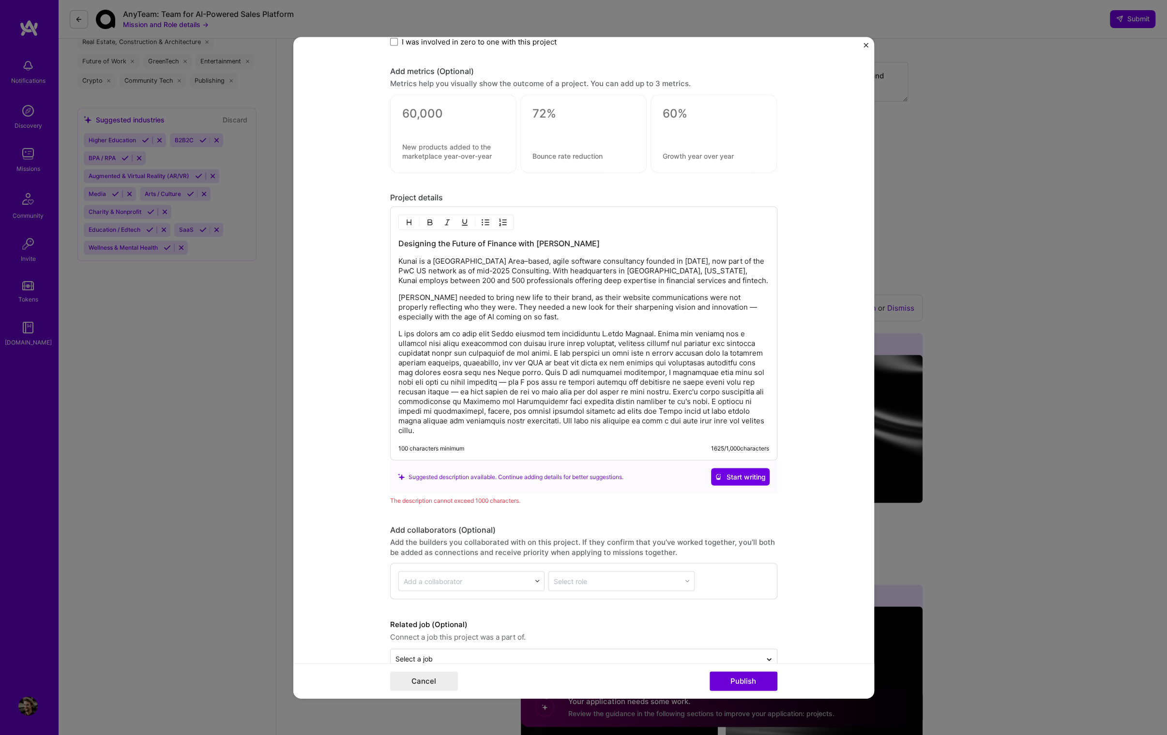
scroll to position [839, 0]
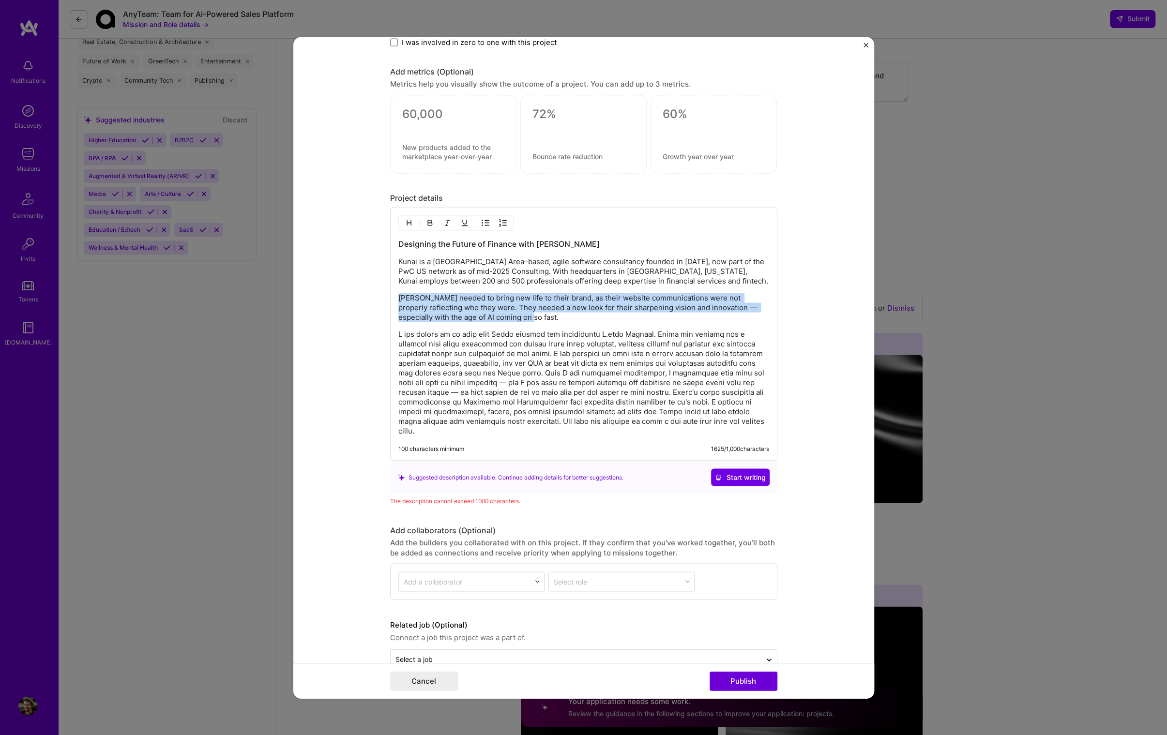
drag, startPoint x: 505, startPoint y: 317, endPoint x: 366, endPoint y: 293, distance: 141.5
click at [366, 293] on form "Project title Building the Future of Finance with Kunai Company Project industr…" at bounding box center [583, 368] width 581 height 662
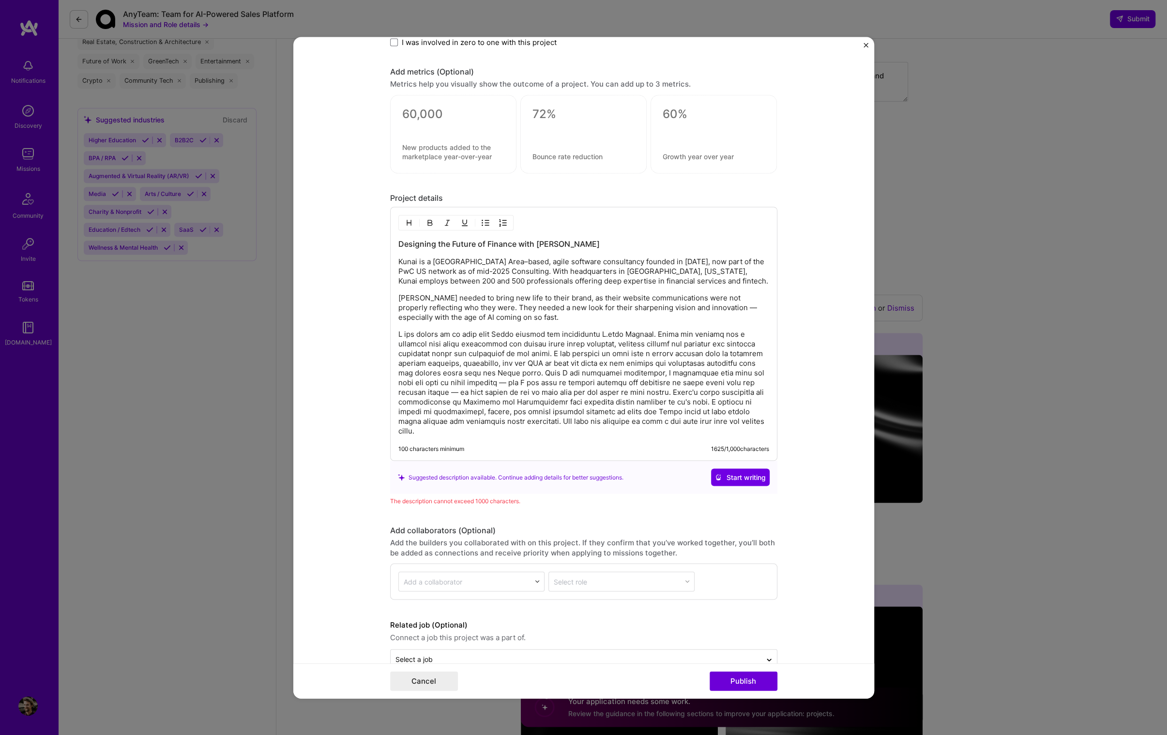
scroll to position [829, 0]
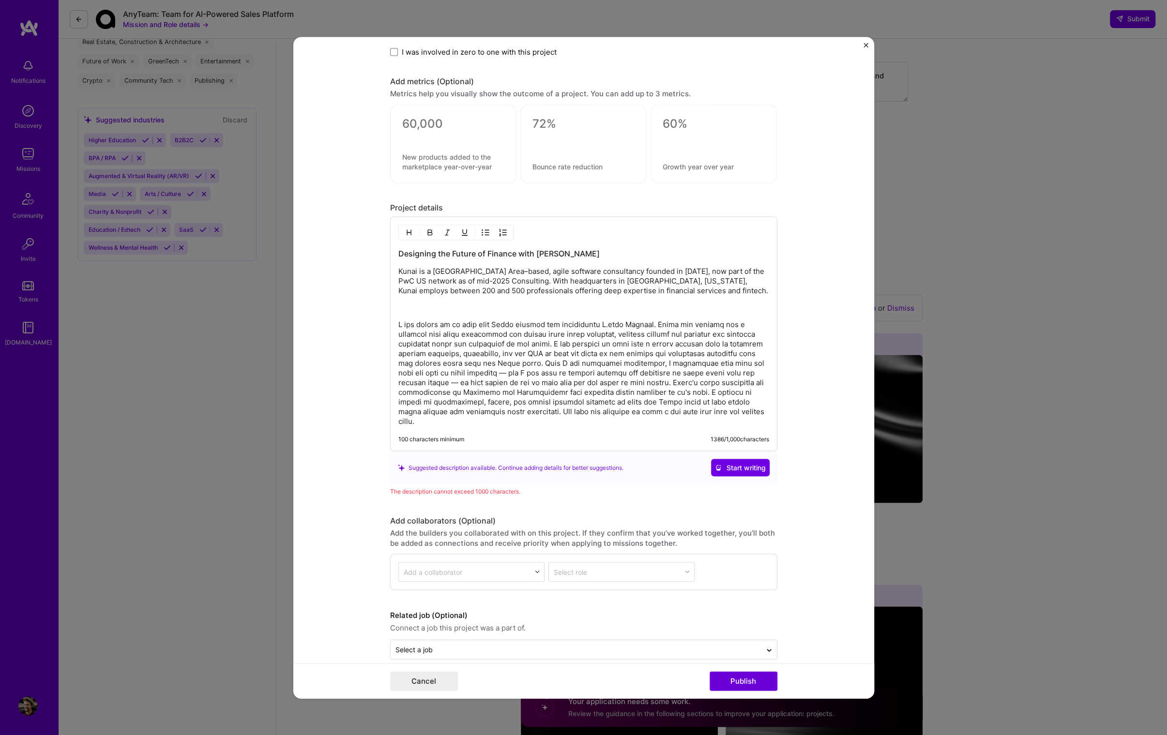
click at [391, 316] on div "Designing the Future of Finance with Kunai Kunai is a San Francisco Bay Area–ba…" at bounding box center [583, 333] width 387 height 235
click at [398, 319] on p at bounding box center [583, 372] width 371 height 106
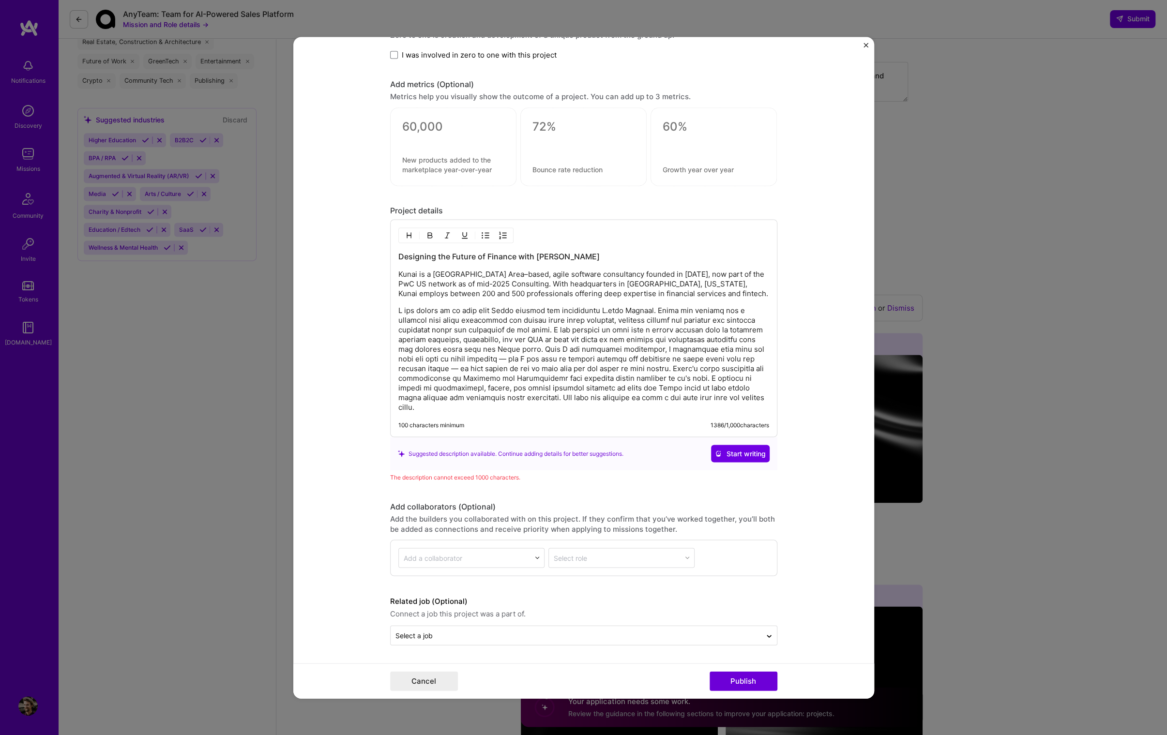
scroll to position [812, 0]
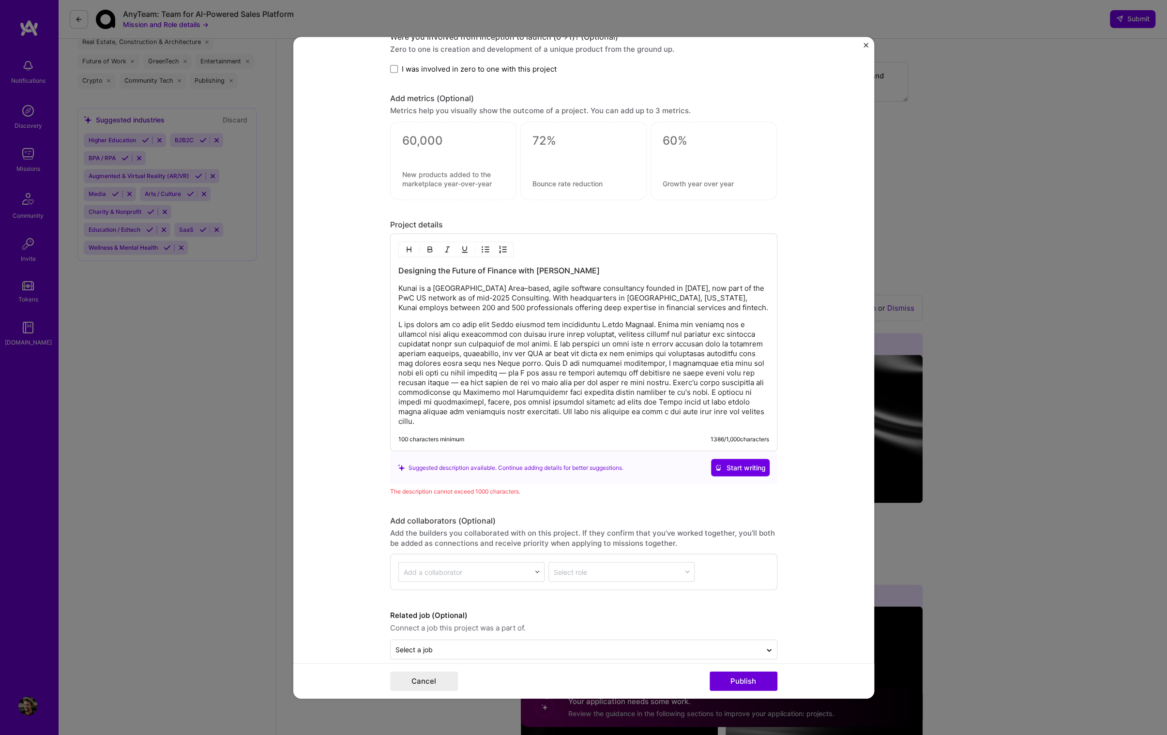
click at [451, 435] on div "100 characters minimum" at bounding box center [431, 439] width 66 height 8
drag, startPoint x: 729, startPoint y: 307, endPoint x: 496, endPoint y: 295, distance: 232.6
click at [496, 295] on p "Kunai is a San Francisco Bay Area–based, agile software consultancy founded in …" at bounding box center [583, 297] width 371 height 29
click at [629, 320] on p at bounding box center [583, 372] width 371 height 106
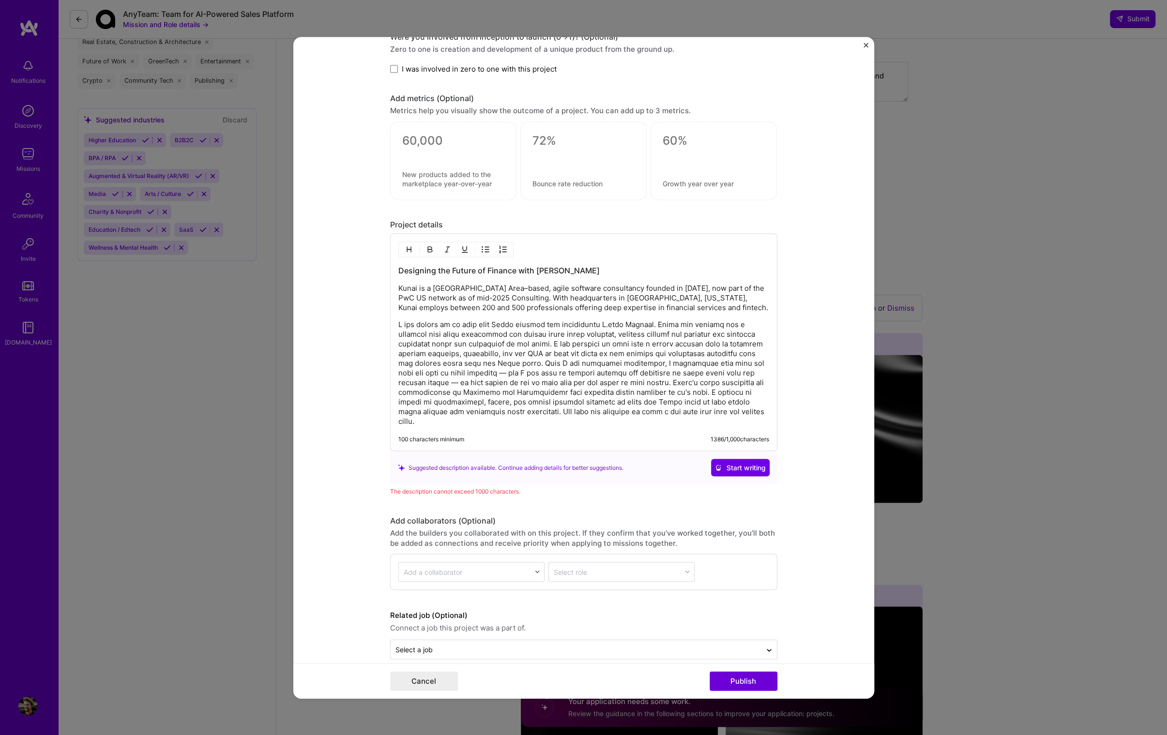
click at [552, 322] on p at bounding box center [583, 372] width 371 height 106
drag, startPoint x: 542, startPoint y: 320, endPoint x: 596, endPoint y: 316, distance: 53.3
click at [596, 319] on p at bounding box center [583, 372] width 371 height 106
click at [539, 363] on p at bounding box center [583, 372] width 371 height 106
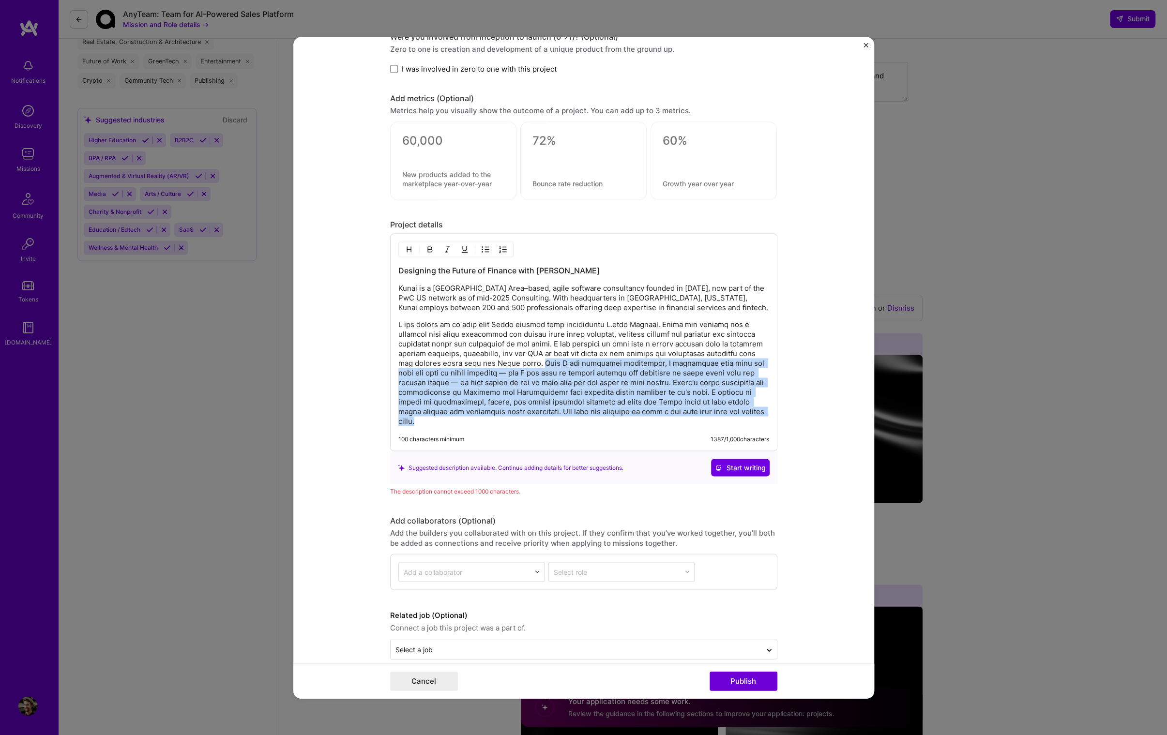
drag, startPoint x: 533, startPoint y: 361, endPoint x: 758, endPoint y: 407, distance: 230.2
click at [758, 407] on p at bounding box center [583, 372] width 371 height 106
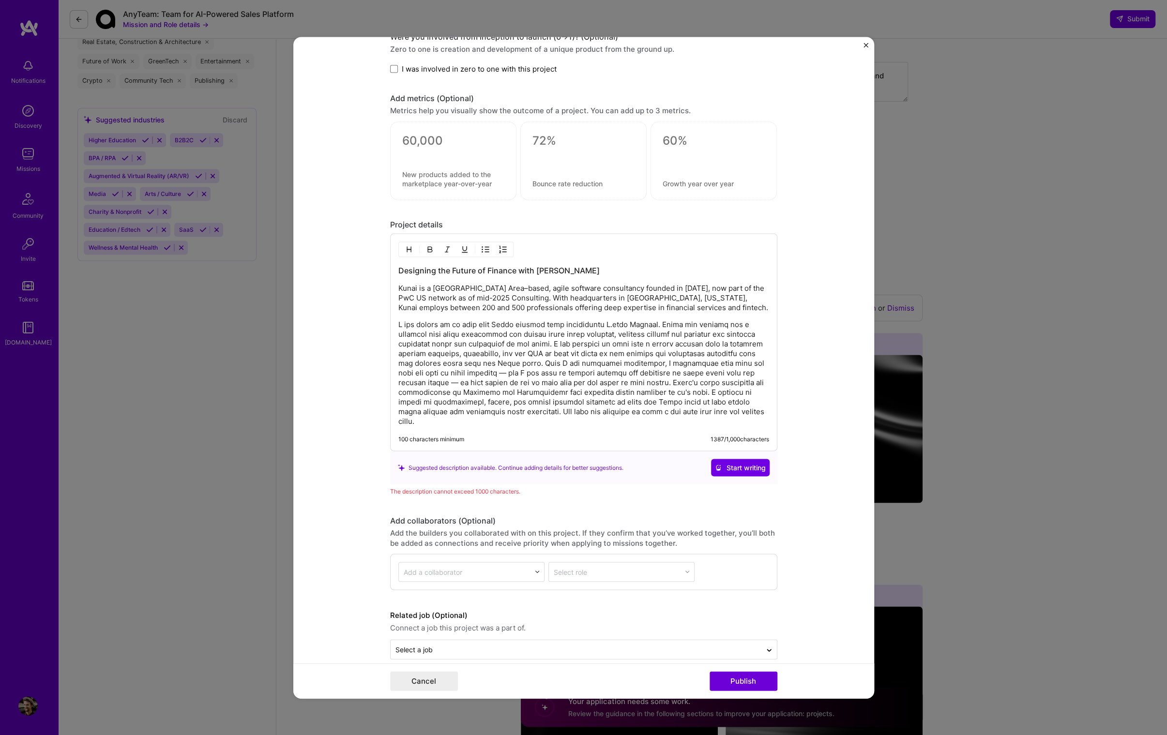
scroll to position [752, 0]
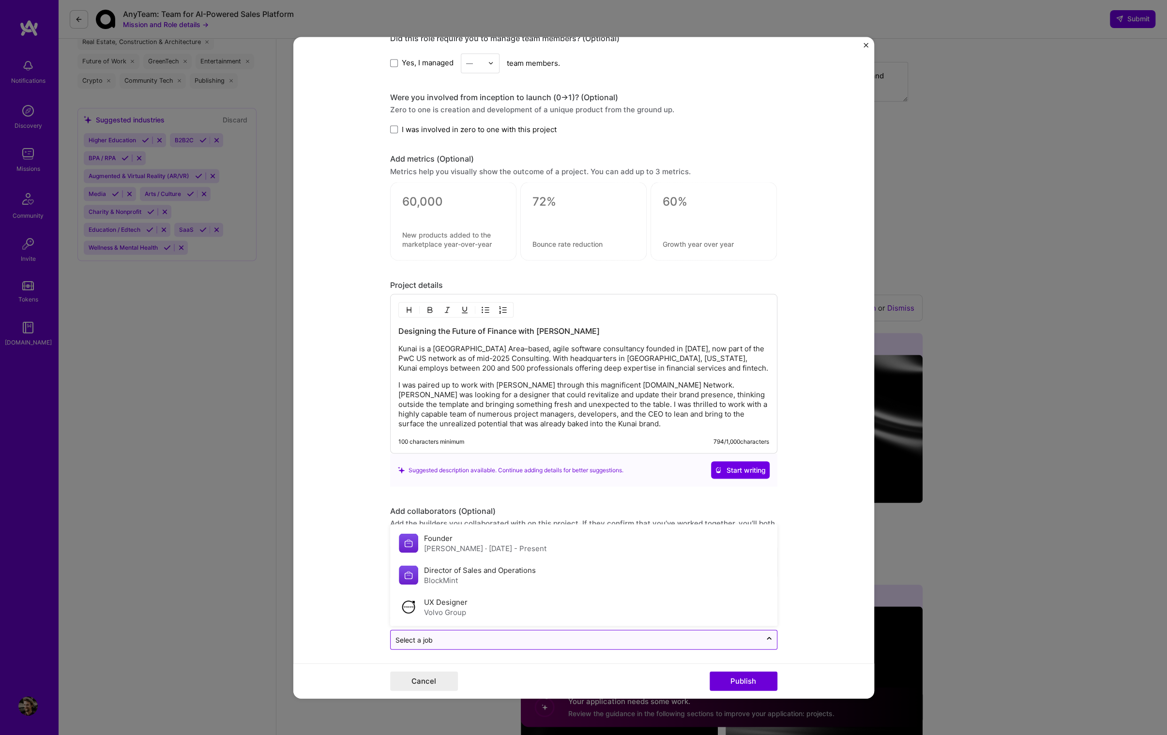
click at [547, 639] on input "text" at bounding box center [575, 639] width 361 height 10
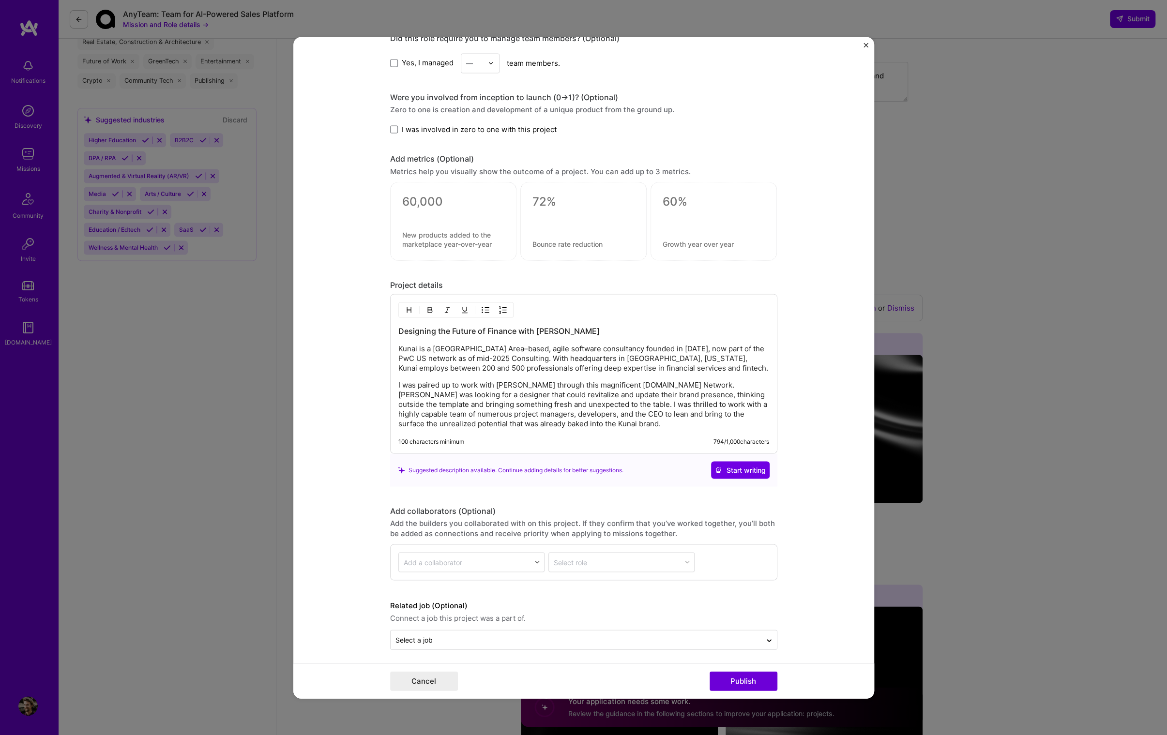
click at [789, 590] on form "Project title Building the Future of Finance with Kunai Company Project industr…" at bounding box center [583, 368] width 581 height 662
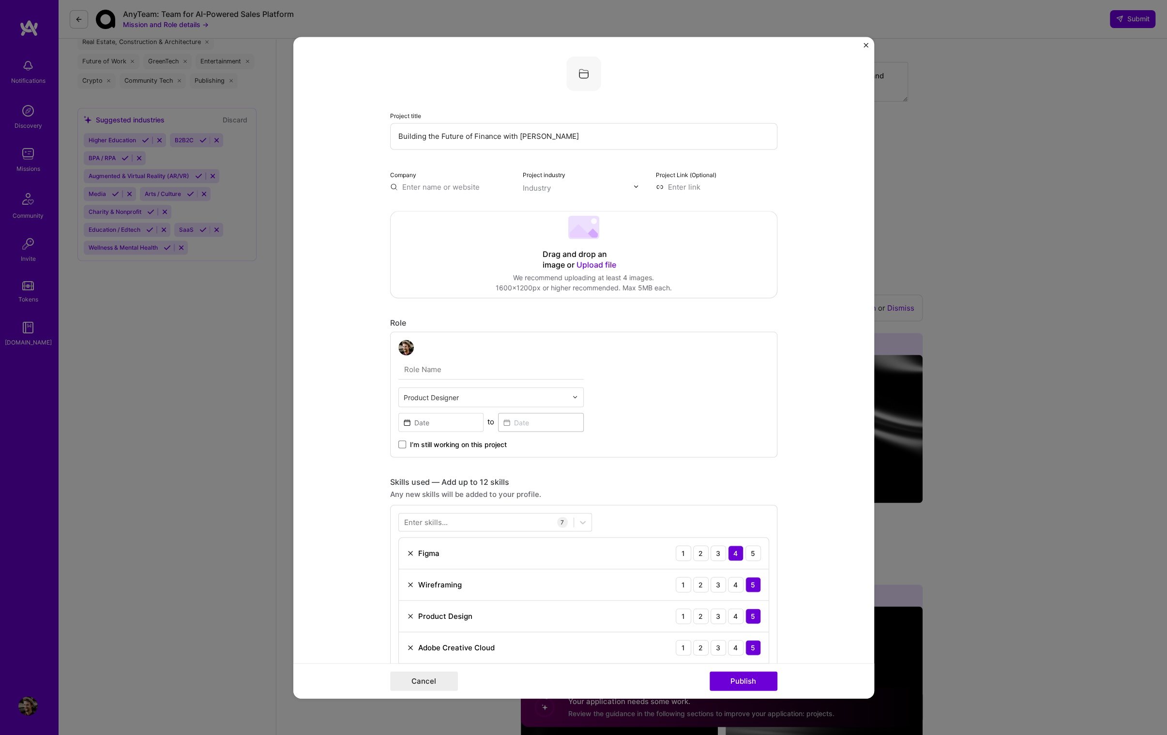
scroll to position [0, 0]
click at [594, 267] on span "Upload file" at bounding box center [596, 265] width 40 height 10
